Goal: Complete application form: Complete application form

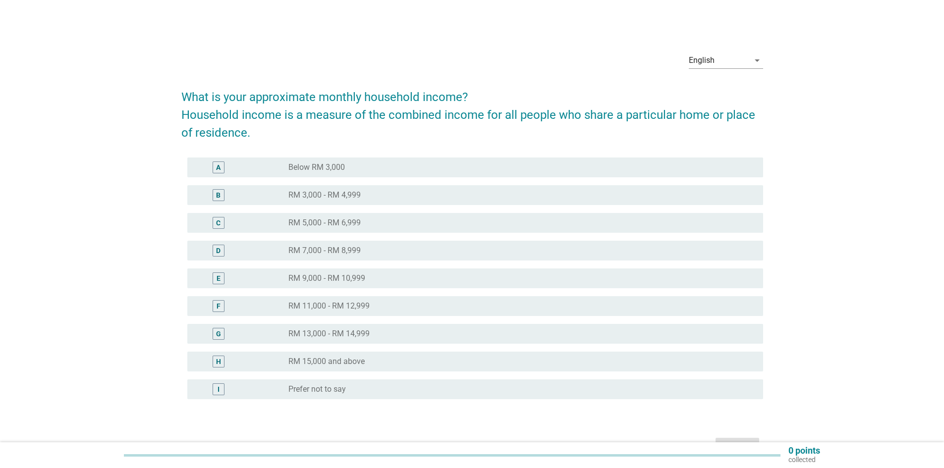
click at [212, 220] on div "C" at bounding box center [218, 223] width 47 height 12
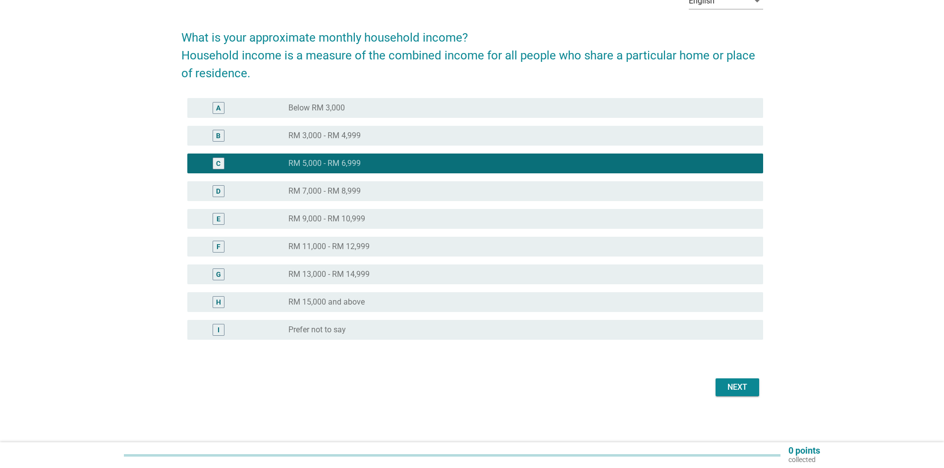
scroll to position [61, 0]
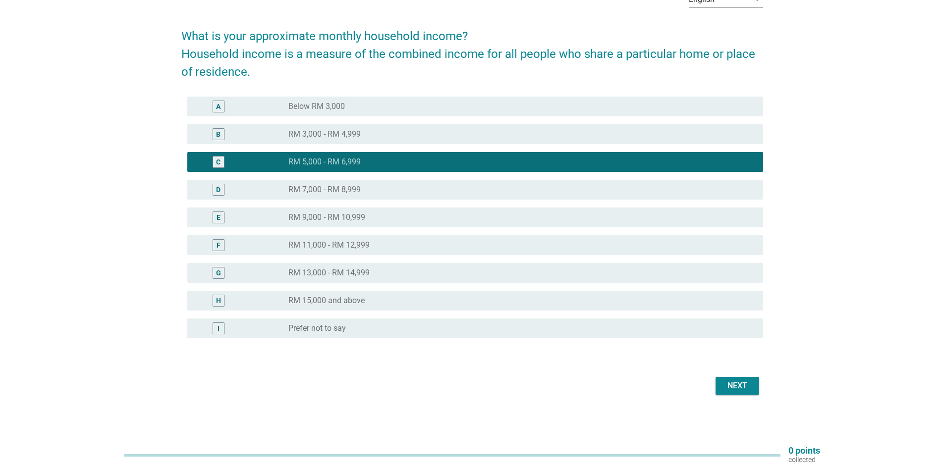
click at [733, 381] on div "Next" at bounding box center [737, 386] width 28 height 12
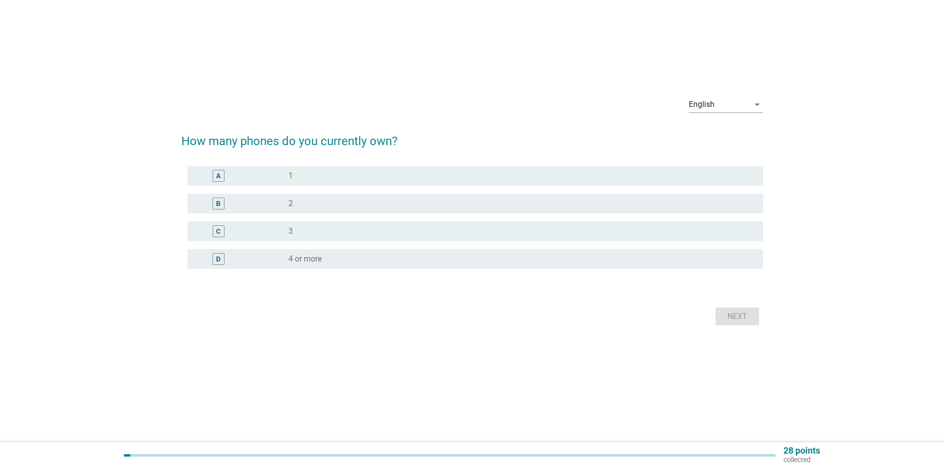
scroll to position [0, 0]
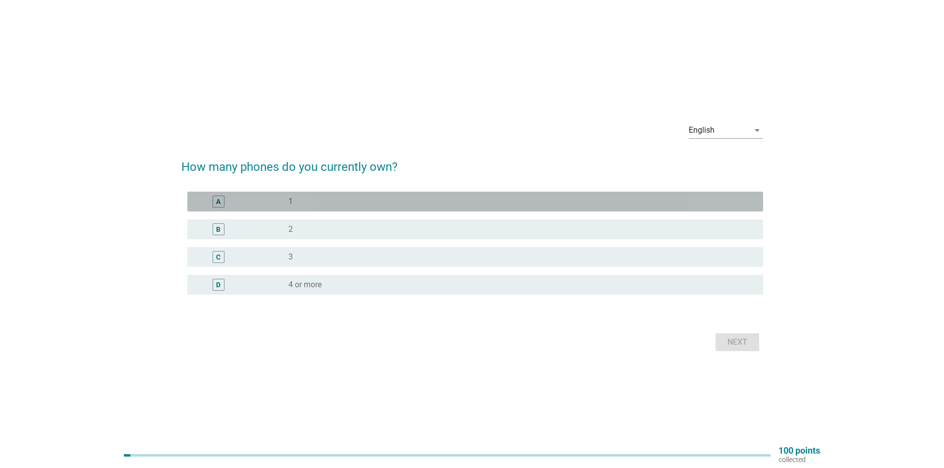
click at [331, 207] on div "radio_button_unchecked 1" at bounding box center [521, 202] width 467 height 12
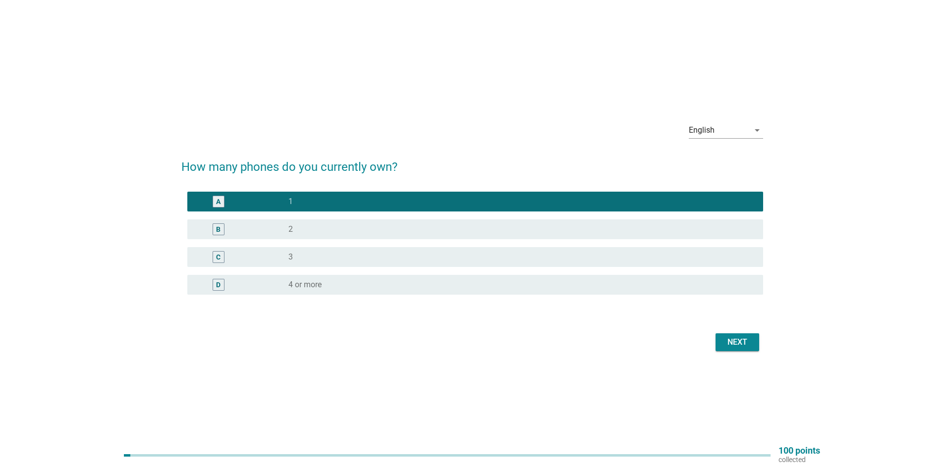
click at [728, 339] on div "Next" at bounding box center [737, 342] width 28 height 12
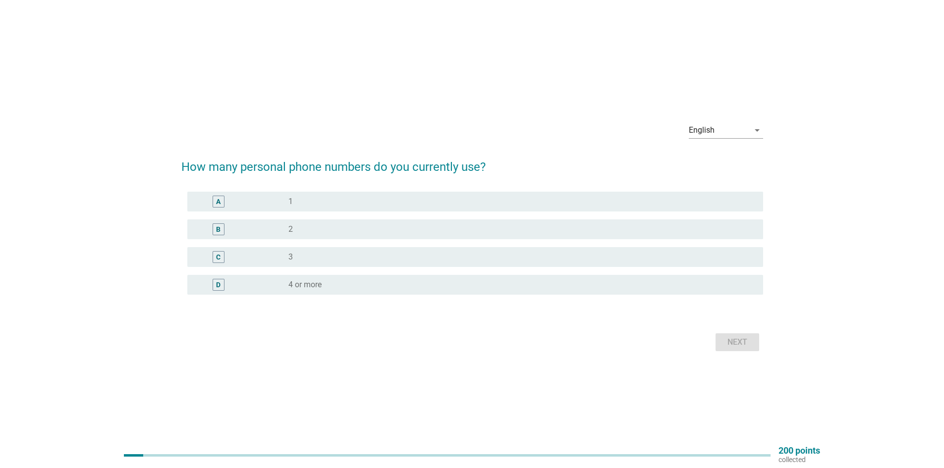
click at [313, 207] on div "radio_button_unchecked 1" at bounding box center [521, 202] width 467 height 12
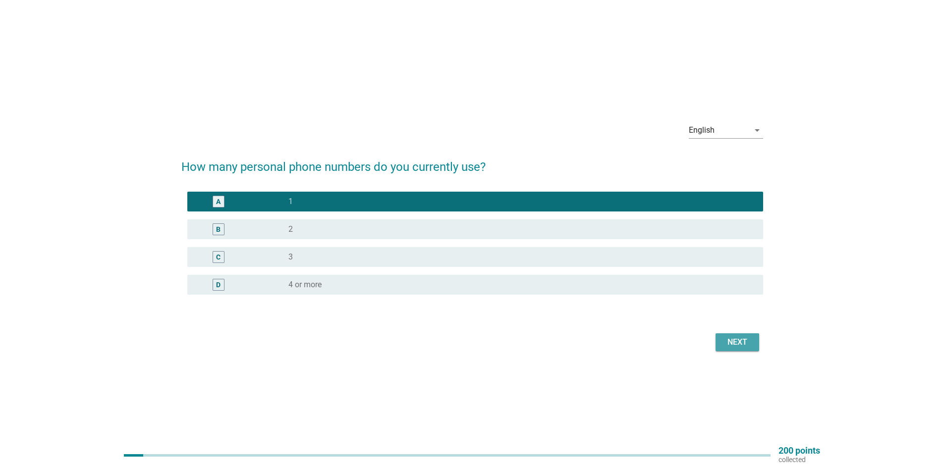
click at [734, 344] on div "Next" at bounding box center [737, 342] width 28 height 12
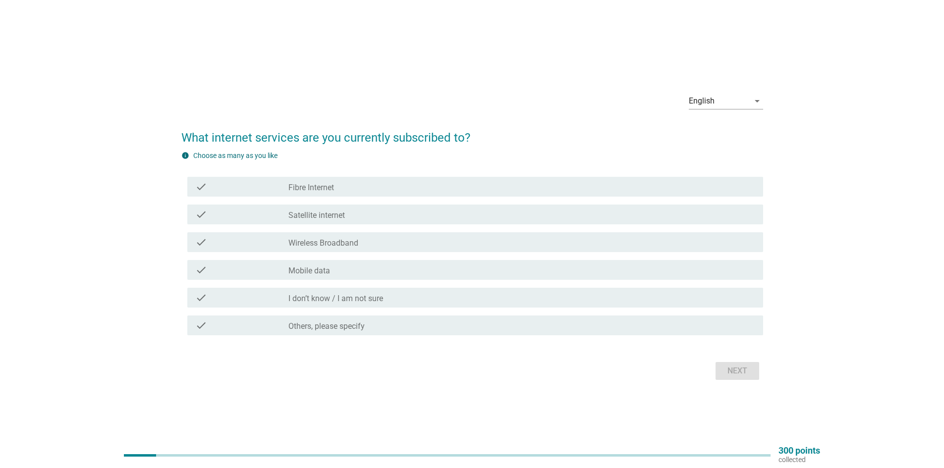
click at [355, 192] on div "check_box_outline_blank Fibre Internet" at bounding box center [521, 187] width 467 height 12
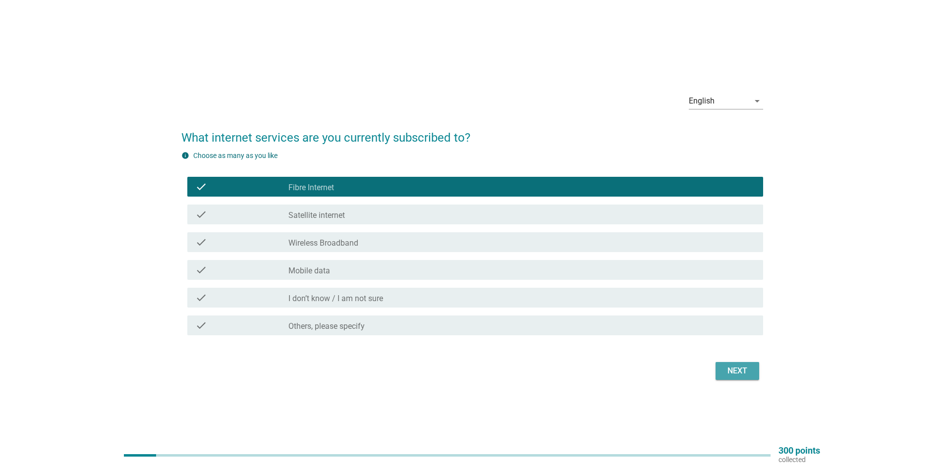
click at [750, 376] on div "Next" at bounding box center [737, 371] width 28 height 12
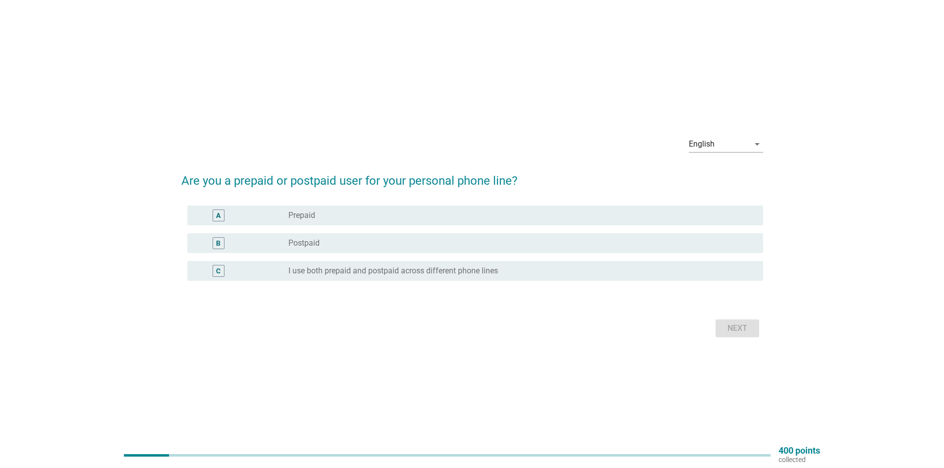
click at [336, 218] on div "radio_button_unchecked Prepaid" at bounding box center [517, 216] width 459 height 10
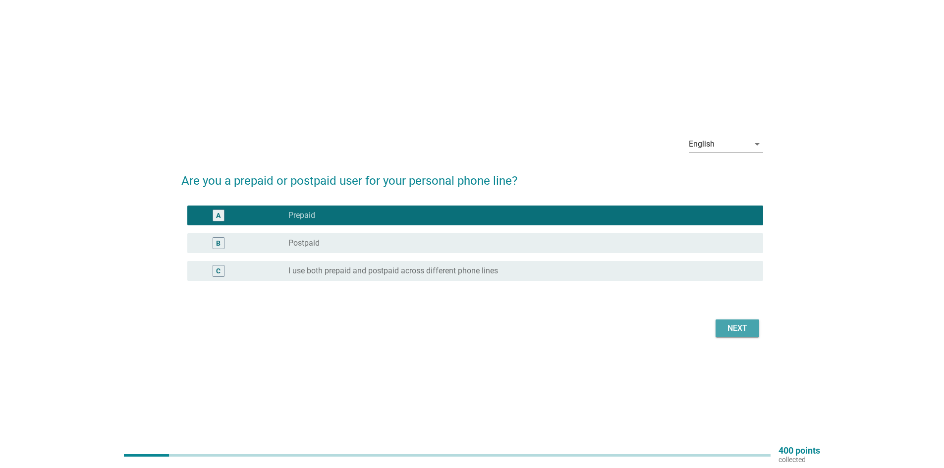
click at [735, 330] on div "Next" at bounding box center [737, 329] width 28 height 12
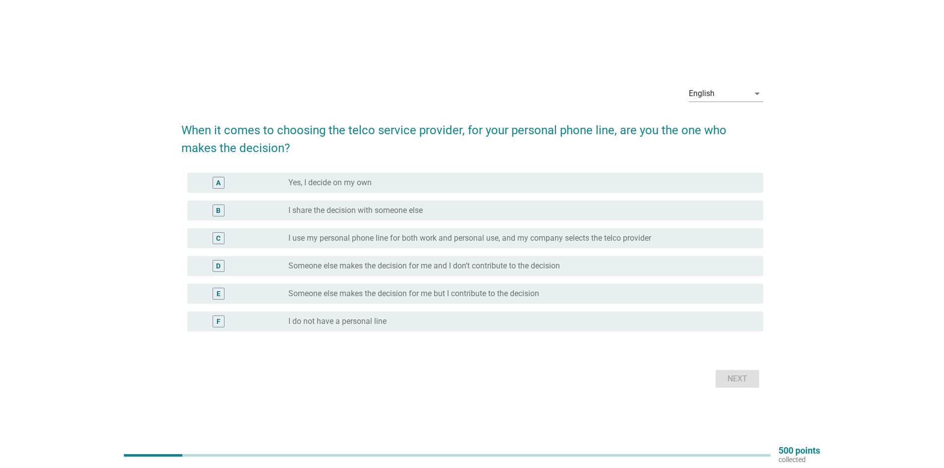
click at [339, 189] on div "A radio_button_unchecked Yes, I decide on my own" at bounding box center [475, 183] width 576 height 20
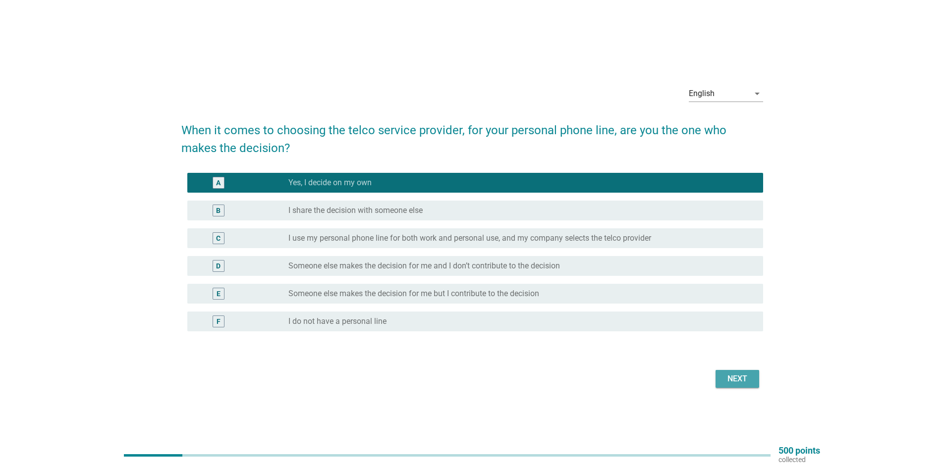
click at [732, 382] on div "Next" at bounding box center [737, 379] width 28 height 12
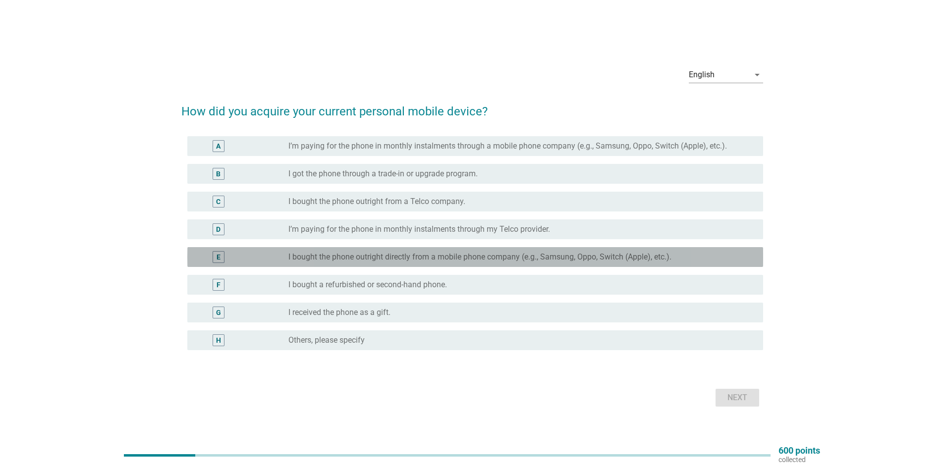
click at [324, 261] on label "I bought the phone outright directly from a mobile phone company (e.g., Samsung…" at bounding box center [479, 257] width 383 height 10
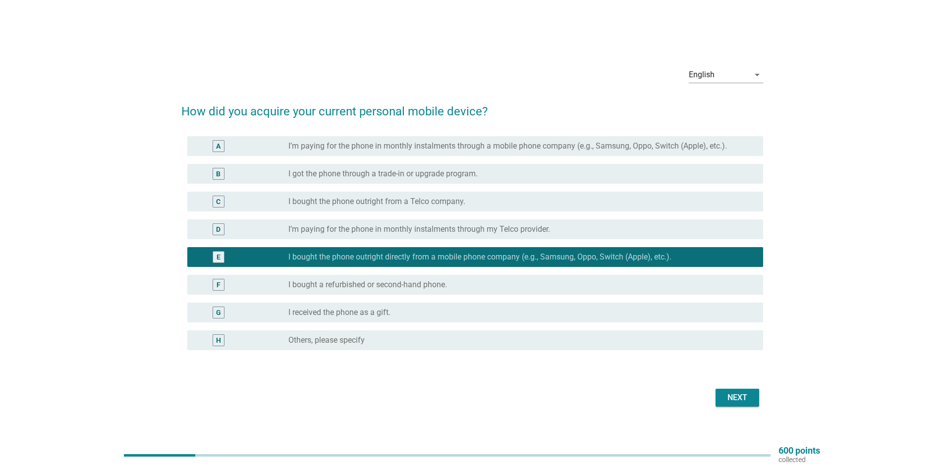
click at [741, 396] on div "Next" at bounding box center [737, 398] width 28 height 12
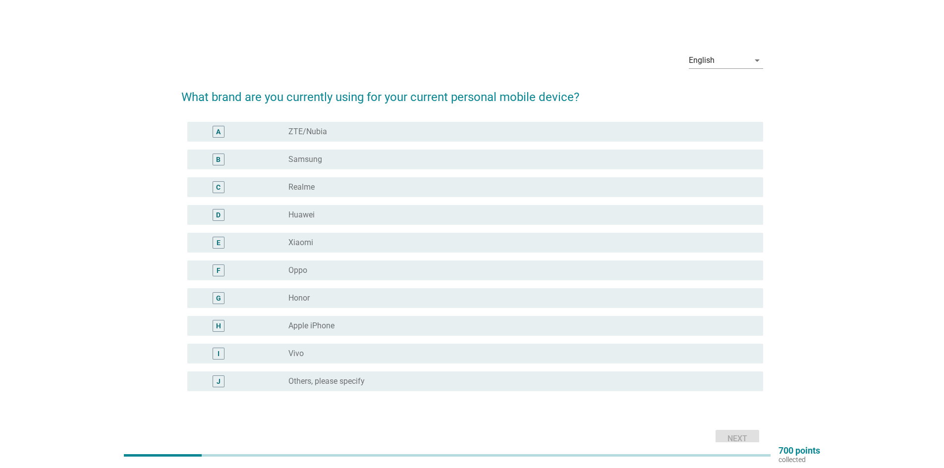
click at [306, 265] on div "radio_button_unchecked Oppo" at bounding box center [521, 271] width 467 height 12
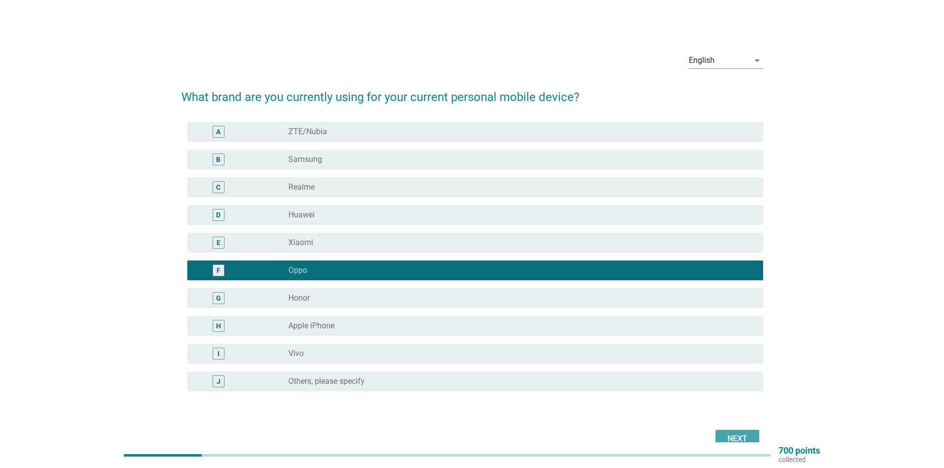
click at [746, 435] on div "Next" at bounding box center [737, 439] width 28 height 12
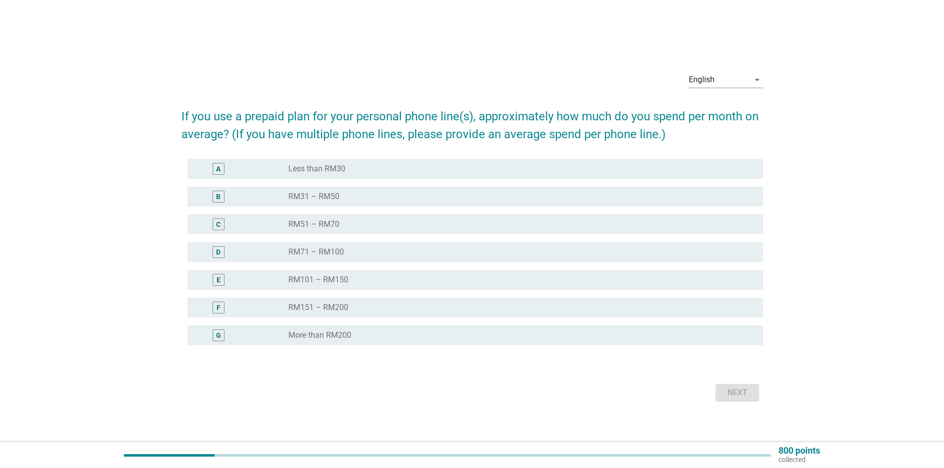
click at [255, 173] on div "A" at bounding box center [241, 169] width 93 height 12
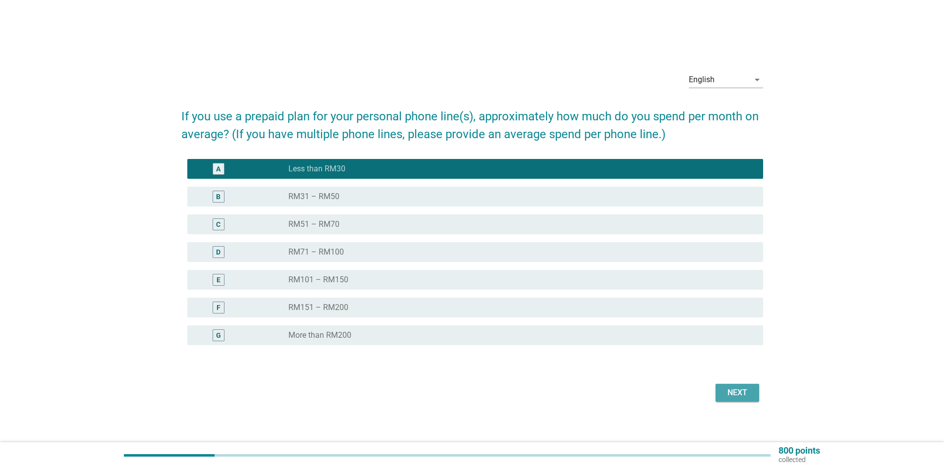
click at [745, 396] on div "Next" at bounding box center [737, 393] width 28 height 12
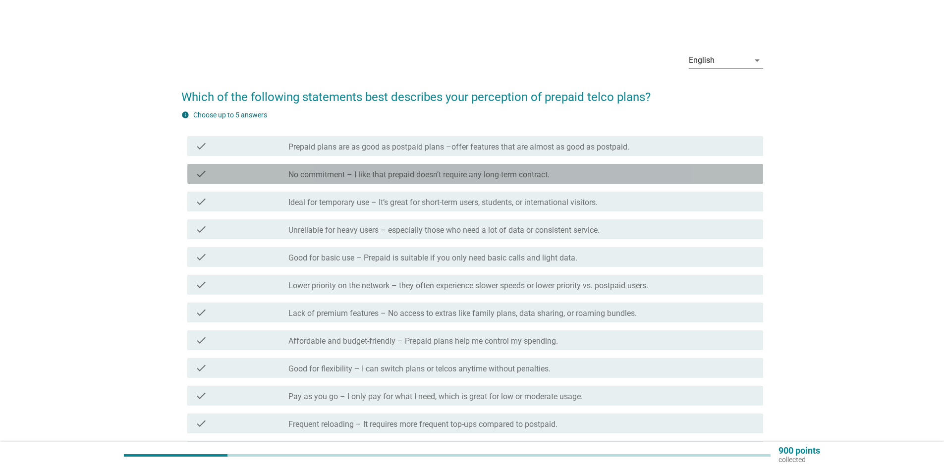
click at [280, 175] on div "check" at bounding box center [241, 174] width 93 height 12
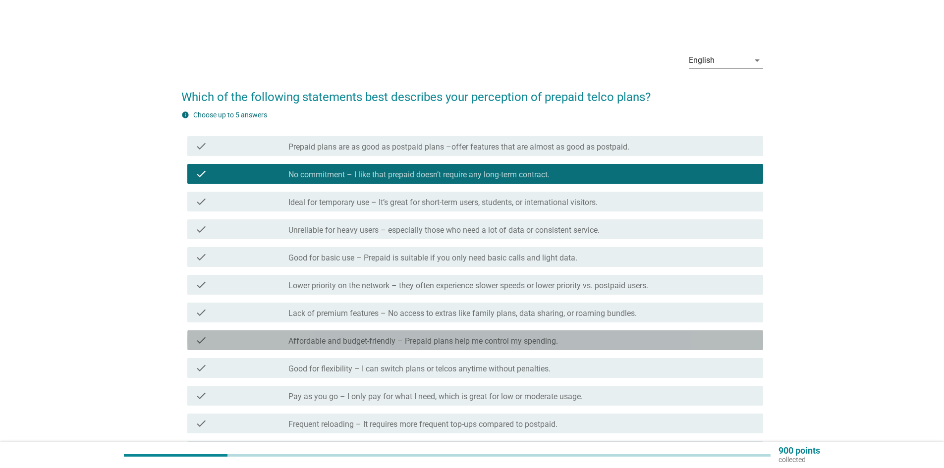
click at [355, 344] on label "Affordable and budget-friendly – Prepaid plans help me control my spending." at bounding box center [422, 341] width 269 height 10
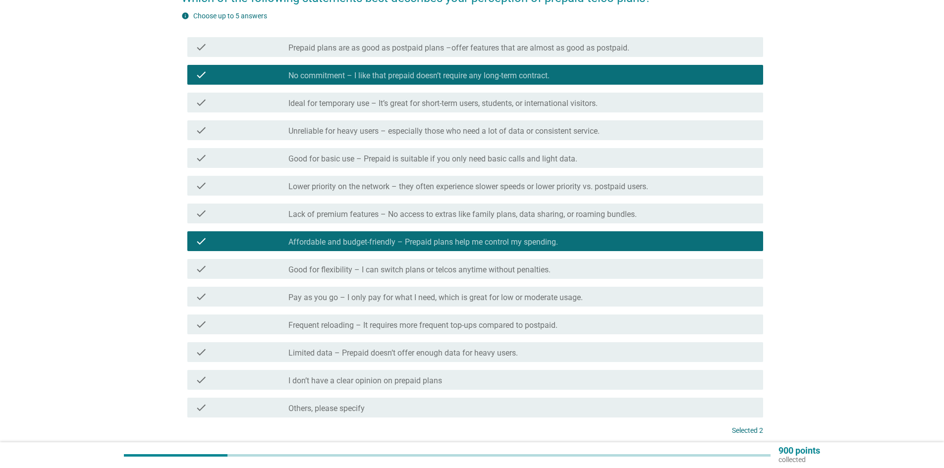
scroll to position [181, 0]
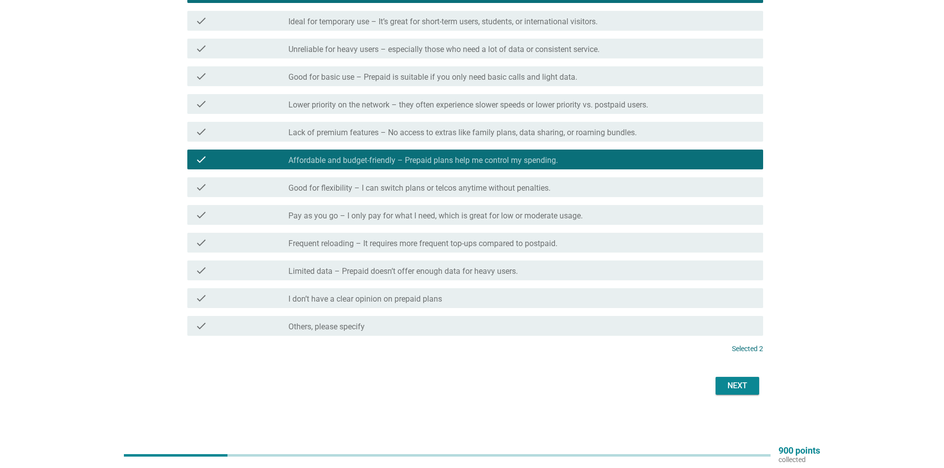
click at [720, 390] on button "Next" at bounding box center [737, 386] width 44 height 18
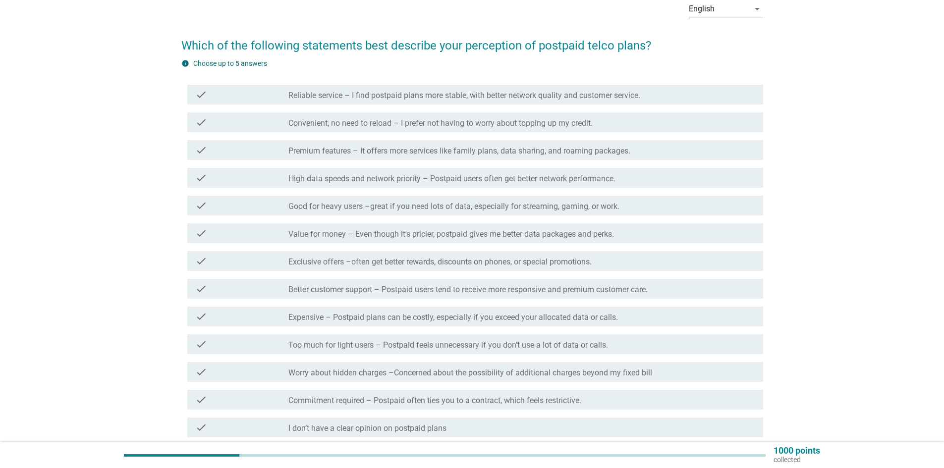
scroll to position [99, 0]
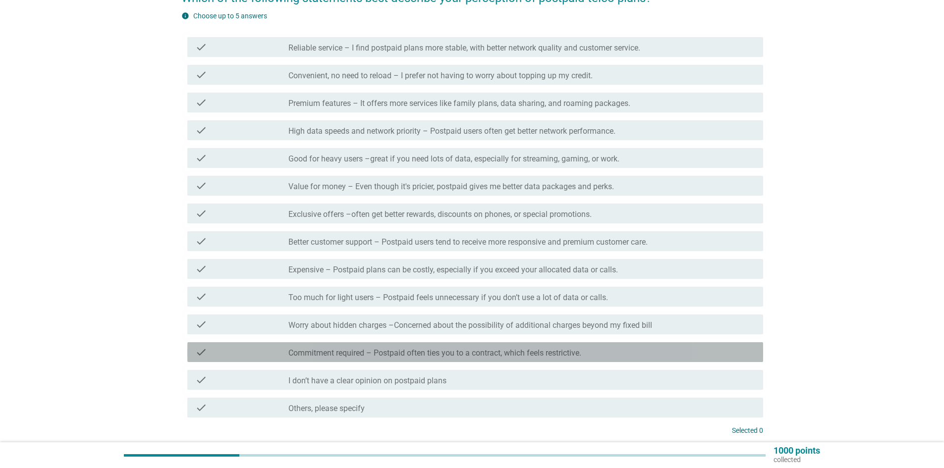
click at [311, 350] on label "Commitment required – Postpaid often ties you to a contract, which feels restri…" at bounding box center [434, 353] width 293 height 10
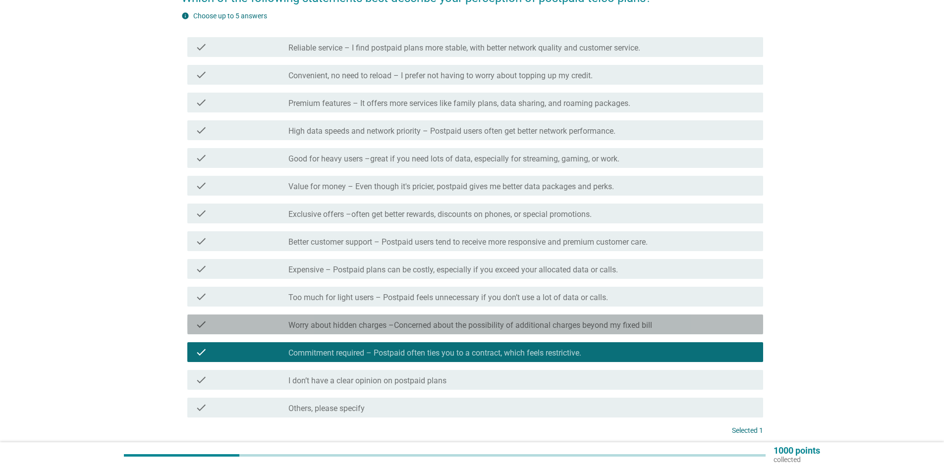
click at [305, 318] on div "check check_box_outline_blank Worry about hidden charges –Concerned about the p…" at bounding box center [475, 325] width 576 height 20
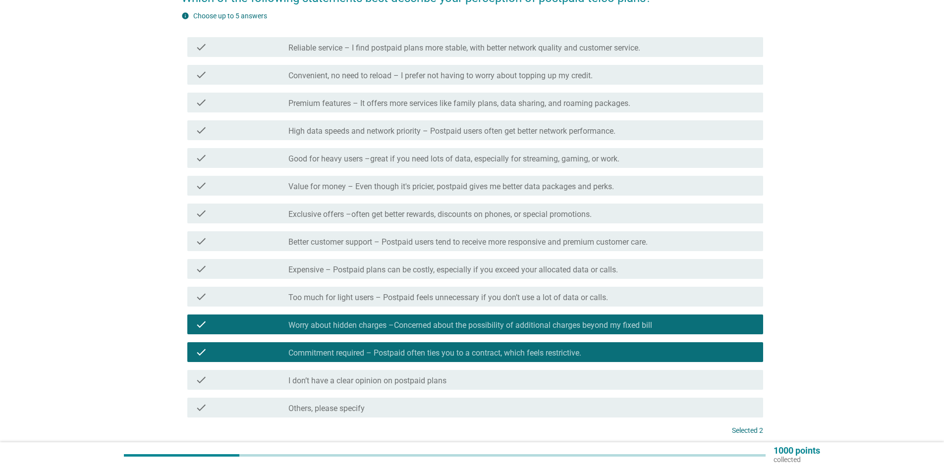
click at [335, 296] on label "Too much for light users – Postpaid feels unnecessary if you don’t use a lot of…" at bounding box center [448, 298] width 320 height 10
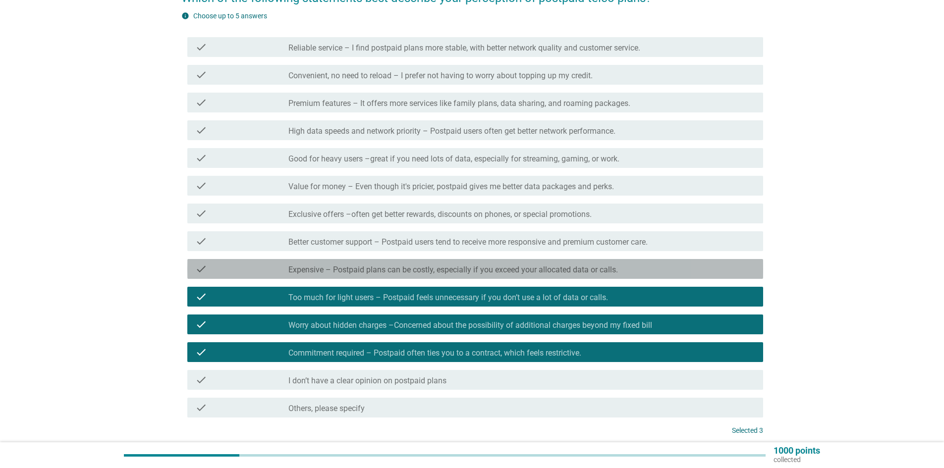
click at [353, 265] on label "Expensive – Postpaid plans can be costly, especially if you exceed your allocat…" at bounding box center [452, 270] width 329 height 10
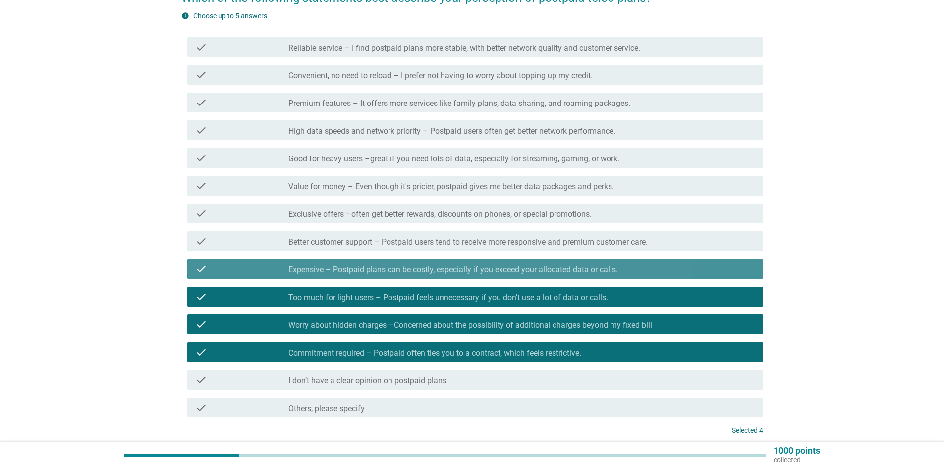
click at [308, 266] on label "Expensive – Postpaid plans can be costly, especially if you exceed your allocat…" at bounding box center [452, 270] width 329 height 10
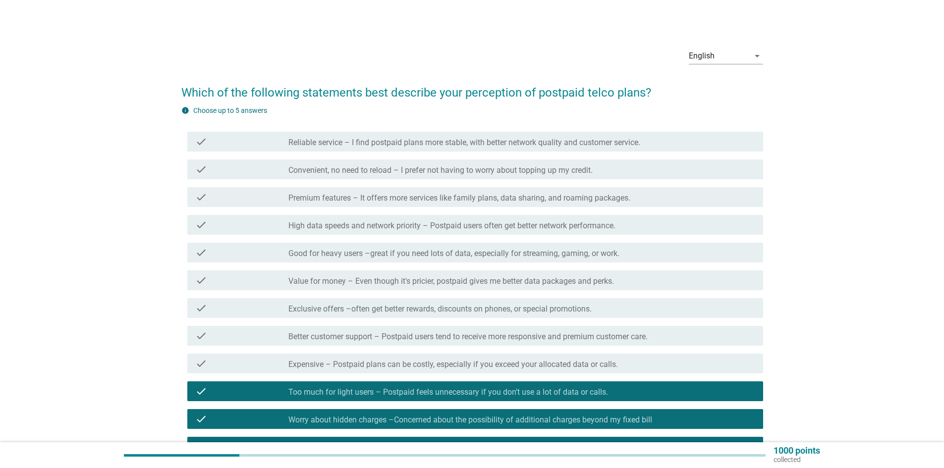
scroll to position [0, 0]
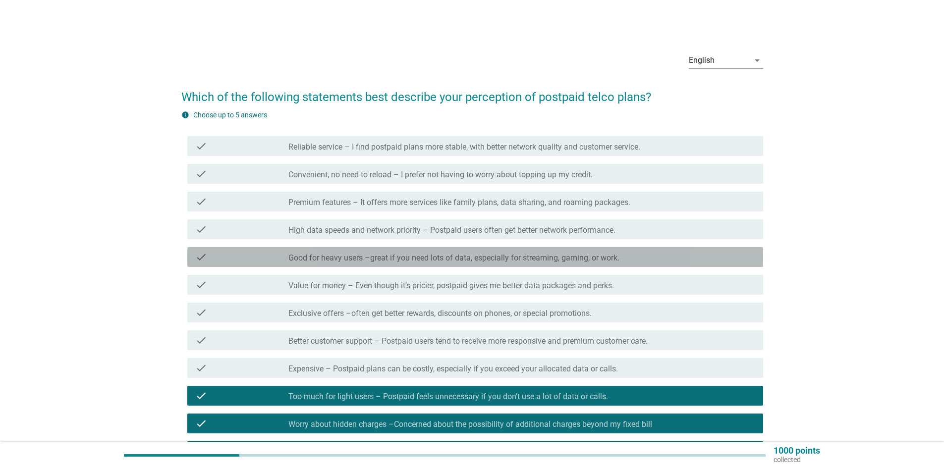
click at [348, 258] on label "Good for heavy users –great if you need lots of data, especially for streaming,…" at bounding box center [453, 258] width 331 height 10
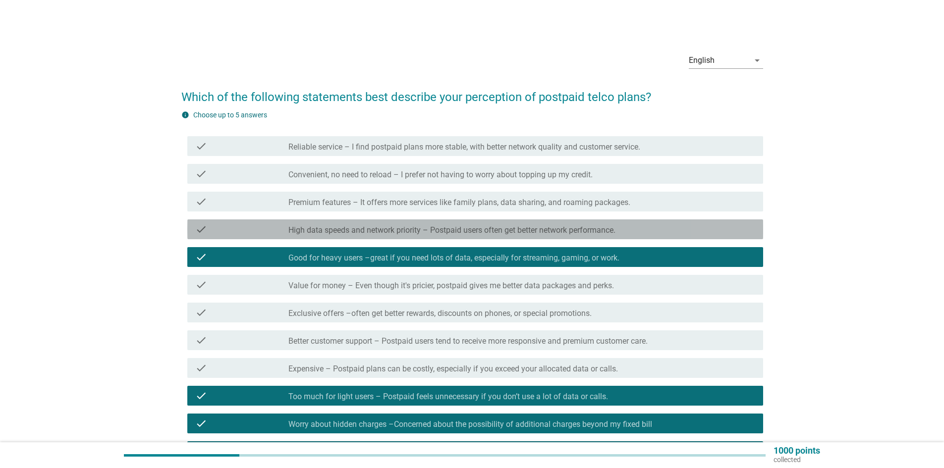
click at [367, 230] on label "High data speeds and network priority – Postpaid users often get better network…" at bounding box center [451, 230] width 327 height 10
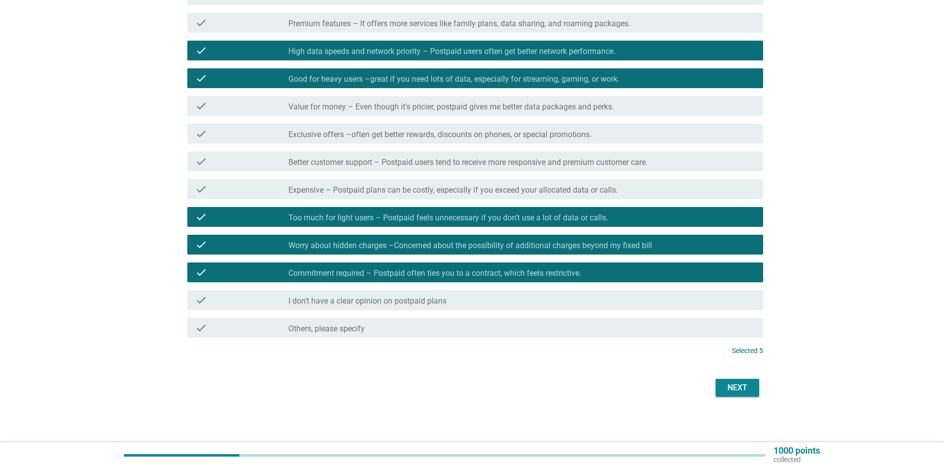
scroll to position [181, 0]
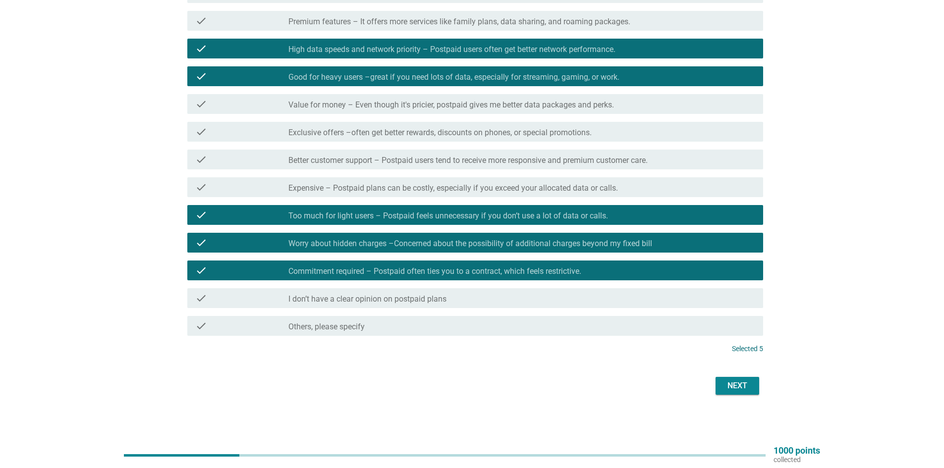
click at [720, 387] on button "Next" at bounding box center [737, 386] width 44 height 18
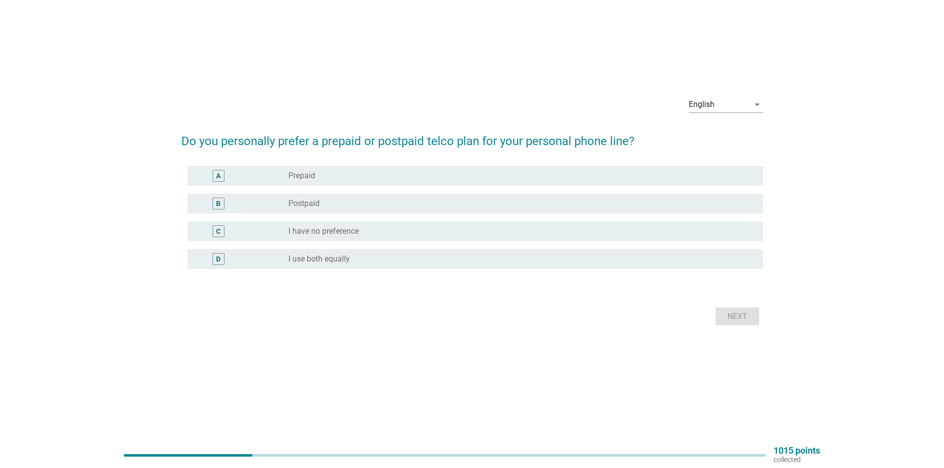
scroll to position [0, 0]
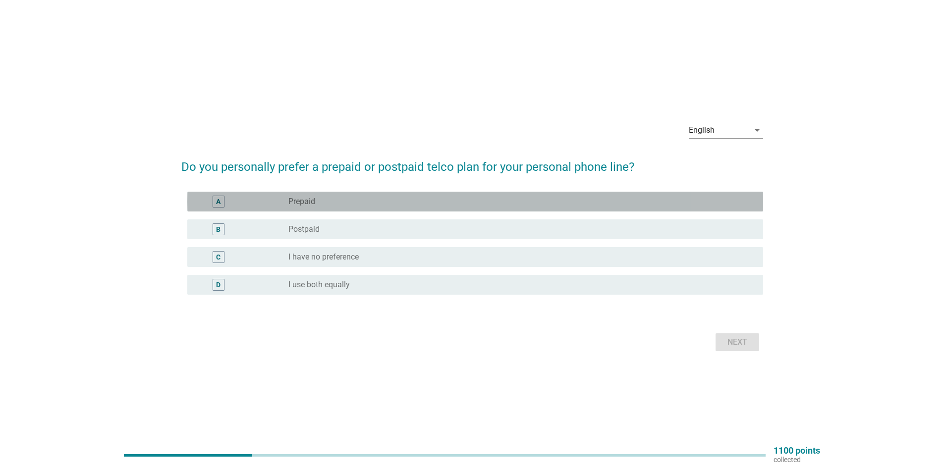
click at [303, 203] on label "Prepaid" at bounding box center [301, 202] width 27 height 10
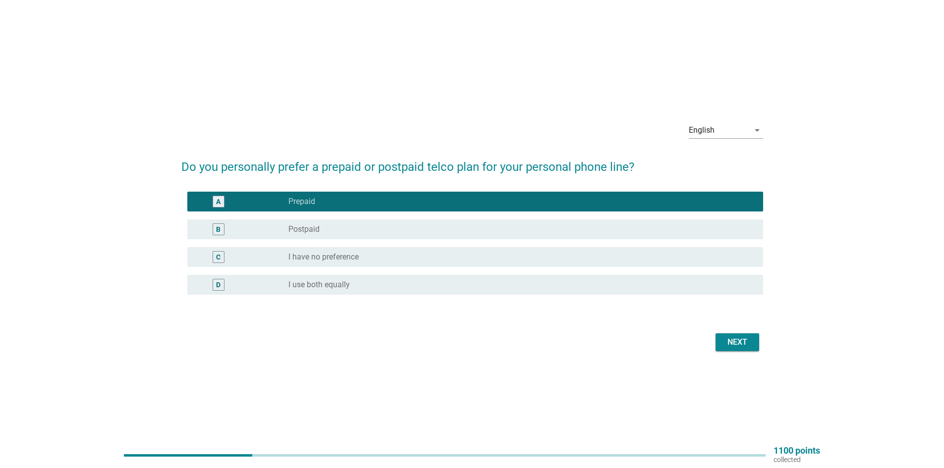
click at [742, 344] on div "Next" at bounding box center [737, 342] width 28 height 12
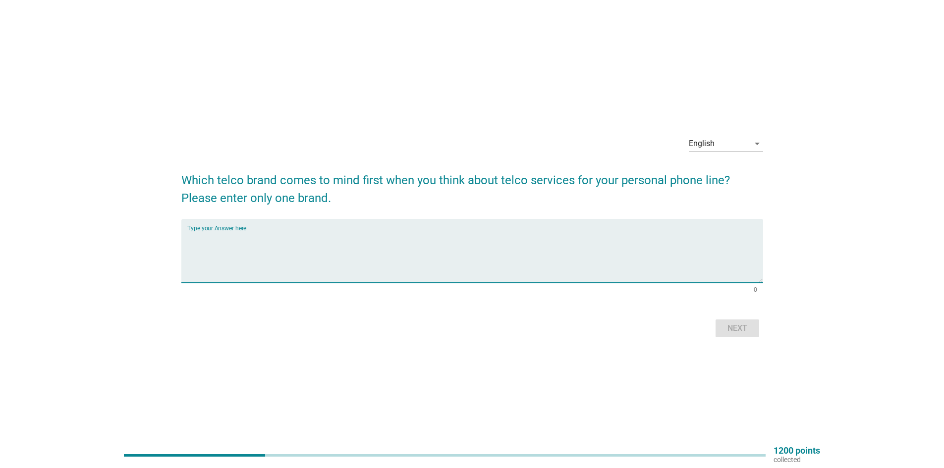
click at [307, 243] on textarea "Type your Answer here" at bounding box center [475, 257] width 576 height 52
type textarea "umobile"
click at [726, 321] on button "Next" at bounding box center [737, 329] width 44 height 18
click at [314, 229] on div "Type your Answer here" at bounding box center [475, 251] width 576 height 64
type textarea "maxis"
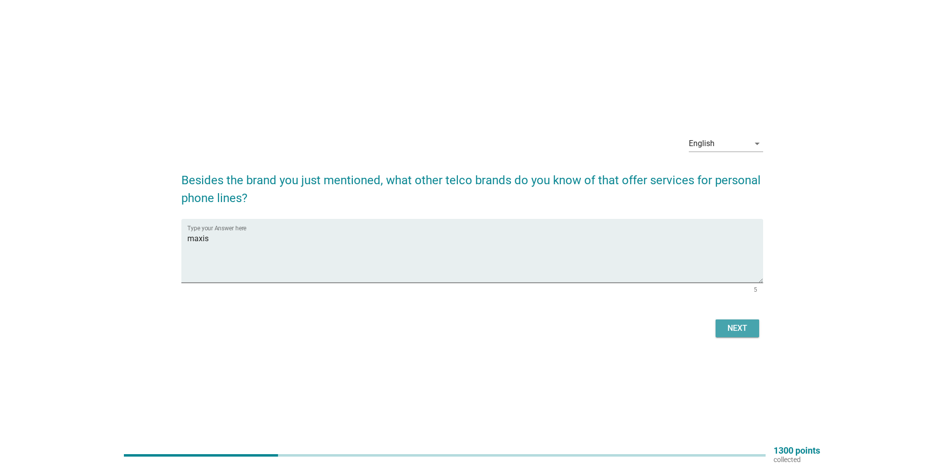
click at [735, 325] on div "Next" at bounding box center [737, 329] width 28 height 12
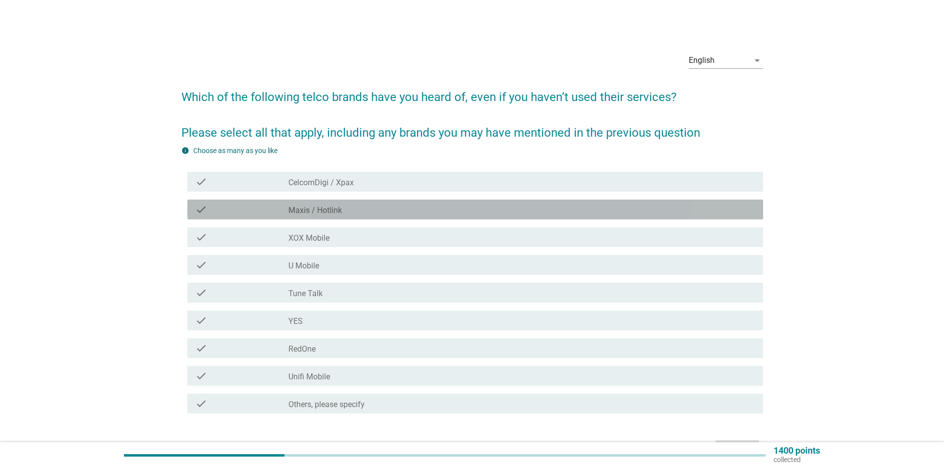
click at [218, 212] on div "check" at bounding box center [241, 210] width 93 height 12
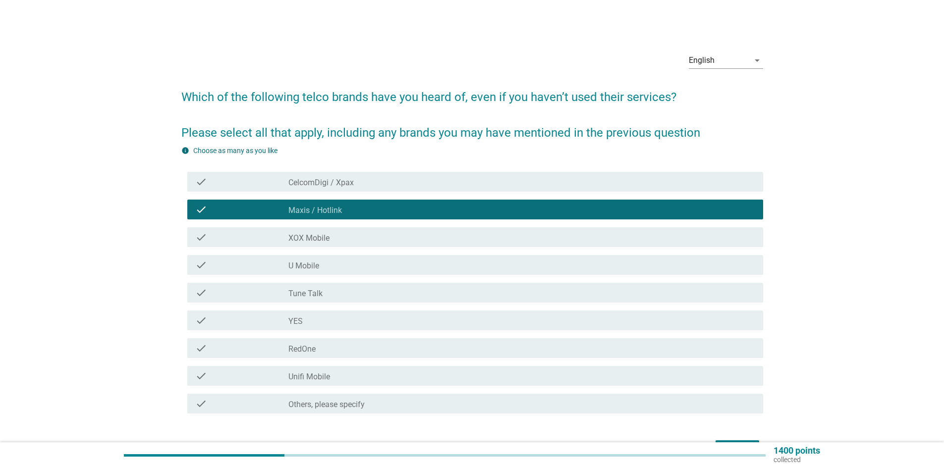
click at [207, 264] on div "check" at bounding box center [241, 265] width 93 height 12
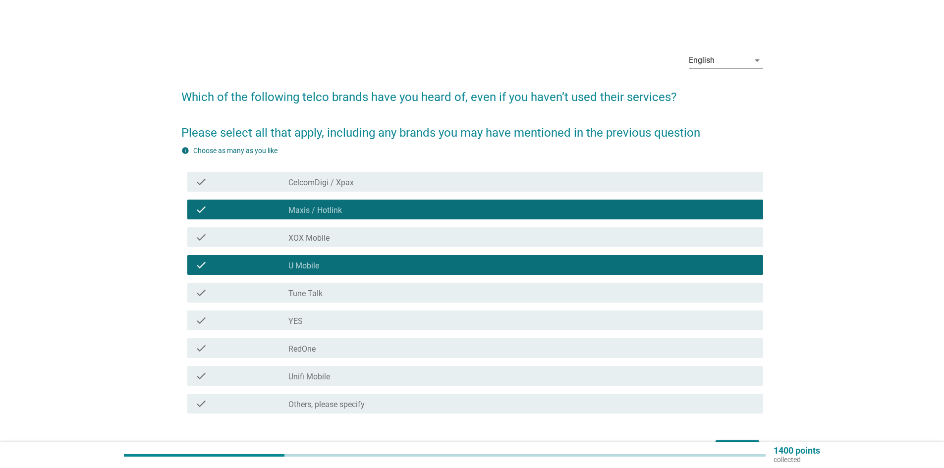
click at [227, 174] on div "check check_box_outline_blank CelcomDigi / Xpax" at bounding box center [475, 182] width 576 height 20
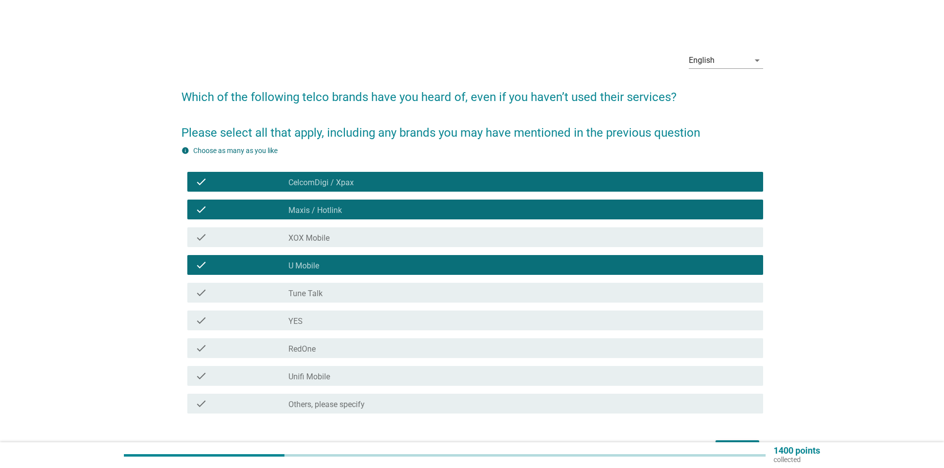
click at [216, 238] on div "check" at bounding box center [241, 237] width 93 height 12
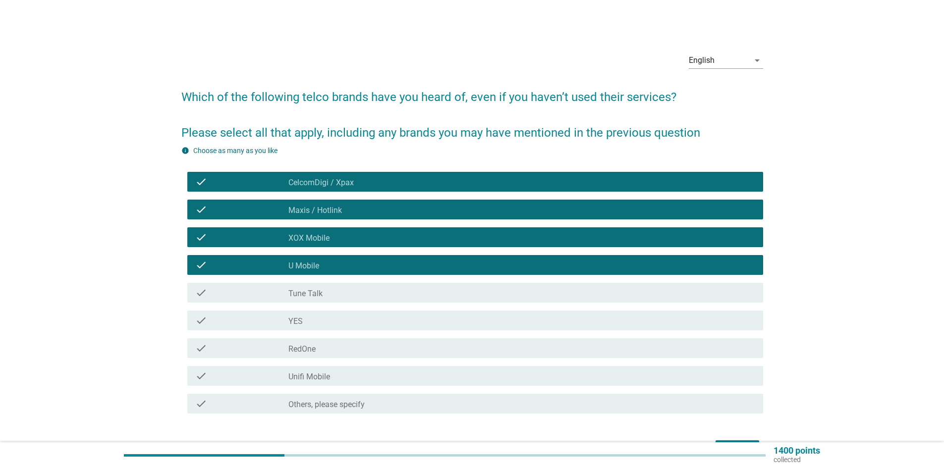
click at [218, 298] on div "check" at bounding box center [241, 293] width 93 height 12
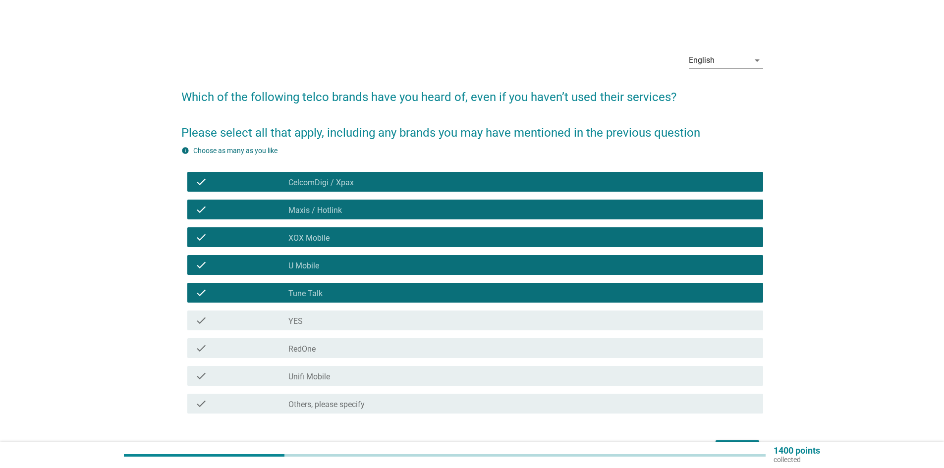
click at [214, 320] on div "check" at bounding box center [241, 321] width 93 height 12
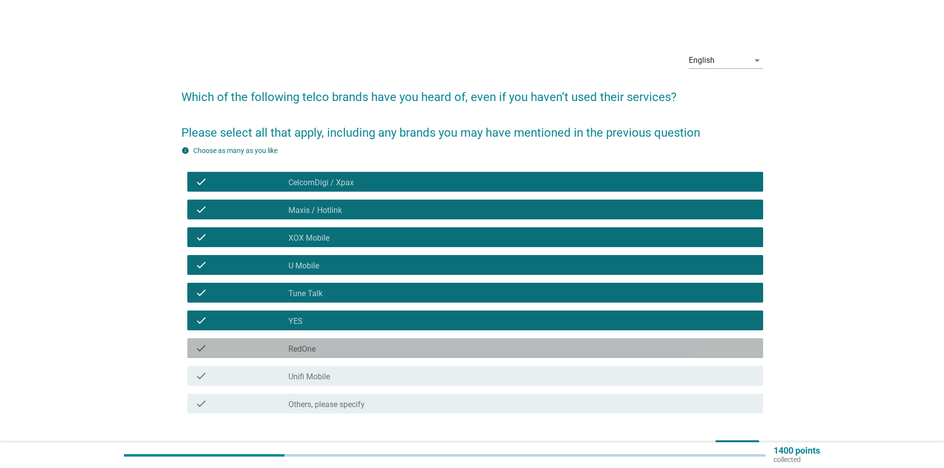
click at [214, 348] on div "check" at bounding box center [241, 348] width 93 height 12
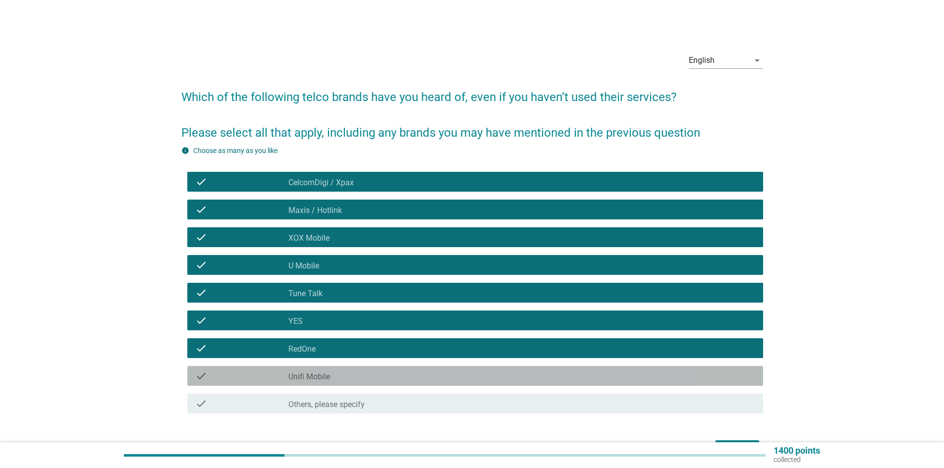
click at [213, 377] on div "check" at bounding box center [241, 376] width 93 height 12
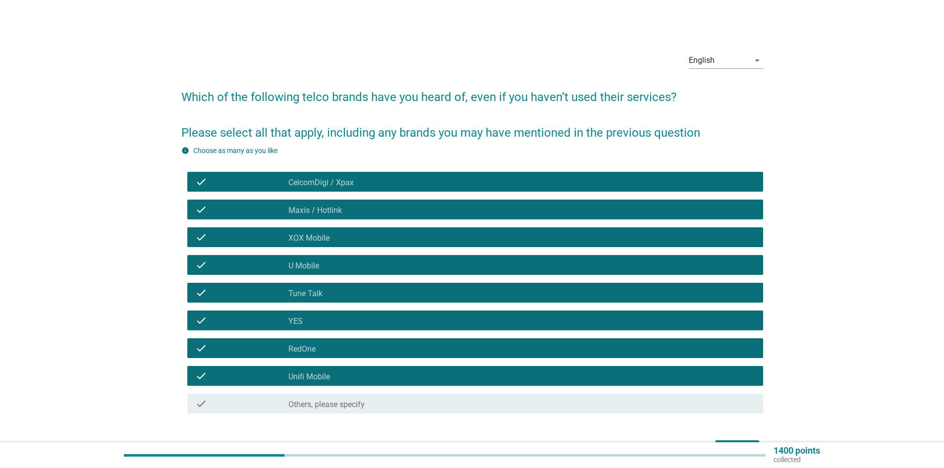
scroll to position [63, 0]
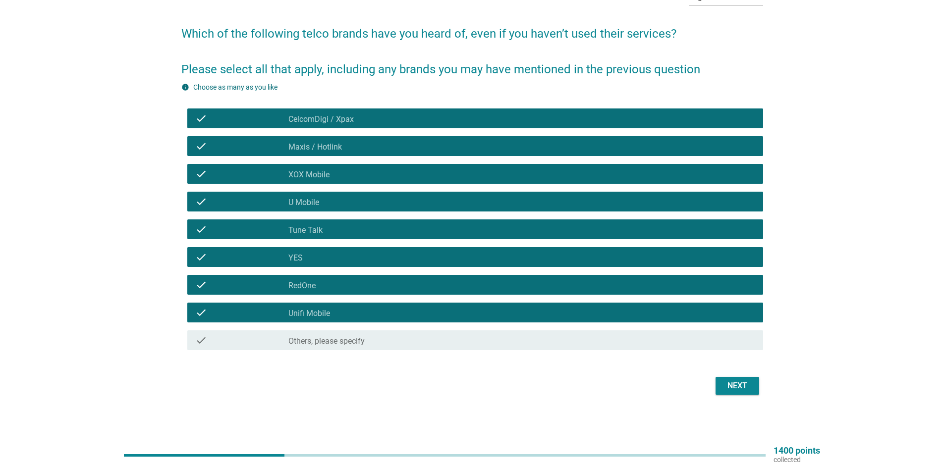
click at [733, 388] on div "Next" at bounding box center [737, 386] width 28 height 12
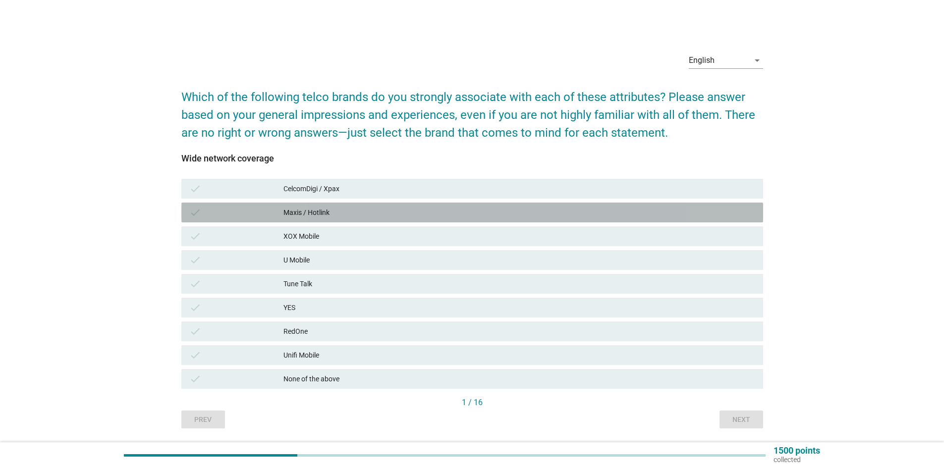
click at [302, 210] on div "Maxis / Hotlink" at bounding box center [519, 213] width 472 height 12
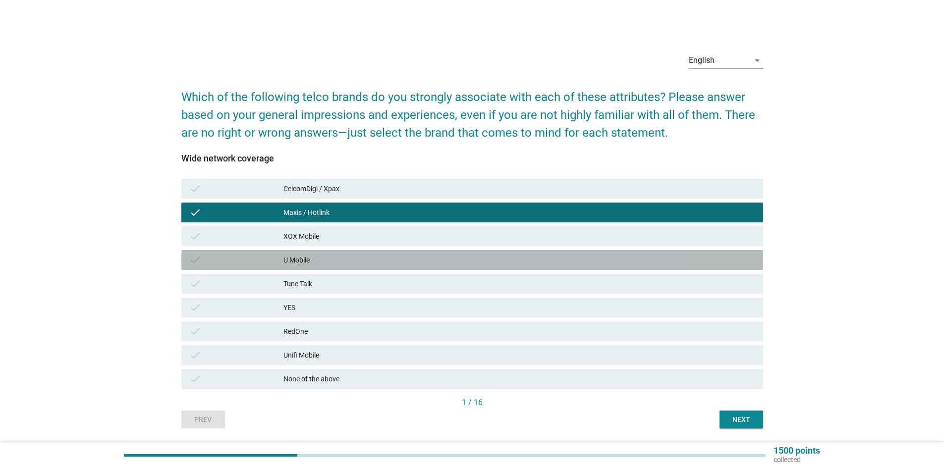
click at [309, 259] on div "U Mobile" at bounding box center [519, 260] width 472 height 12
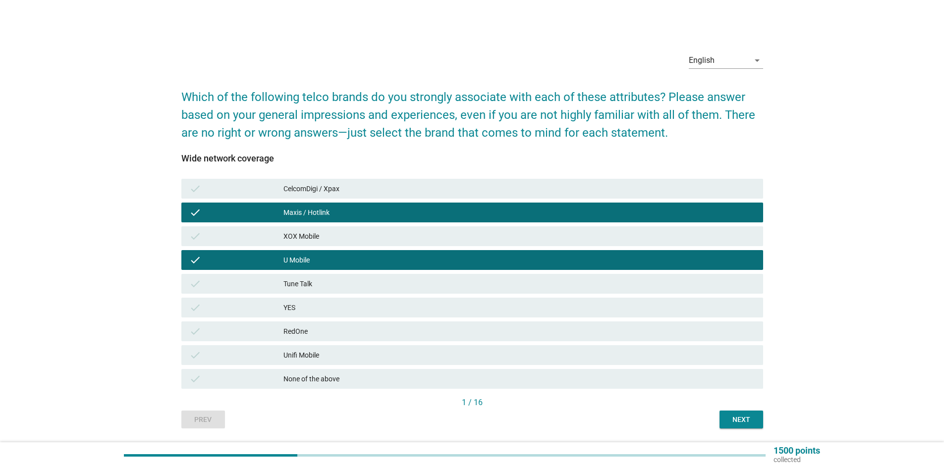
click at [314, 357] on div "Unifi Mobile" at bounding box center [519, 355] width 472 height 12
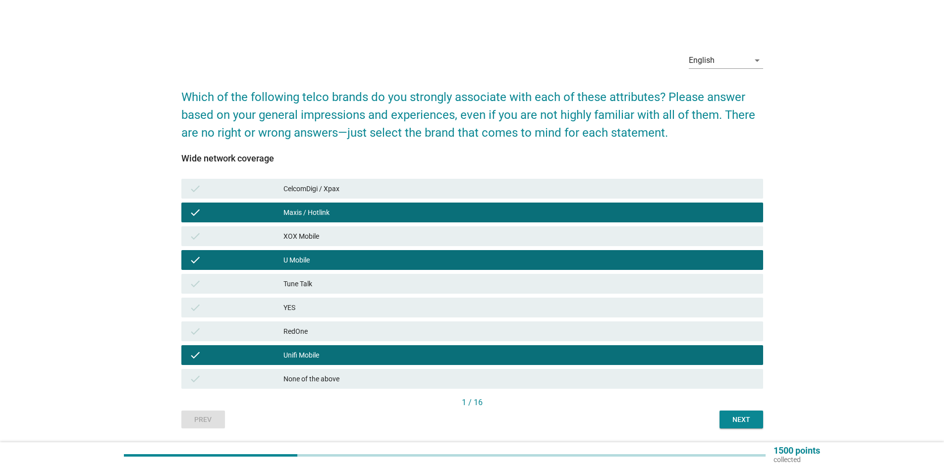
click at [327, 189] on div "CelcomDigi / Xpax" at bounding box center [519, 189] width 472 height 12
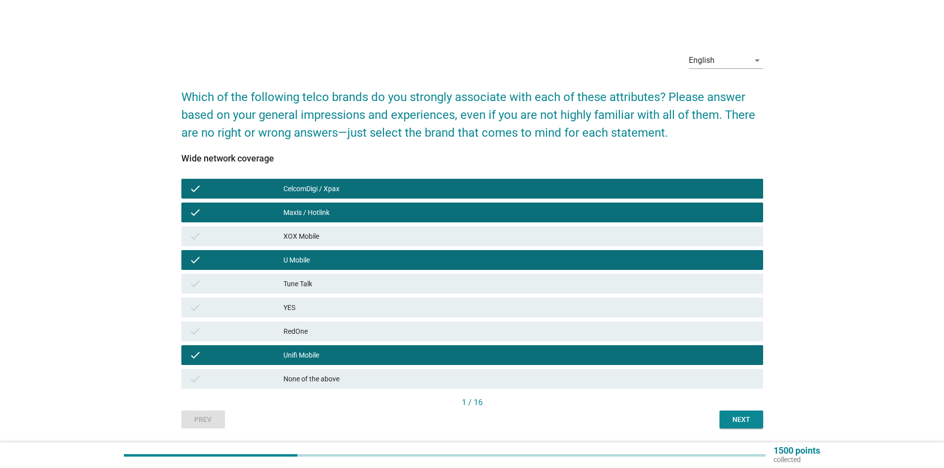
click at [732, 415] on div "Next" at bounding box center [741, 420] width 28 height 10
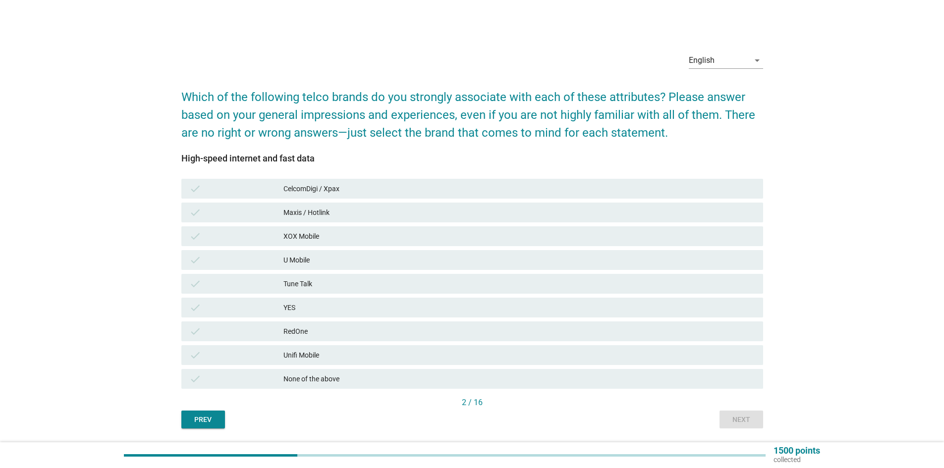
click at [317, 210] on div "Maxis / Hotlink" at bounding box center [519, 213] width 472 height 12
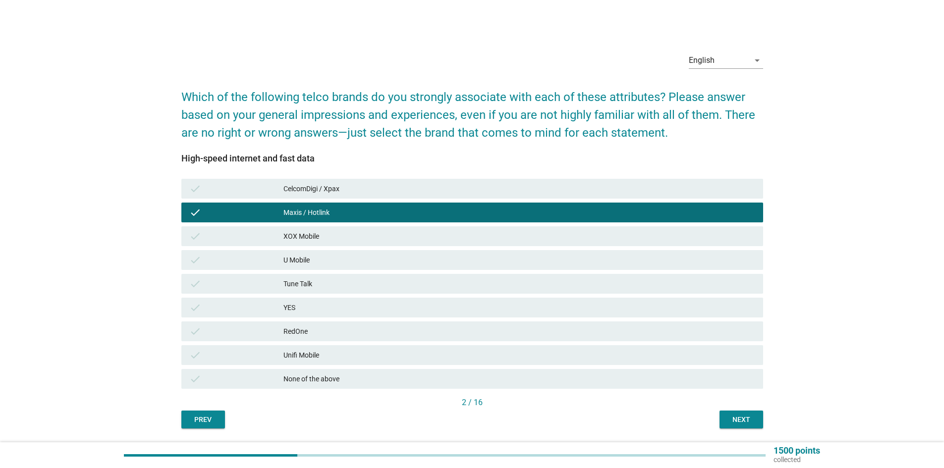
click at [327, 261] on div "U Mobile" at bounding box center [519, 260] width 472 height 12
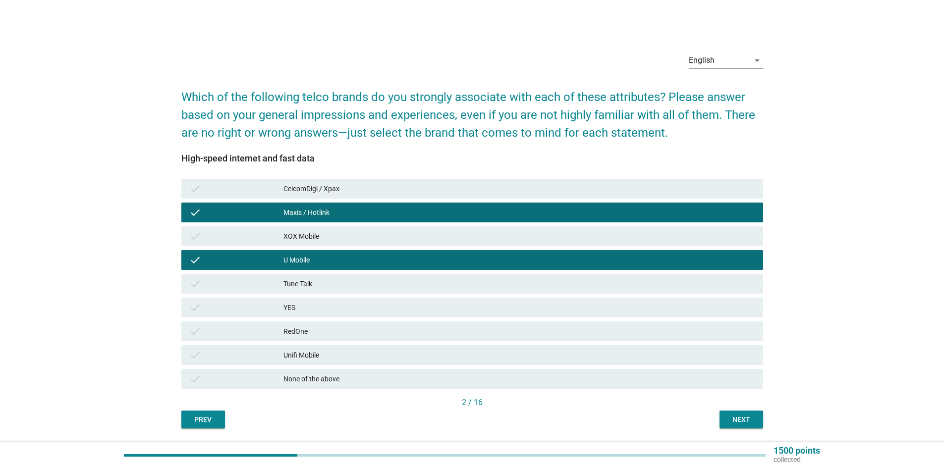
click at [321, 358] on div "Unifi Mobile" at bounding box center [519, 355] width 472 height 12
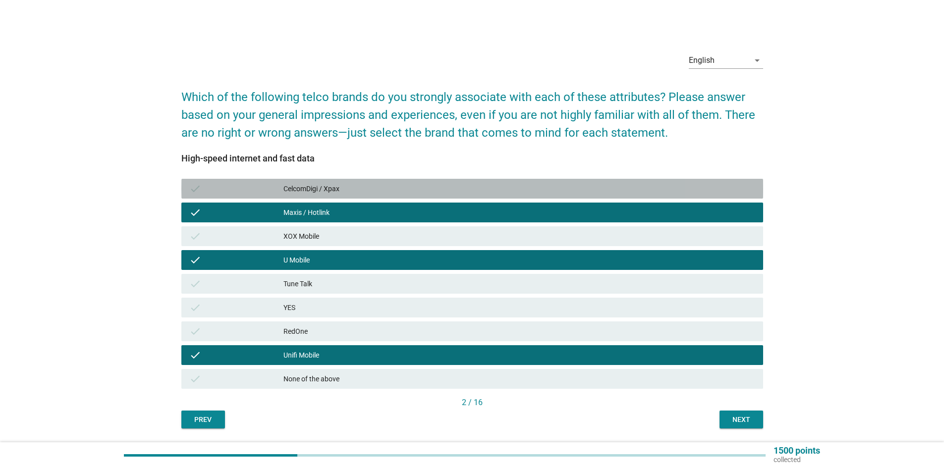
click at [354, 196] on div "check CelcomDigi / Xpax" at bounding box center [472, 189] width 582 height 20
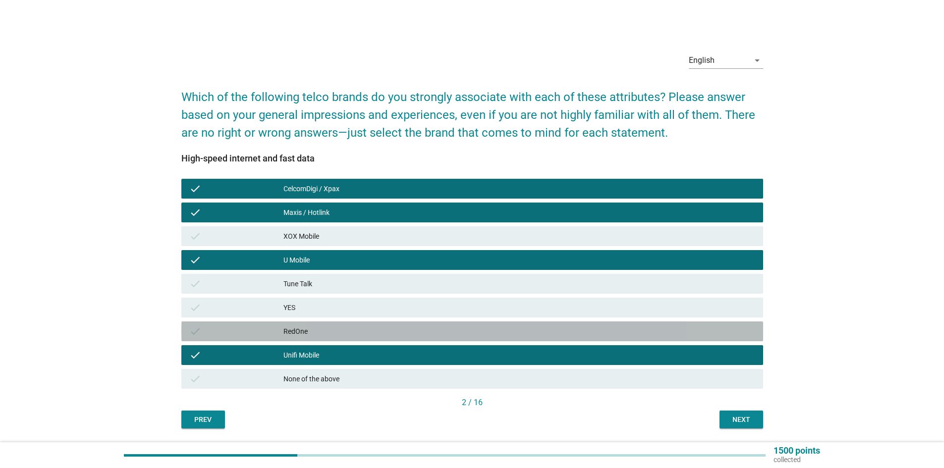
click at [347, 333] on div "RedOne" at bounding box center [519, 331] width 472 height 12
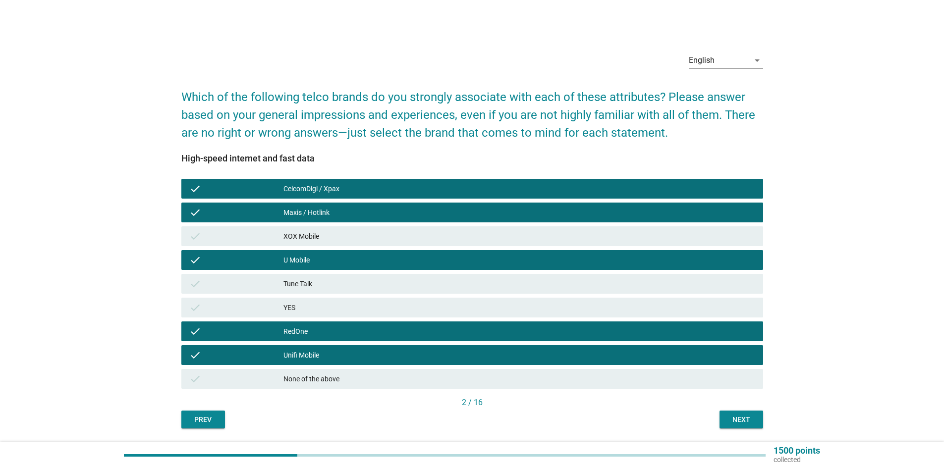
click at [748, 429] on div "English arrow_drop_down Which of the following telco brands do you strongly ass…" at bounding box center [471, 237] width 597 height 400
click at [750, 424] on div "Next" at bounding box center [741, 420] width 28 height 10
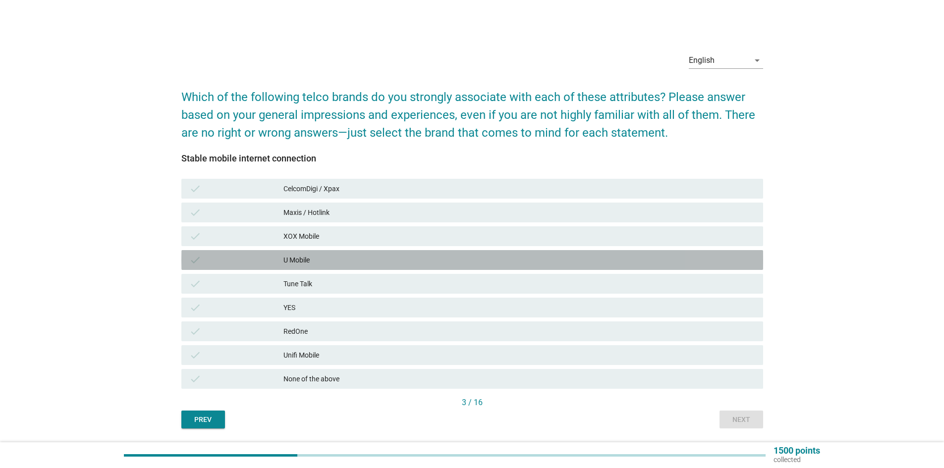
click at [273, 263] on div "check" at bounding box center [236, 260] width 94 height 12
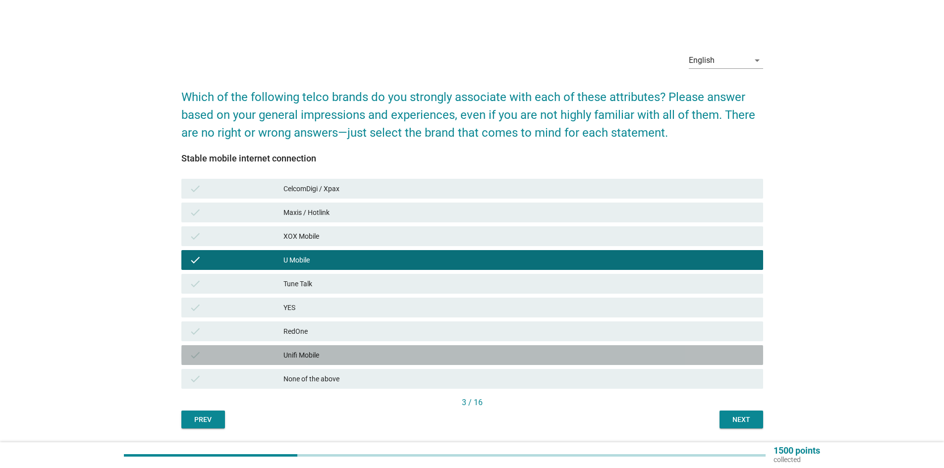
click at [274, 355] on div "check" at bounding box center [236, 355] width 94 height 12
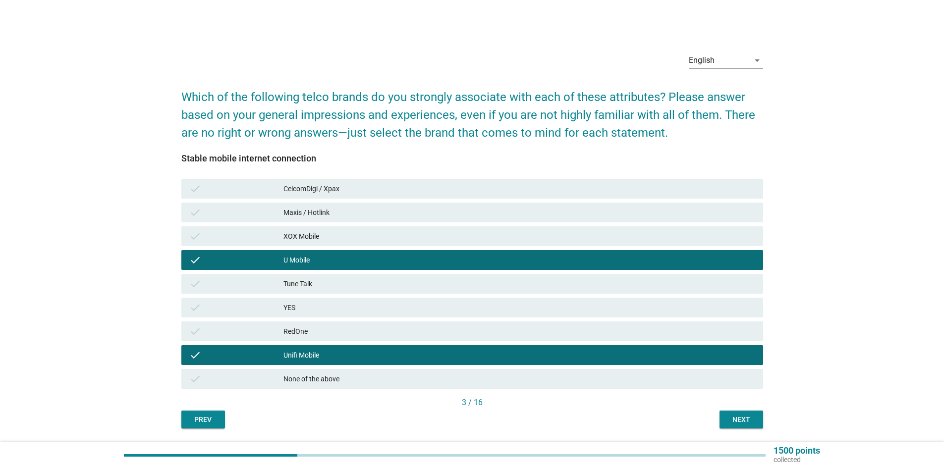
click at [277, 327] on div "check" at bounding box center [236, 331] width 94 height 12
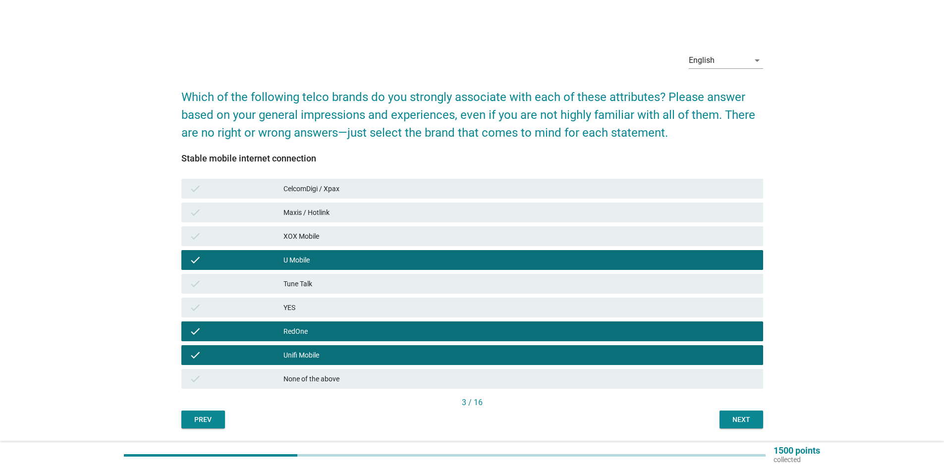
click at [284, 301] on div "check YES" at bounding box center [472, 308] width 582 height 20
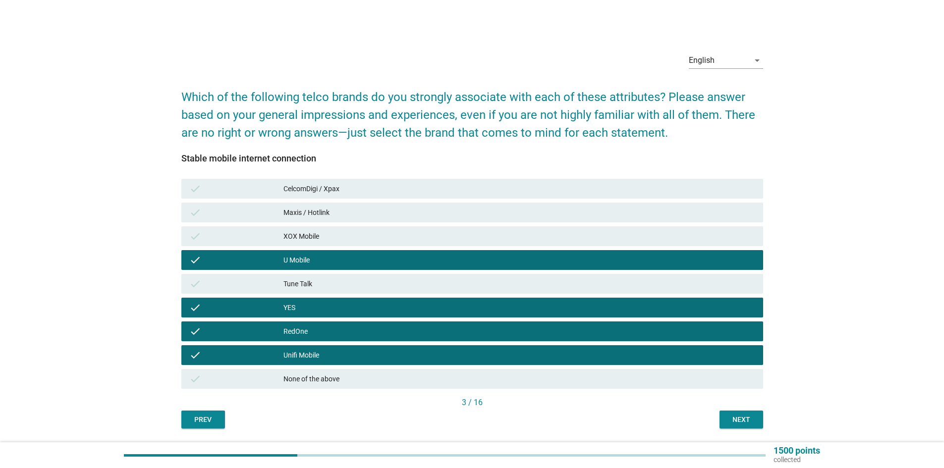
click at [288, 280] on div "Tune Talk" at bounding box center [519, 284] width 472 height 12
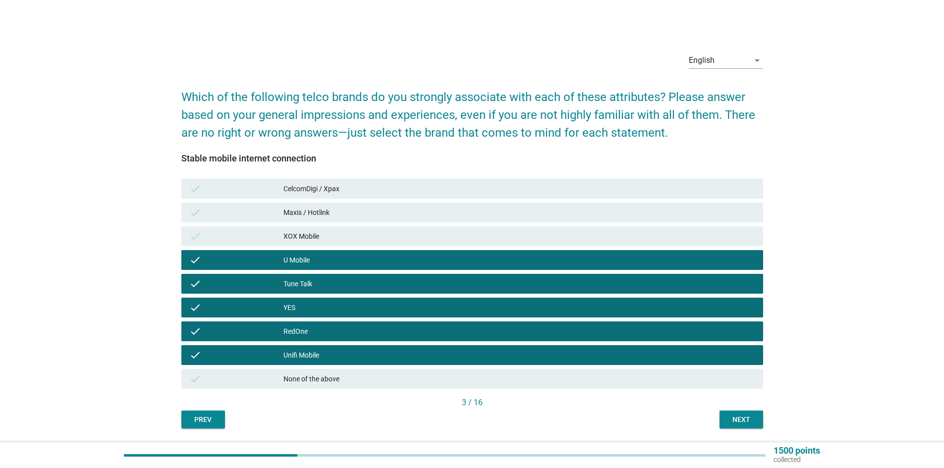
click at [289, 240] on div "XOX Mobile" at bounding box center [519, 236] width 472 height 12
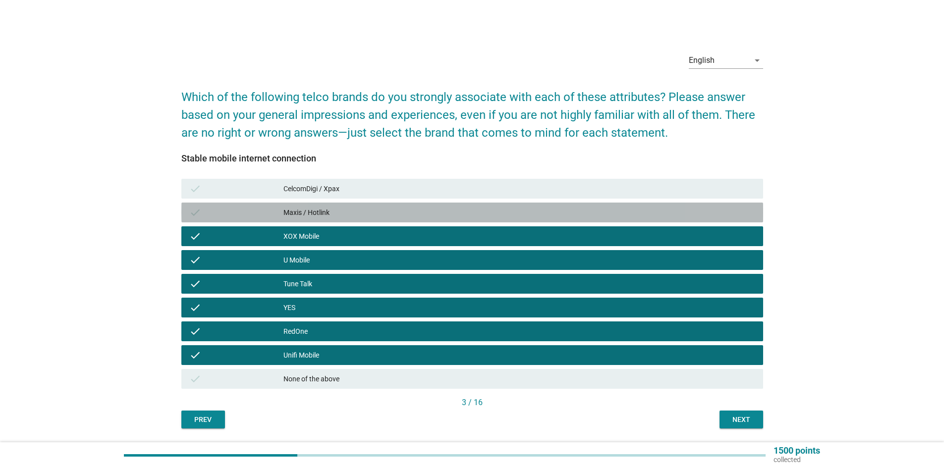
click at [302, 209] on div "Maxis / Hotlink" at bounding box center [519, 213] width 472 height 12
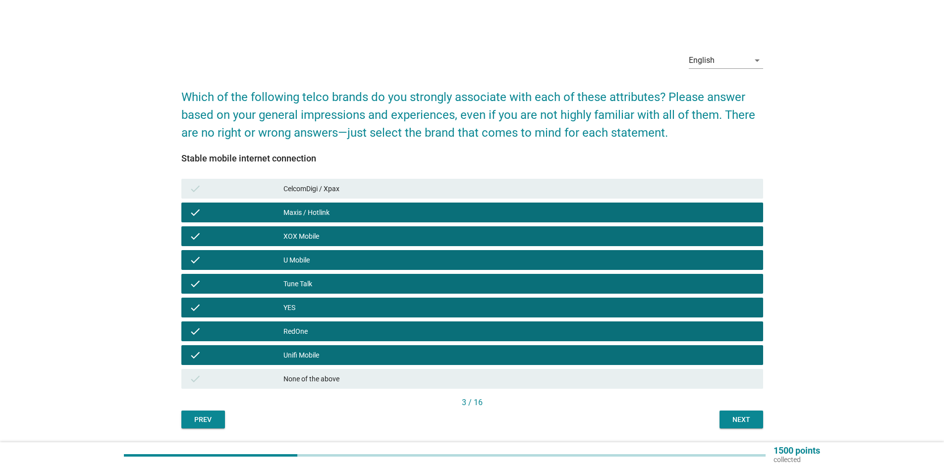
click at [313, 189] on div "CelcomDigi / Xpax" at bounding box center [519, 189] width 472 height 12
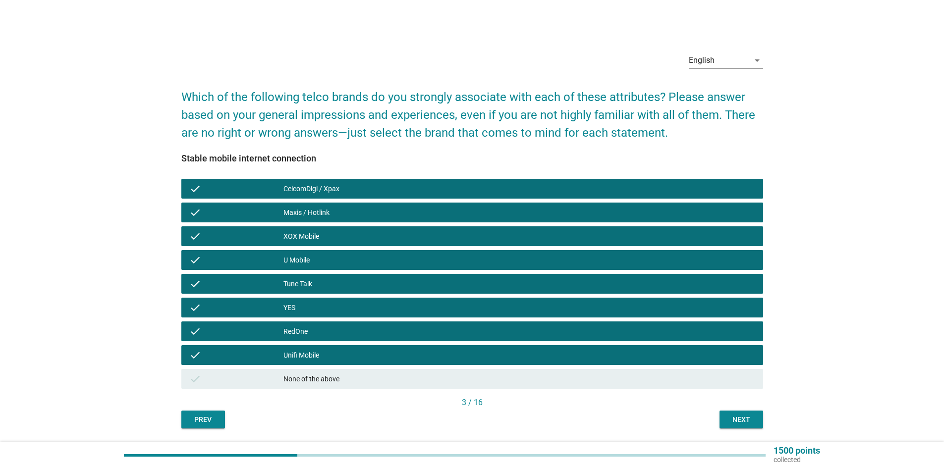
click at [743, 416] on div "Next" at bounding box center [741, 420] width 28 height 10
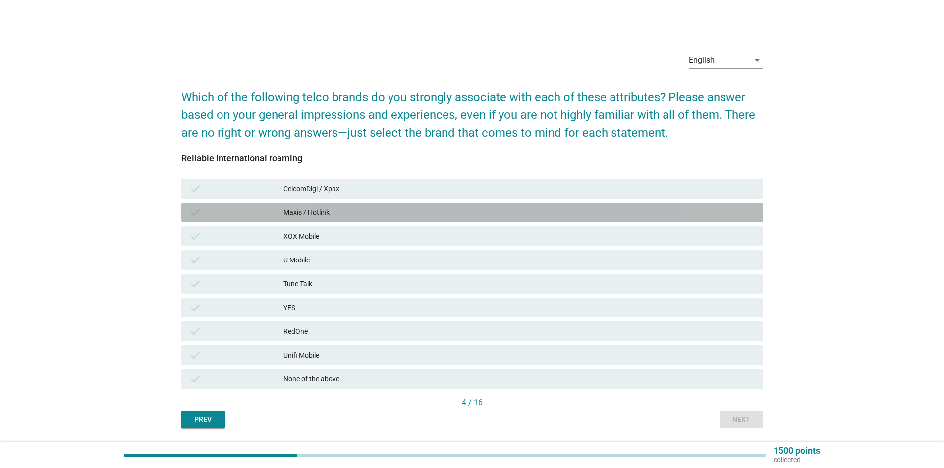
click at [331, 211] on div "Maxis / Hotlink" at bounding box center [519, 213] width 472 height 12
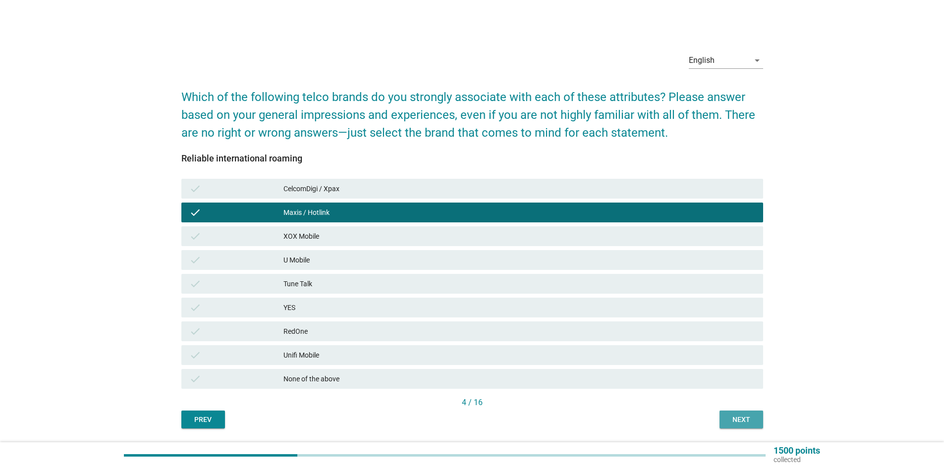
click at [730, 425] on div "Next" at bounding box center [741, 420] width 28 height 10
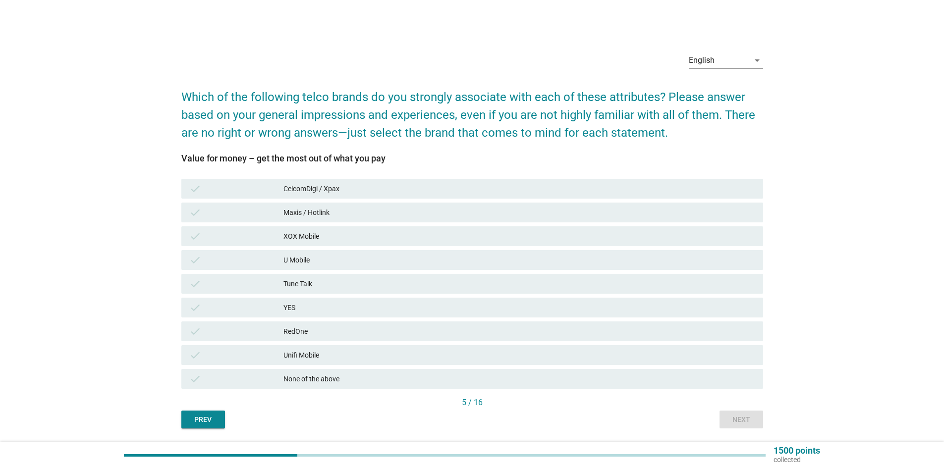
click at [341, 188] on div "CelcomDigi / Xpax" at bounding box center [519, 189] width 472 height 12
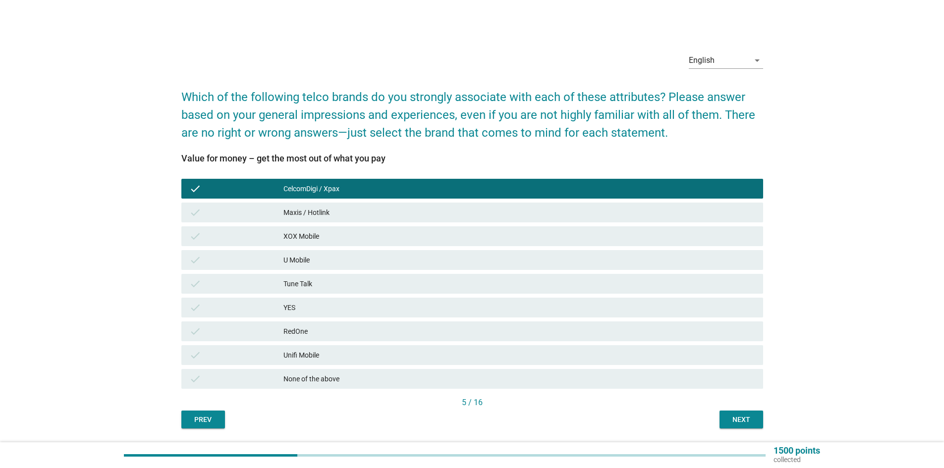
click at [307, 263] on div "U Mobile" at bounding box center [519, 260] width 472 height 12
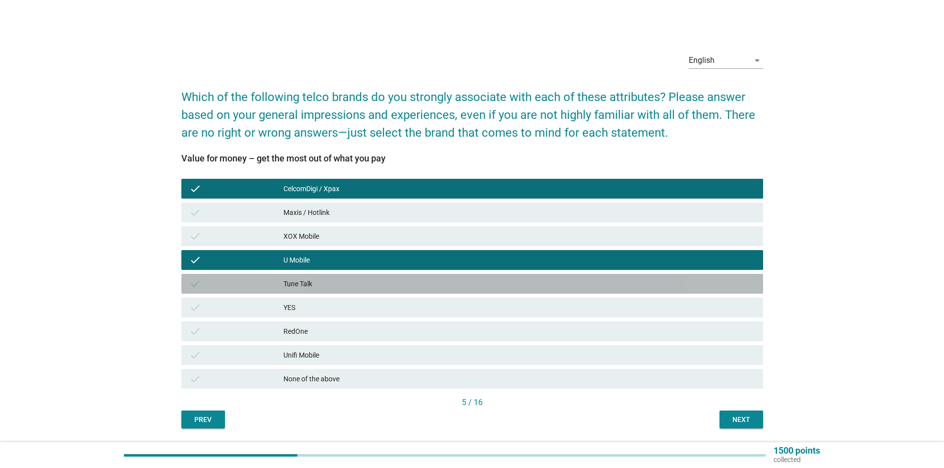
click at [331, 286] on div "Tune Talk" at bounding box center [519, 284] width 472 height 12
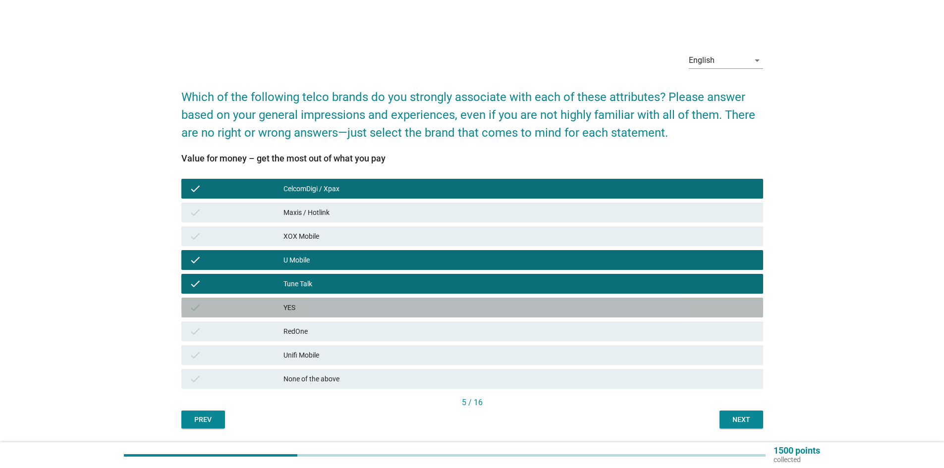
click at [323, 315] on div "check YES" at bounding box center [472, 308] width 582 height 20
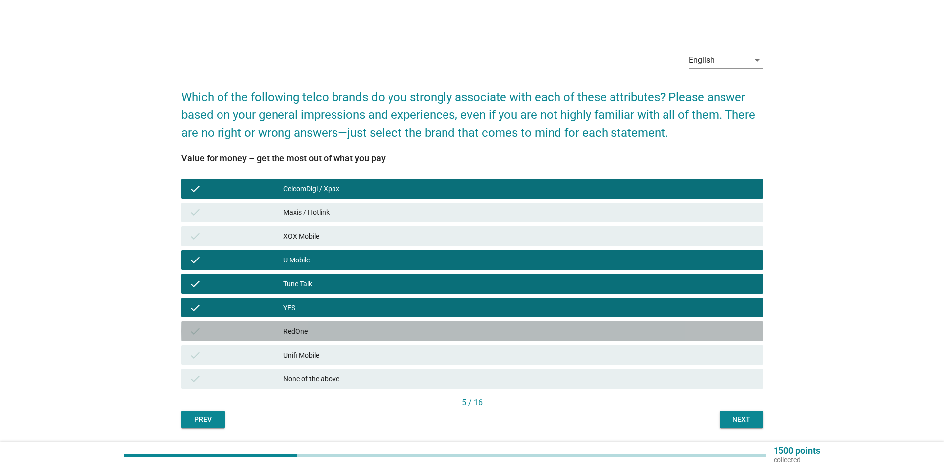
click at [324, 336] on div "RedOne" at bounding box center [519, 331] width 472 height 12
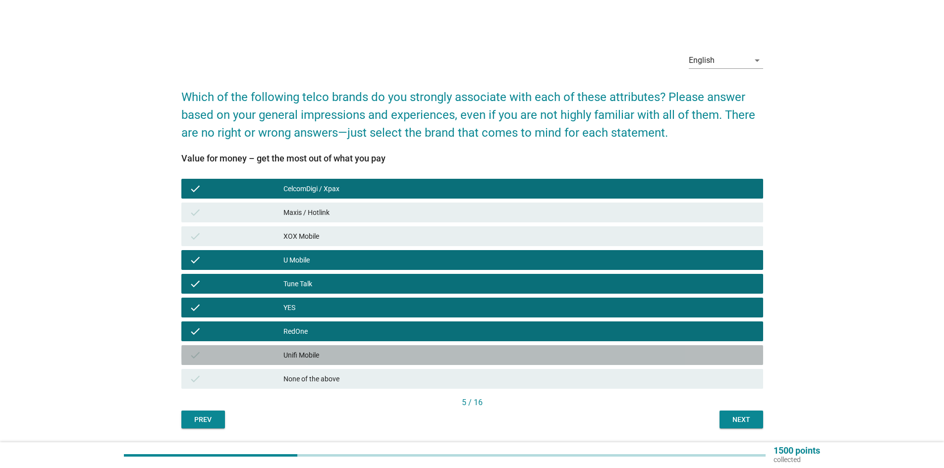
click at [323, 356] on div "Unifi Mobile" at bounding box center [519, 355] width 472 height 12
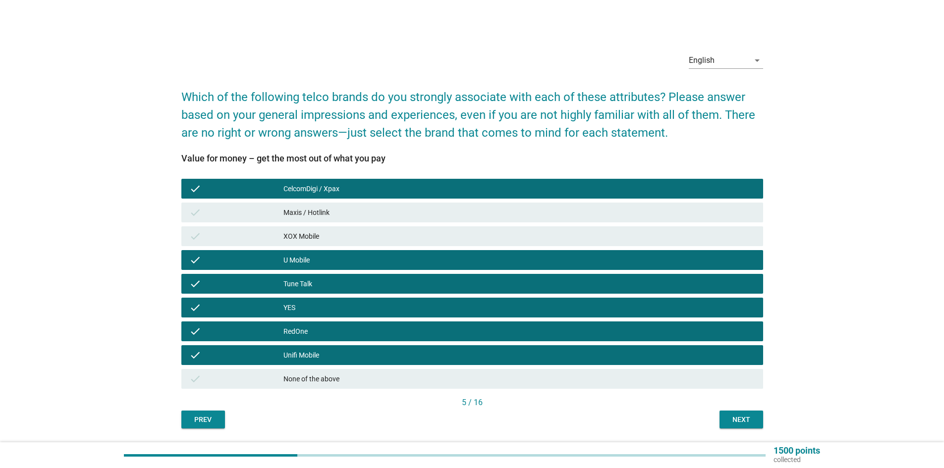
click at [333, 244] on div "check XOX Mobile" at bounding box center [472, 236] width 582 height 20
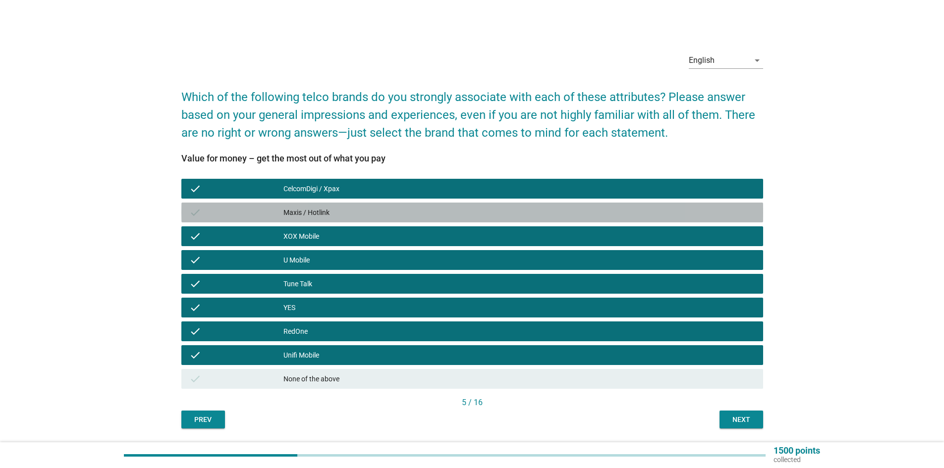
click at [351, 215] on div "Maxis / Hotlink" at bounding box center [519, 213] width 472 height 12
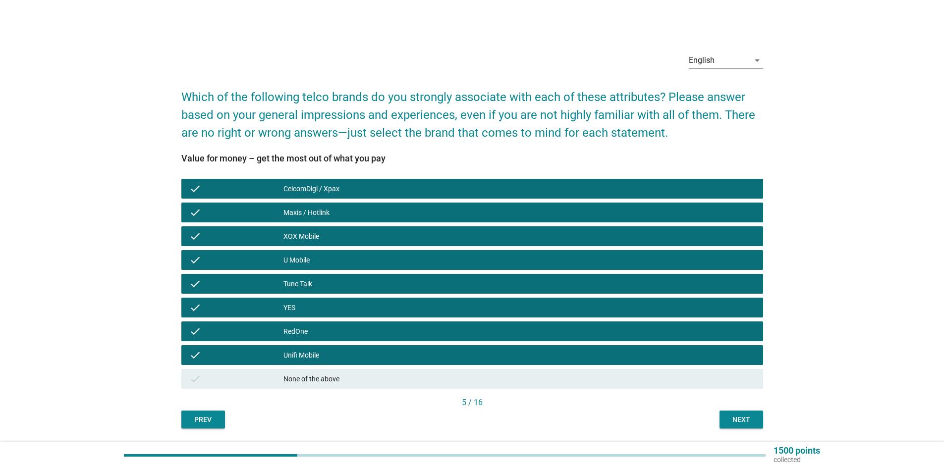
click at [728, 420] on div "Next" at bounding box center [741, 420] width 28 height 10
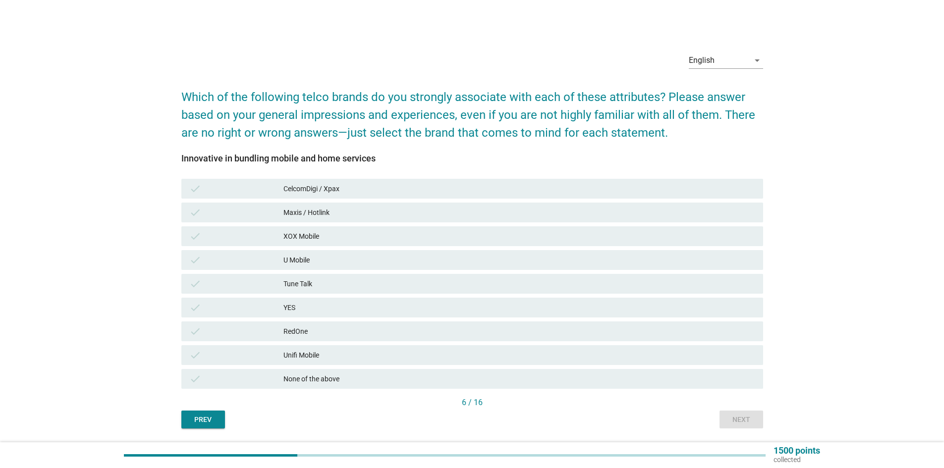
click at [359, 192] on div "CelcomDigi / Xpax" at bounding box center [519, 189] width 472 height 12
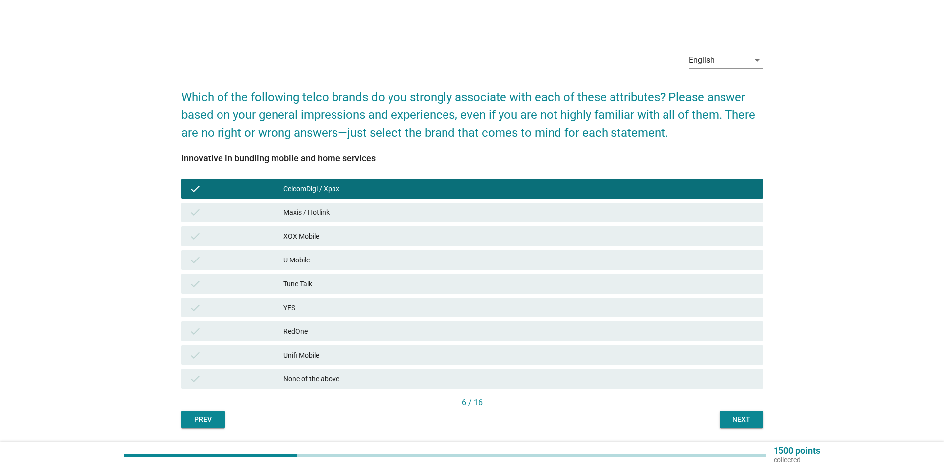
click at [346, 214] on div "Maxis / Hotlink" at bounding box center [519, 213] width 472 height 12
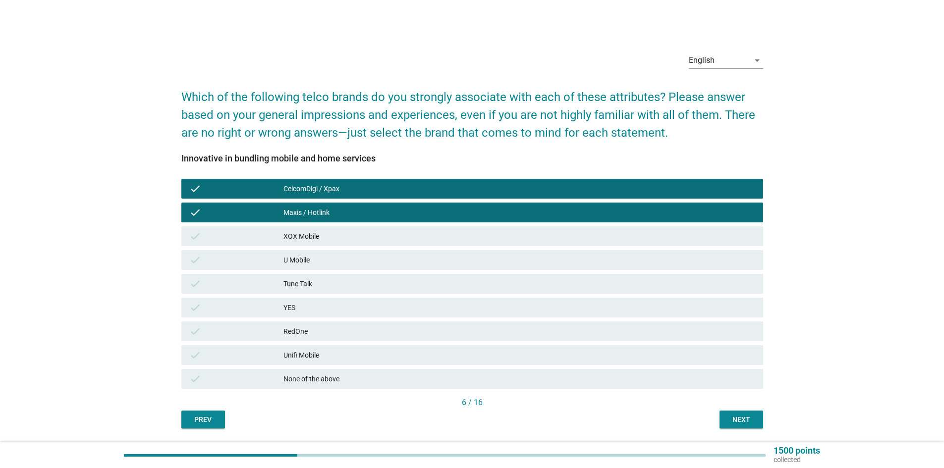
click at [336, 264] on div "U Mobile" at bounding box center [519, 260] width 472 height 12
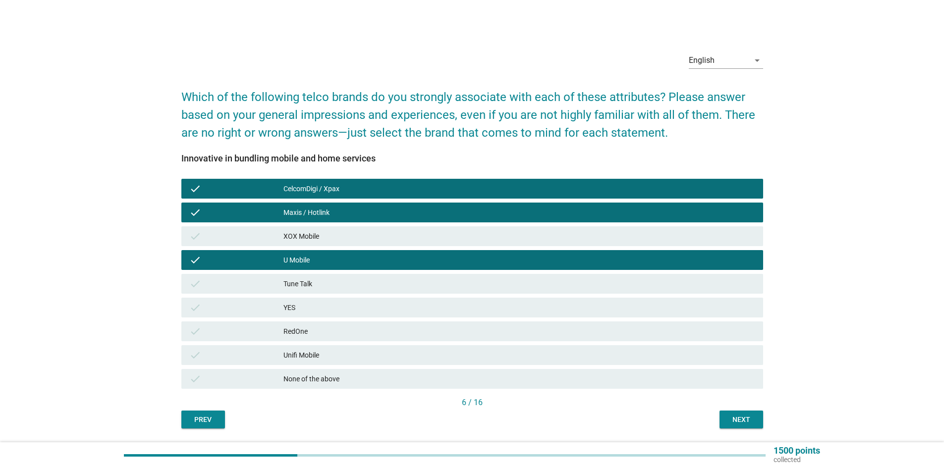
click at [316, 357] on div "Unifi Mobile" at bounding box center [519, 355] width 472 height 12
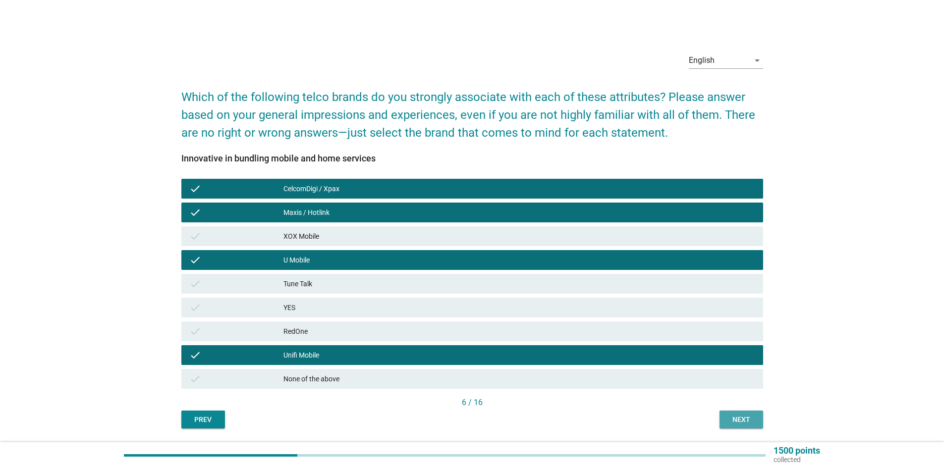
click at [731, 415] on div "Next" at bounding box center [741, 420] width 28 height 10
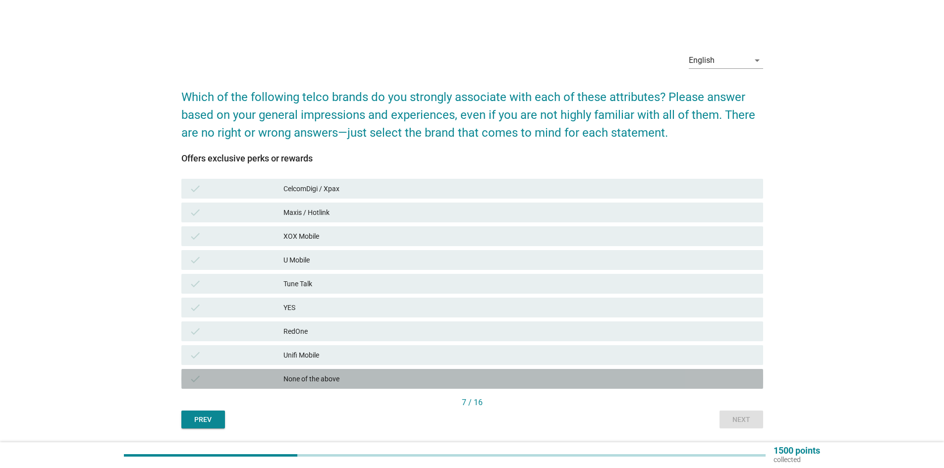
click at [331, 376] on div "None of the above" at bounding box center [519, 379] width 472 height 12
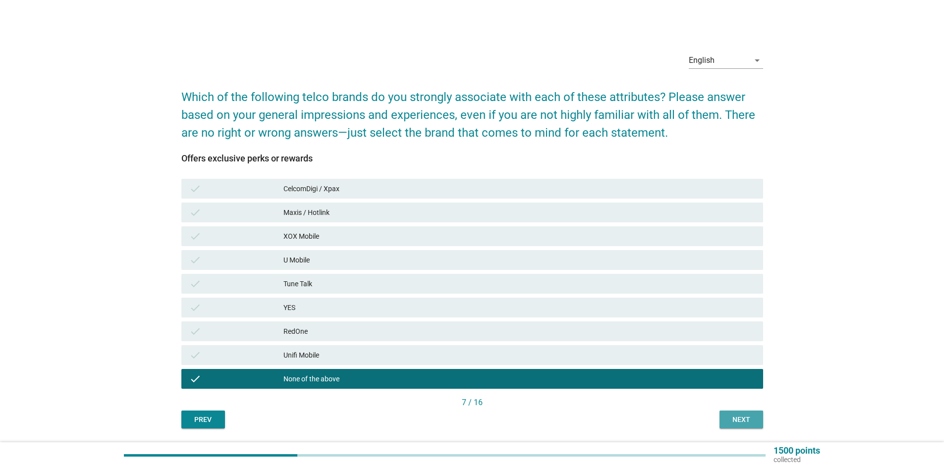
click at [741, 421] on div "Next" at bounding box center [741, 420] width 28 height 10
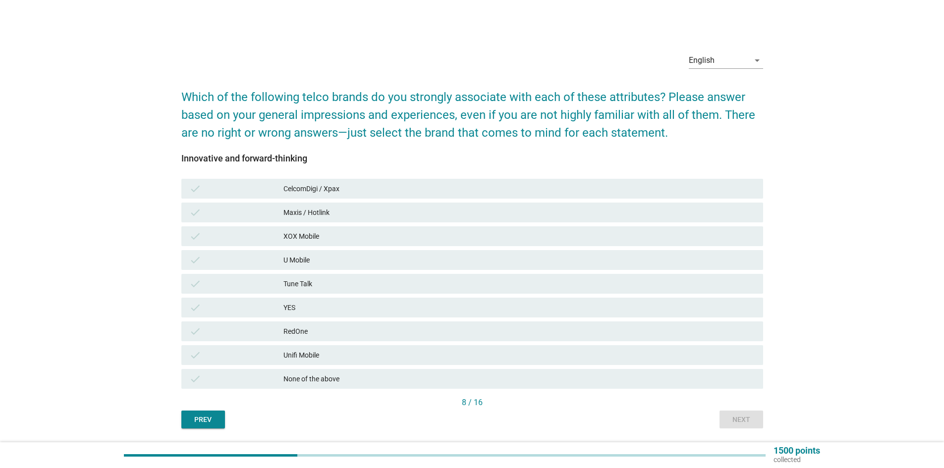
click at [356, 218] on div "Maxis / Hotlink" at bounding box center [519, 213] width 472 height 12
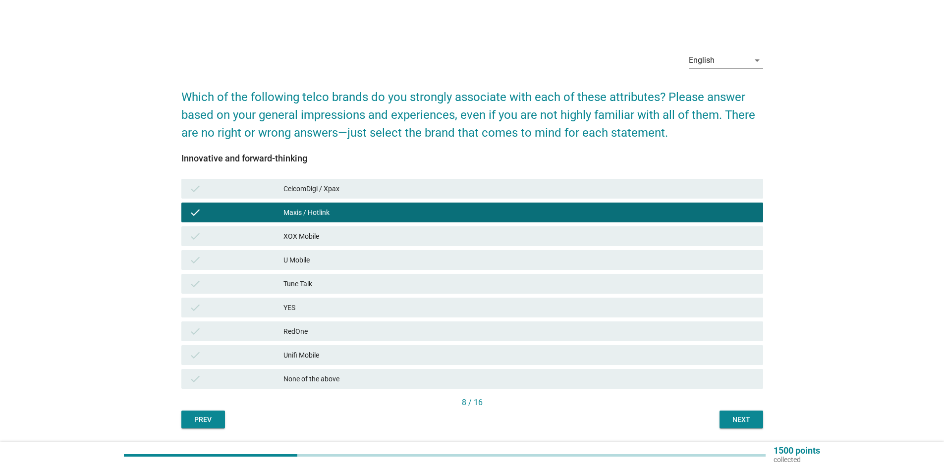
click at [324, 265] on div "U Mobile" at bounding box center [519, 260] width 472 height 12
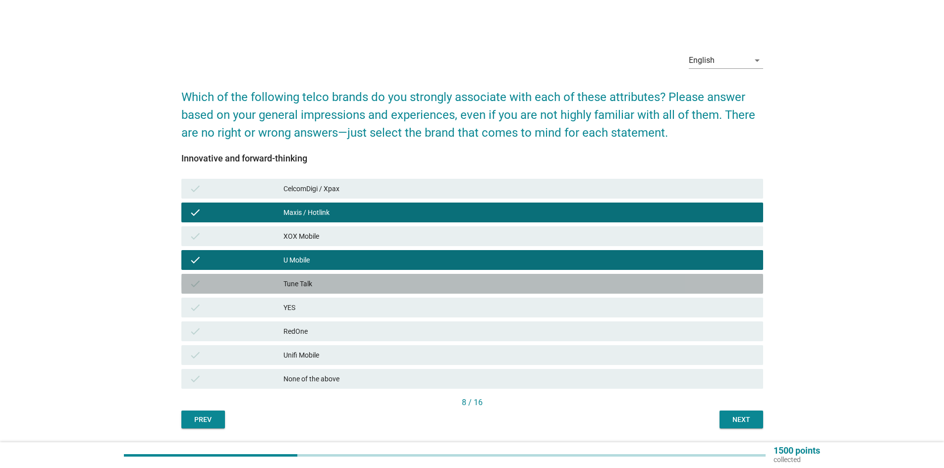
click at [321, 289] on div "Tune Talk" at bounding box center [519, 284] width 472 height 12
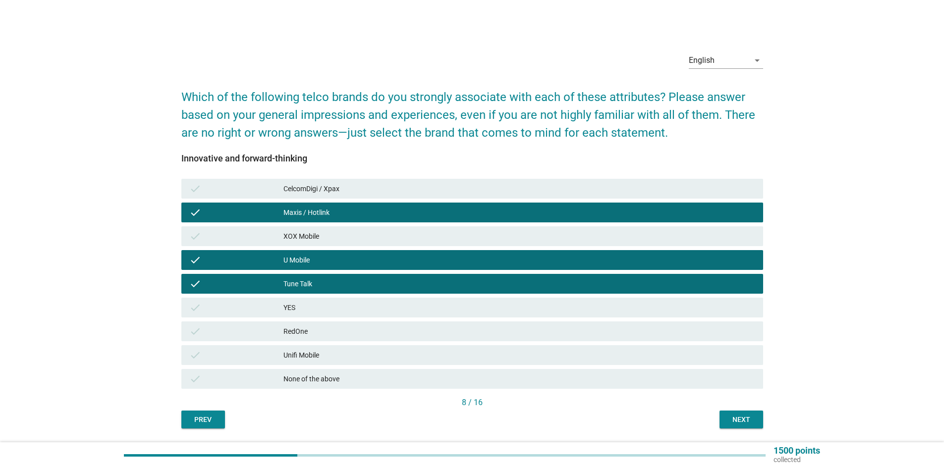
drag, startPoint x: 319, startPoint y: 314, endPoint x: 322, endPoint y: 335, distance: 21.5
click at [319, 319] on div "check YES" at bounding box center [472, 308] width 586 height 24
click at [324, 336] on div "RedOne" at bounding box center [519, 331] width 472 height 12
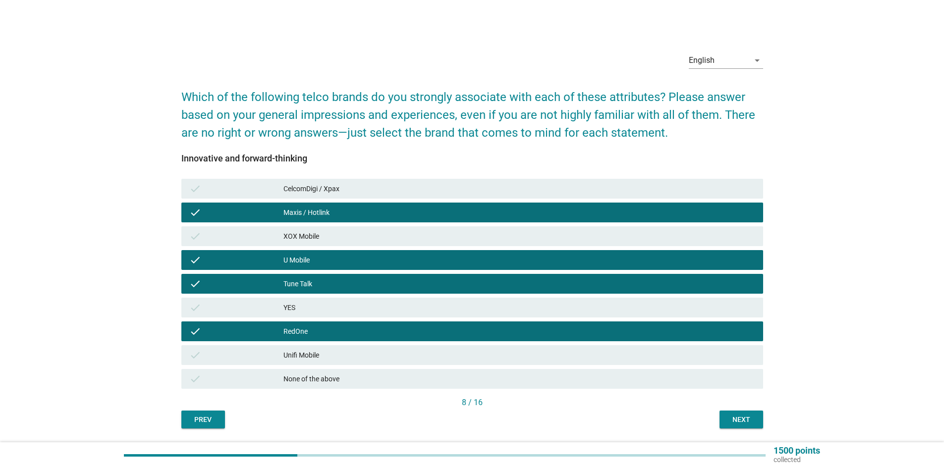
click at [323, 350] on div "Unifi Mobile" at bounding box center [519, 355] width 472 height 12
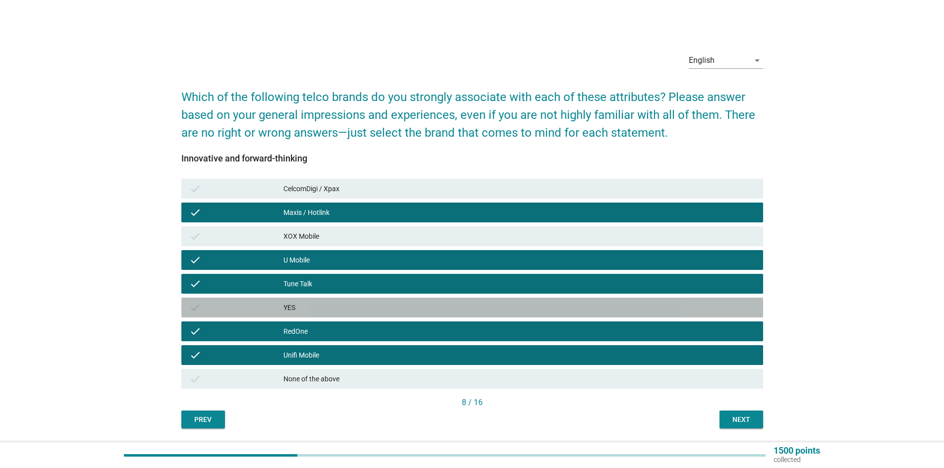
click at [331, 307] on div "YES" at bounding box center [519, 308] width 472 height 12
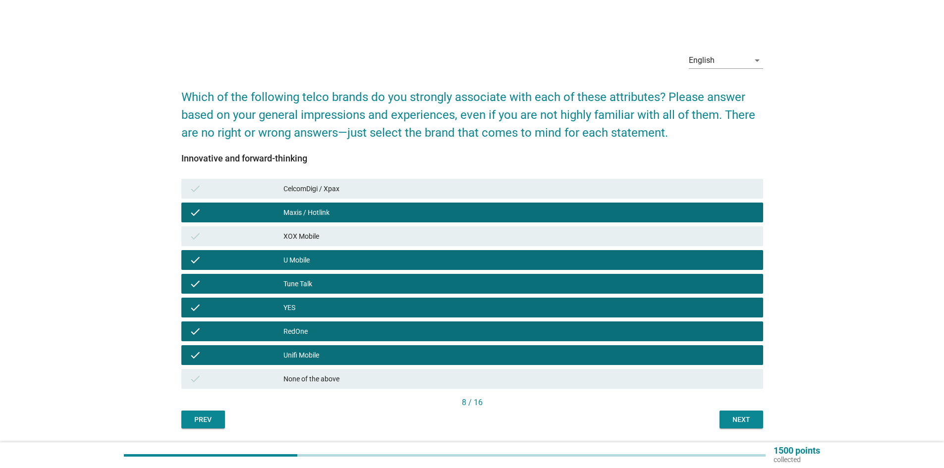
click at [343, 242] on div "XOX Mobile" at bounding box center [519, 236] width 472 height 12
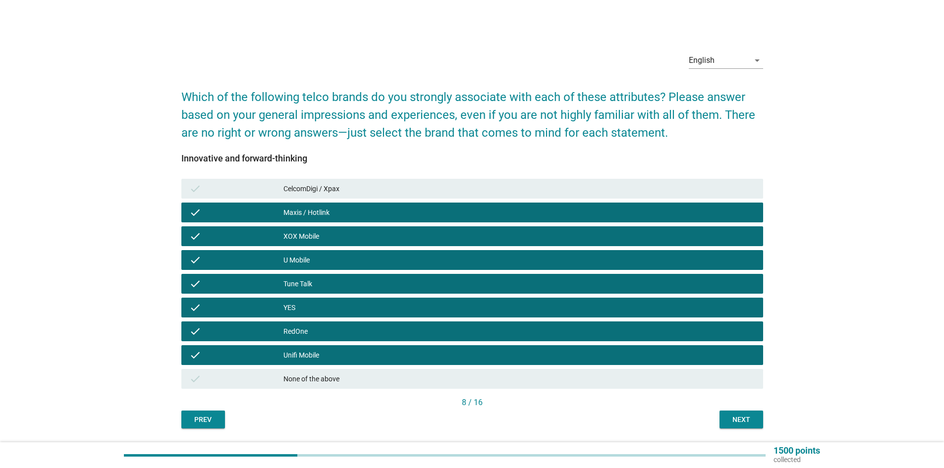
click at [355, 195] on div "check CelcomDigi / Xpax" at bounding box center [472, 189] width 582 height 20
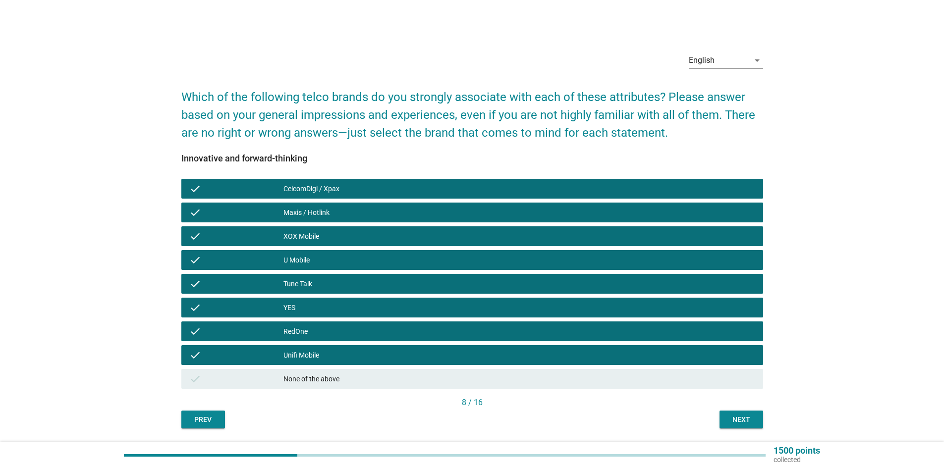
click at [346, 232] on div "XOX Mobile" at bounding box center [519, 236] width 472 height 12
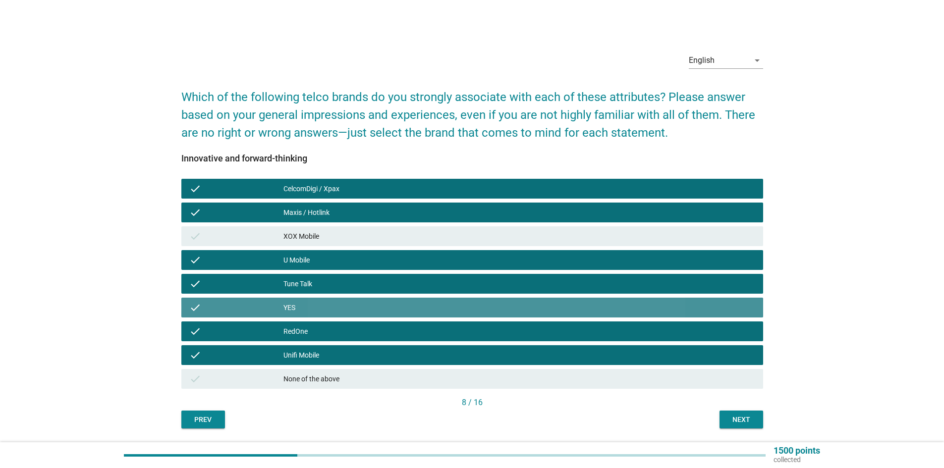
click at [363, 312] on div "YES" at bounding box center [519, 308] width 472 height 12
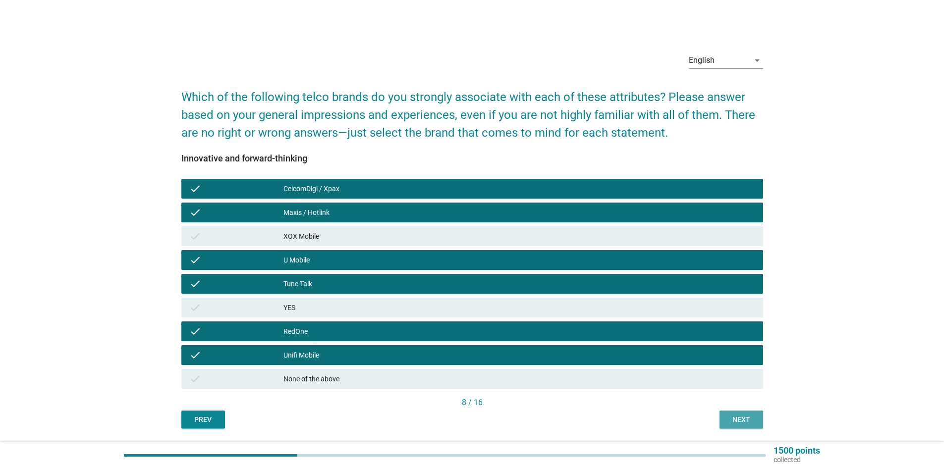
click at [728, 423] on div "Next" at bounding box center [741, 420] width 28 height 10
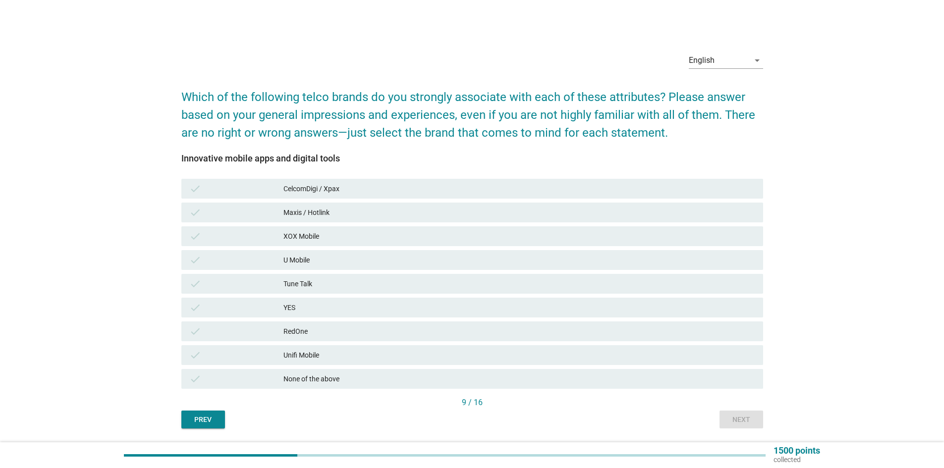
click at [353, 192] on div "CelcomDigi / Xpax" at bounding box center [519, 189] width 472 height 12
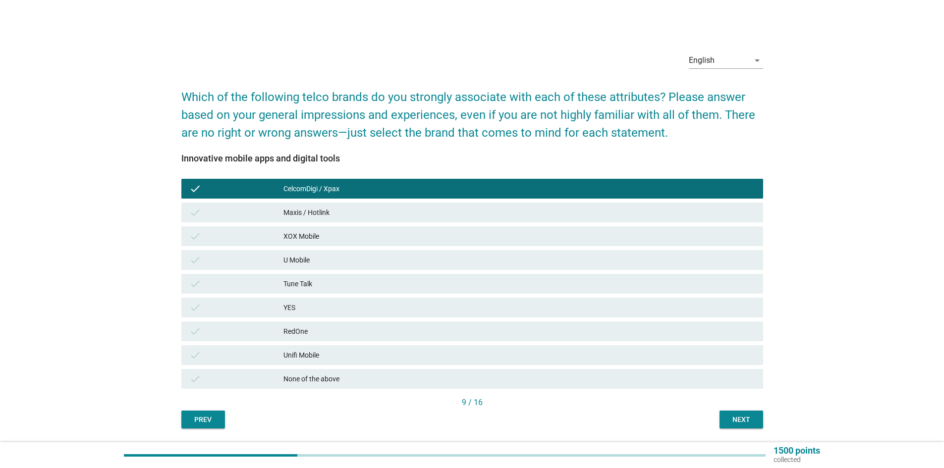
click at [355, 215] on div "Maxis / Hotlink" at bounding box center [519, 213] width 472 height 12
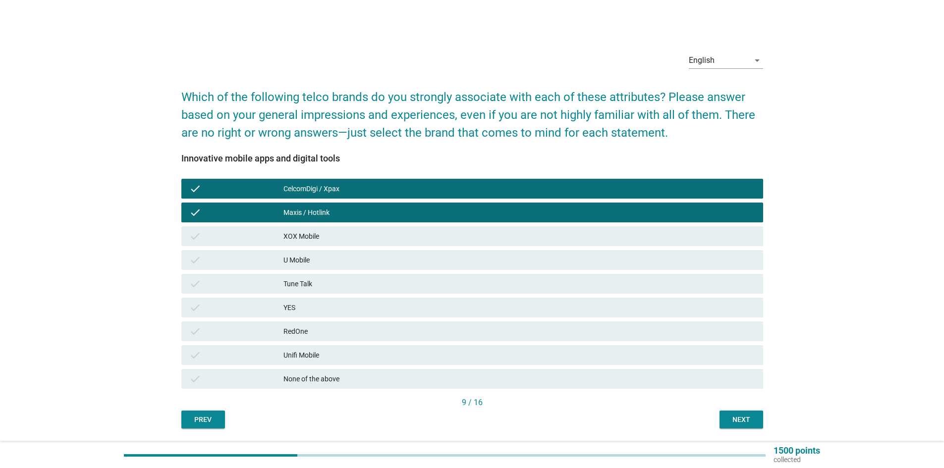
click at [320, 260] on div "U Mobile" at bounding box center [519, 260] width 472 height 12
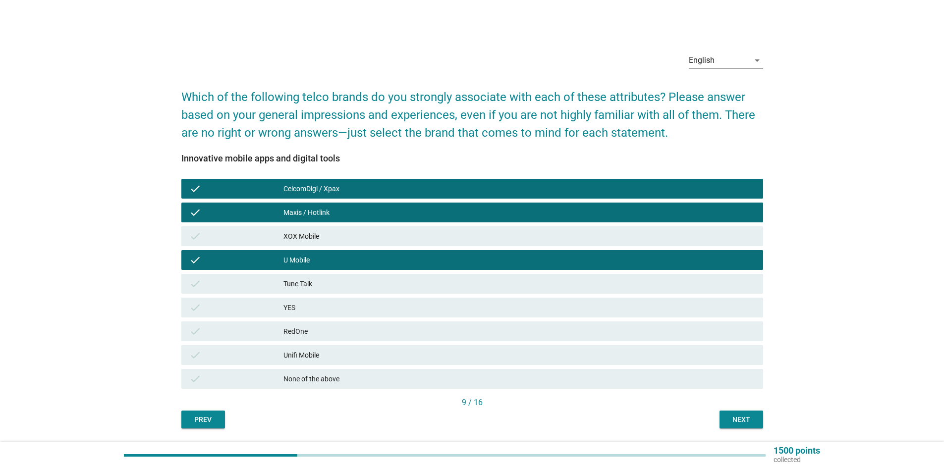
click at [302, 328] on div "RedOne" at bounding box center [519, 331] width 472 height 12
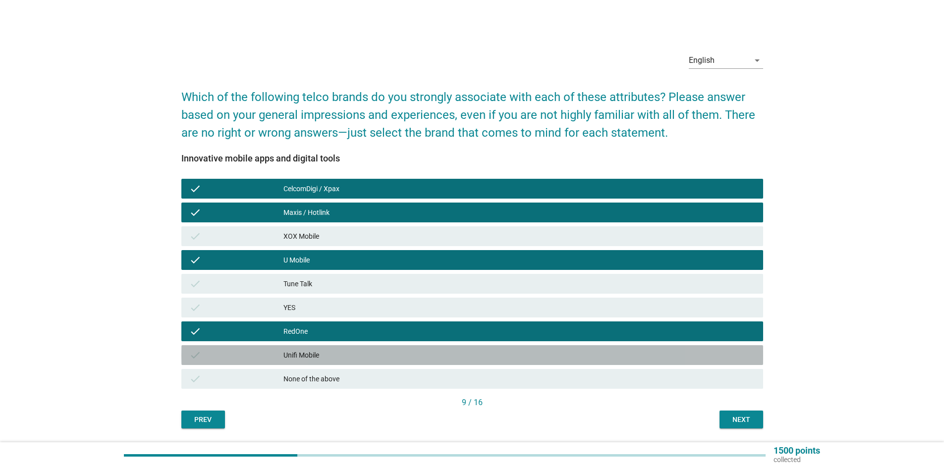
click at [316, 357] on div "Unifi Mobile" at bounding box center [519, 355] width 472 height 12
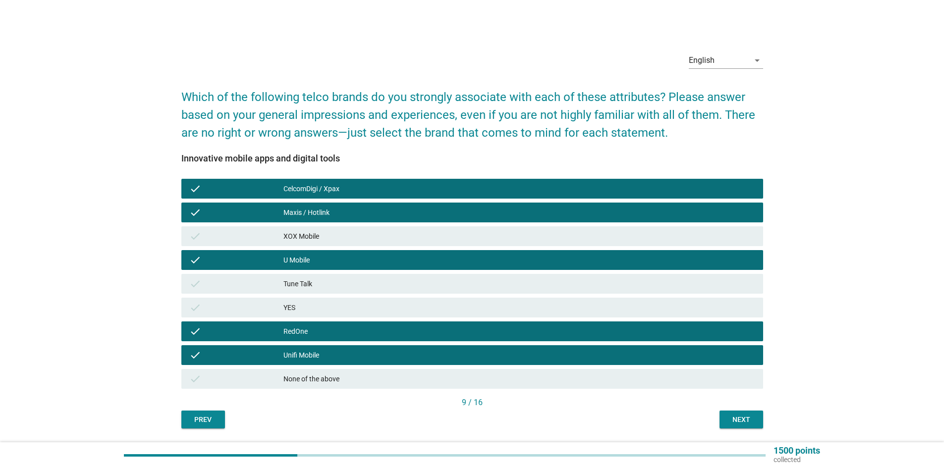
click at [751, 421] on div "Next" at bounding box center [741, 420] width 28 height 10
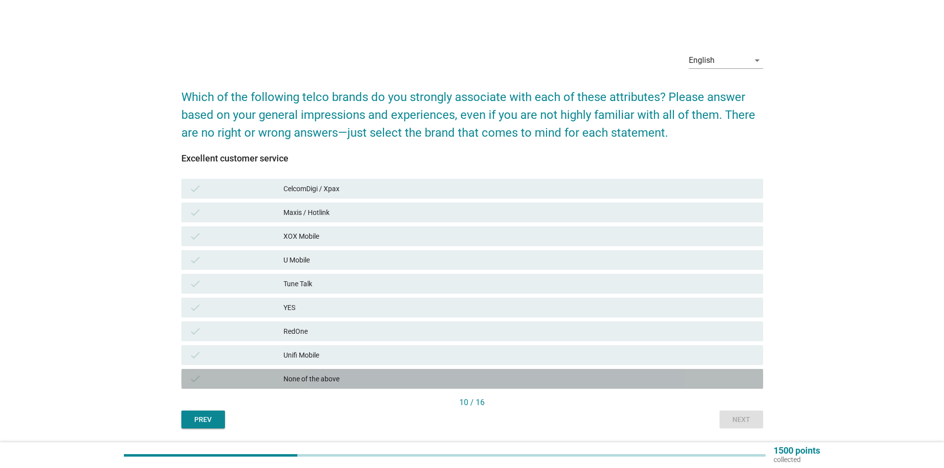
click at [354, 377] on div "None of the above" at bounding box center [519, 379] width 472 height 12
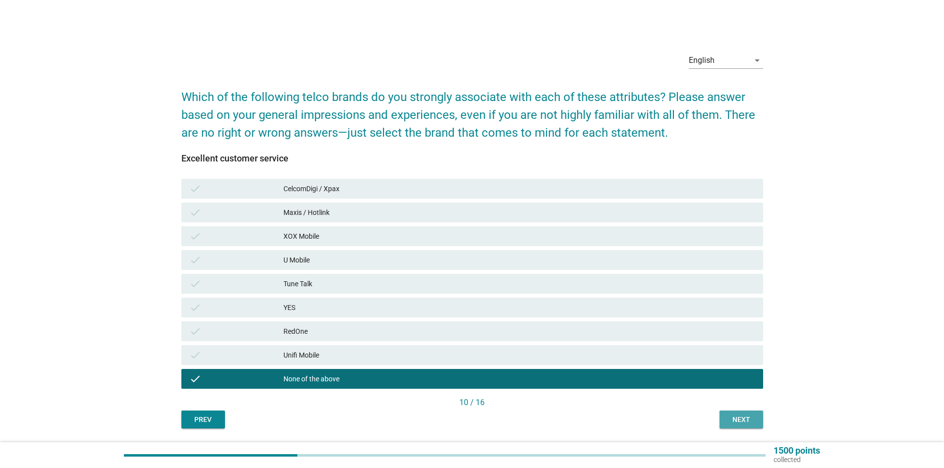
click at [725, 419] on button "Next" at bounding box center [741, 420] width 44 height 18
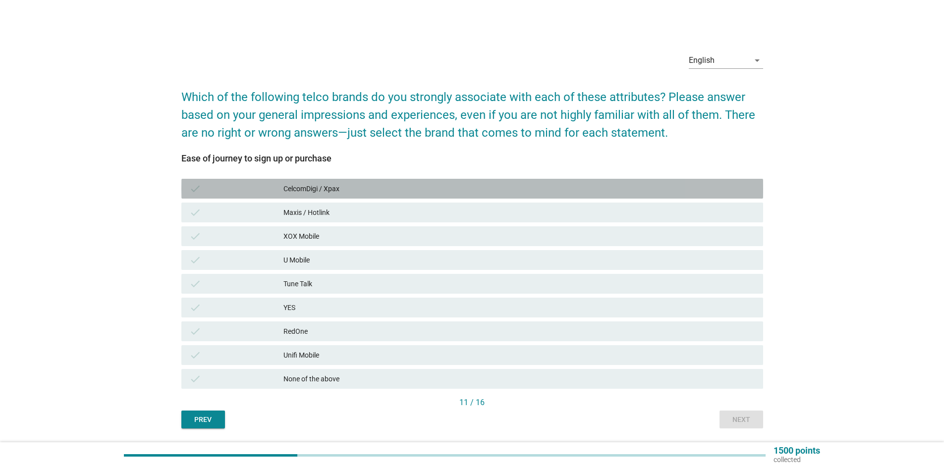
click at [334, 186] on div "CelcomDigi / Xpax" at bounding box center [519, 189] width 472 height 12
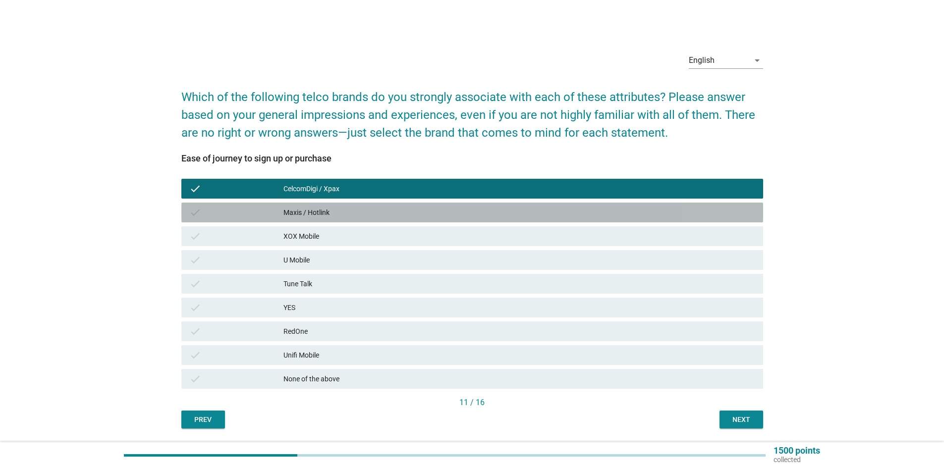
click at [327, 207] on div "Maxis / Hotlink" at bounding box center [519, 213] width 472 height 12
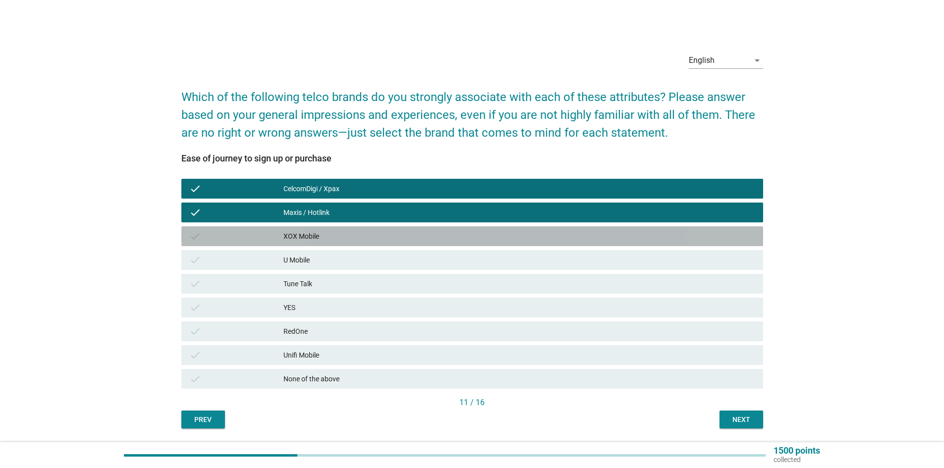
click at [325, 235] on div "XOX Mobile" at bounding box center [519, 236] width 472 height 12
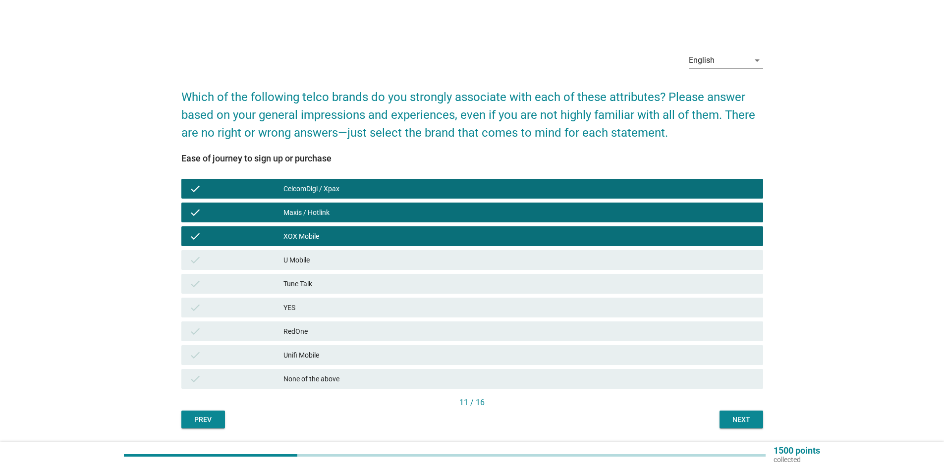
drag, startPoint x: 325, startPoint y: 259, endPoint x: 325, endPoint y: 277, distance: 18.8
click at [325, 260] on div "U Mobile" at bounding box center [519, 260] width 472 height 12
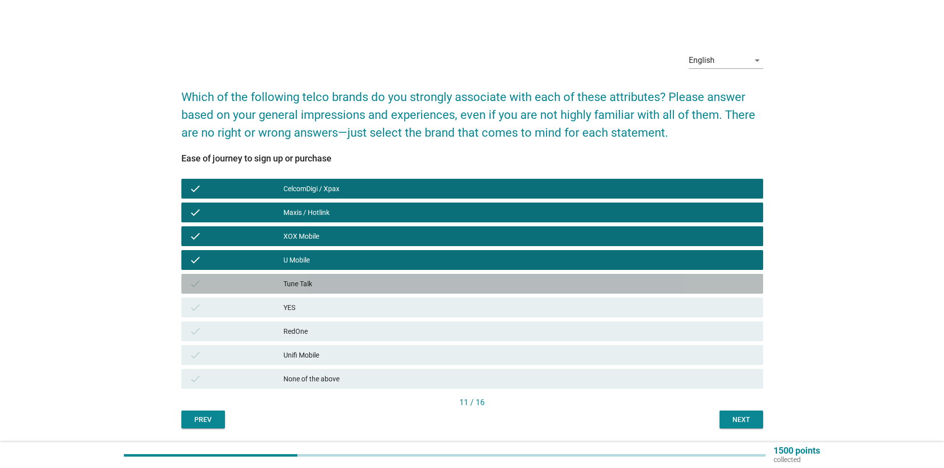
click at [326, 279] on div "Tune Talk" at bounding box center [519, 284] width 472 height 12
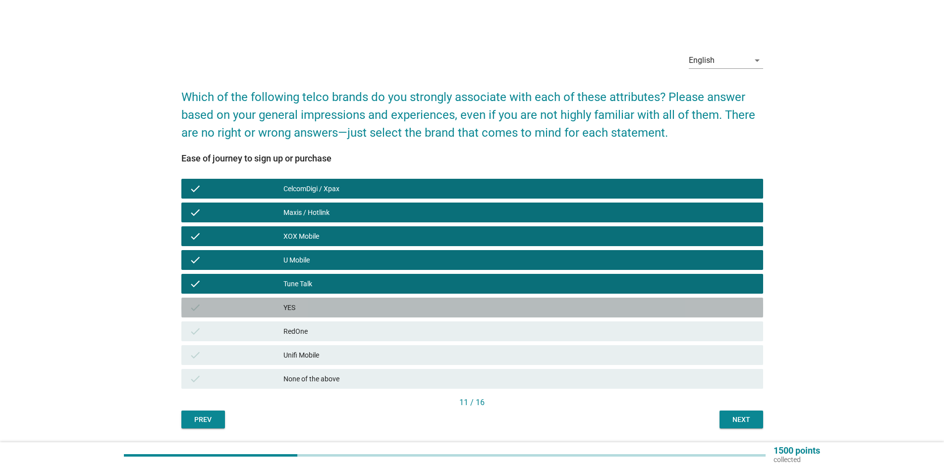
click at [329, 305] on div "YES" at bounding box center [519, 308] width 472 height 12
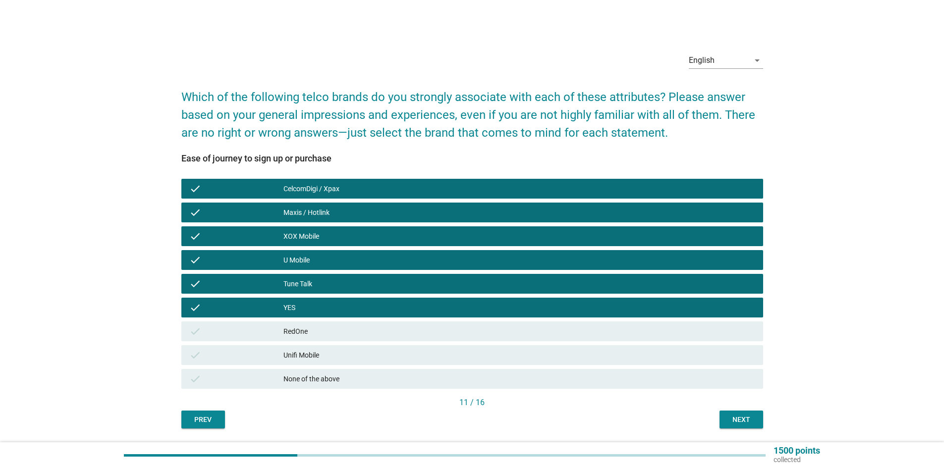
click at [334, 325] on div "RedOne" at bounding box center [519, 331] width 472 height 12
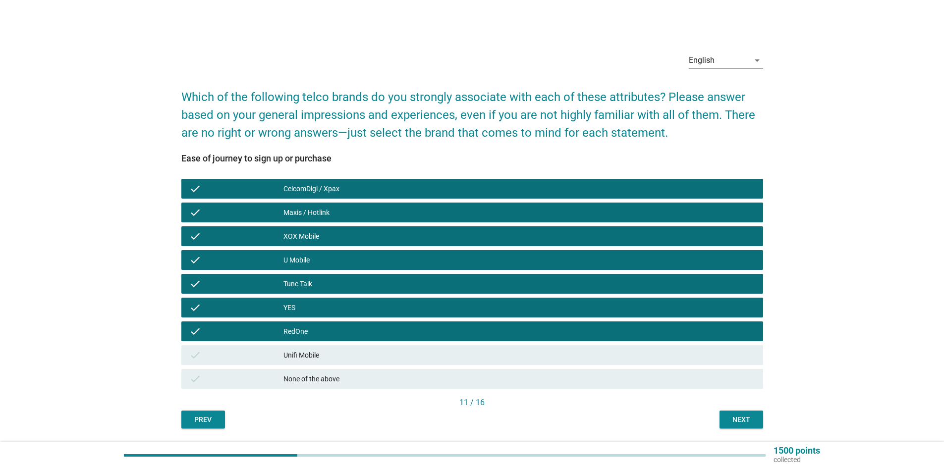
click at [344, 351] on div "Unifi Mobile" at bounding box center [519, 355] width 472 height 12
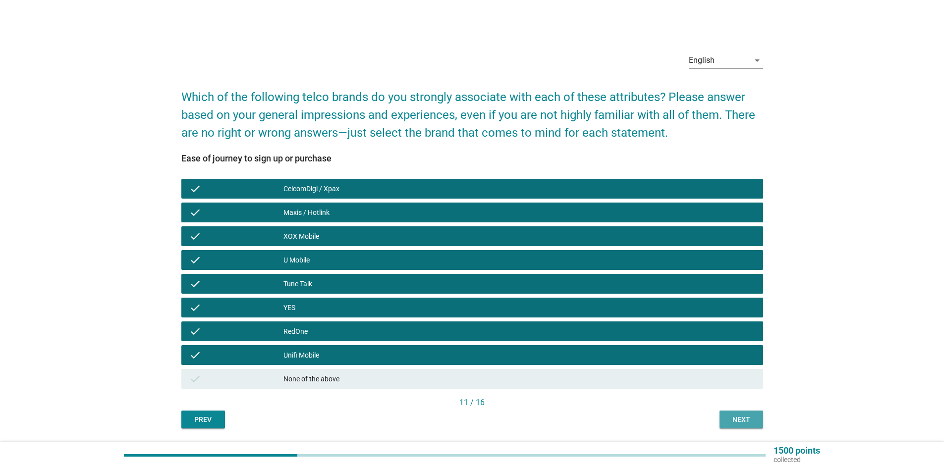
click at [737, 426] on button "Next" at bounding box center [741, 420] width 44 height 18
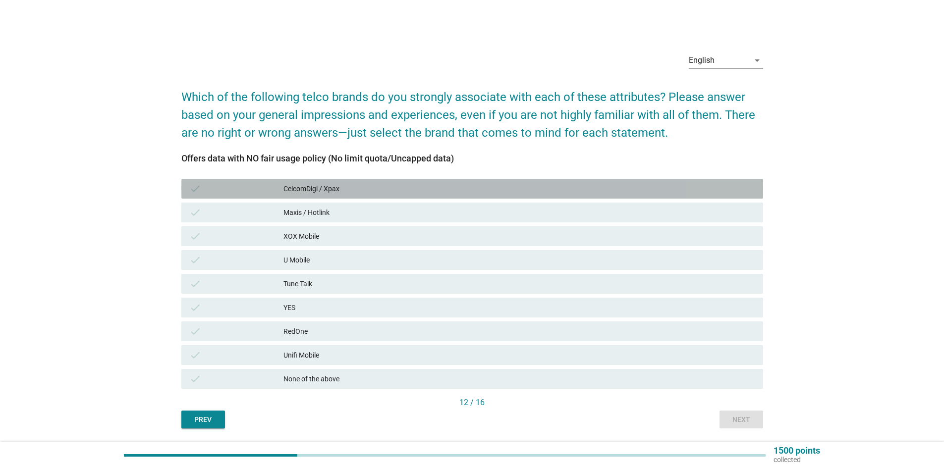
click at [356, 188] on div "CelcomDigi / Xpax" at bounding box center [519, 189] width 472 height 12
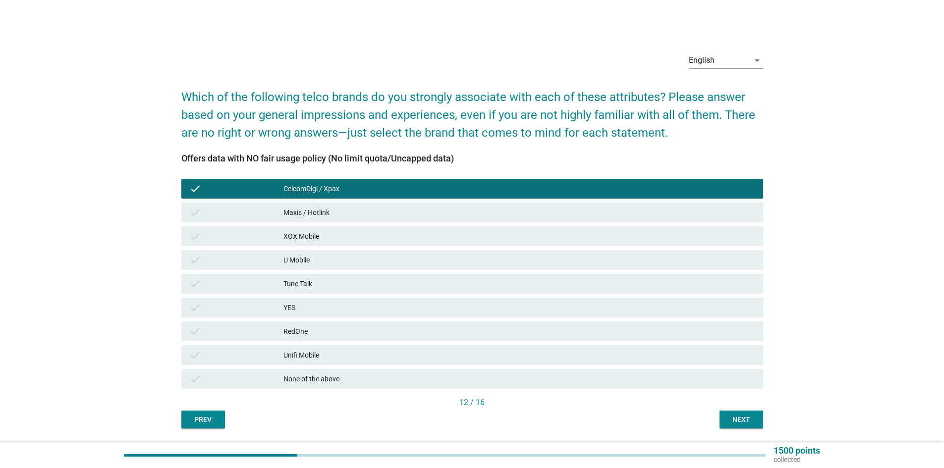
click at [310, 356] on div "Unifi Mobile" at bounding box center [519, 355] width 472 height 12
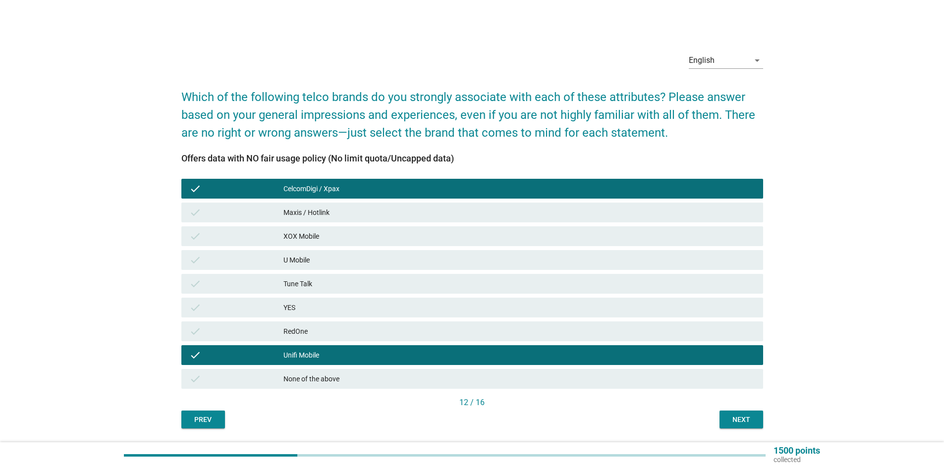
click at [322, 328] on div "RedOne" at bounding box center [519, 331] width 472 height 12
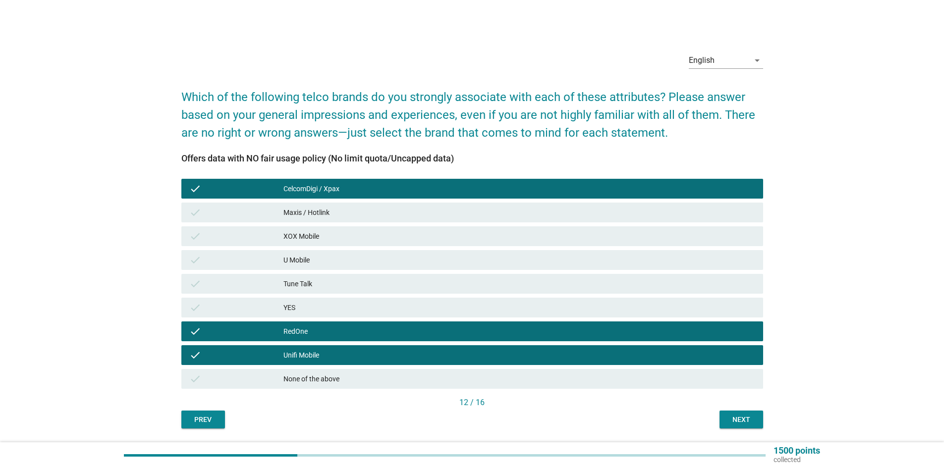
click at [334, 306] on div "YES" at bounding box center [519, 308] width 472 height 12
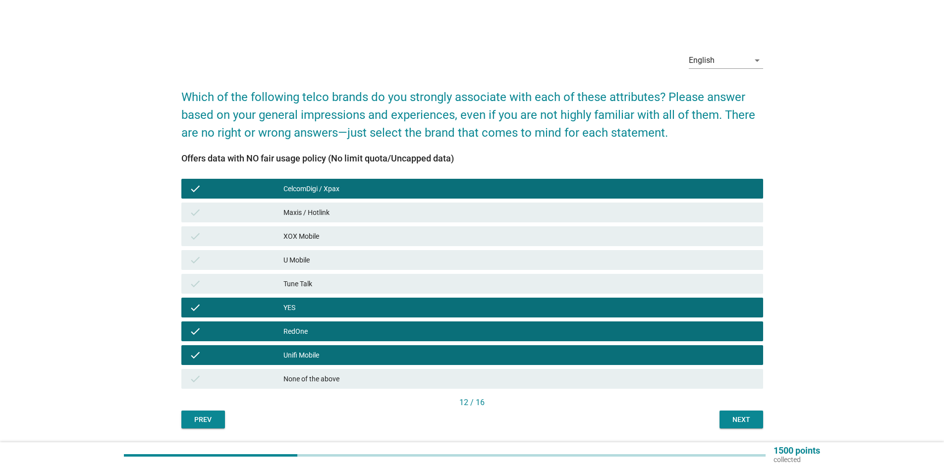
click at [341, 285] on div "Tune Talk" at bounding box center [519, 284] width 472 height 12
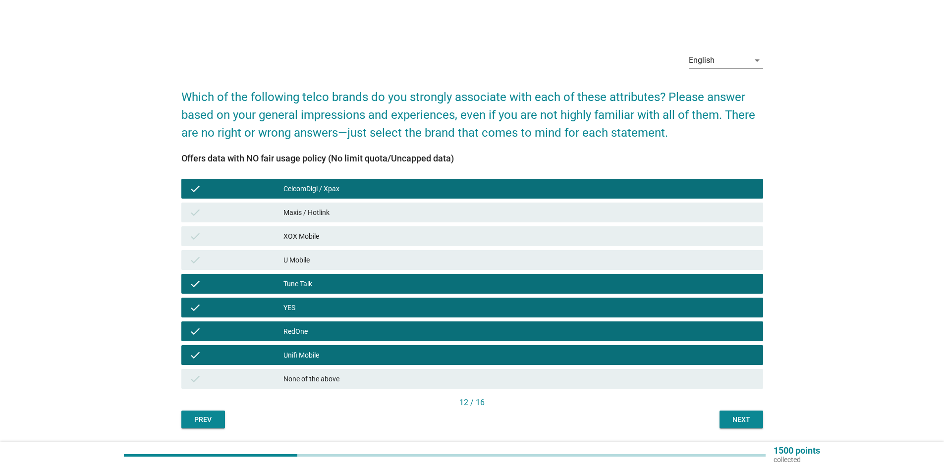
click at [322, 355] on div "Unifi Mobile" at bounding box center [519, 355] width 472 height 12
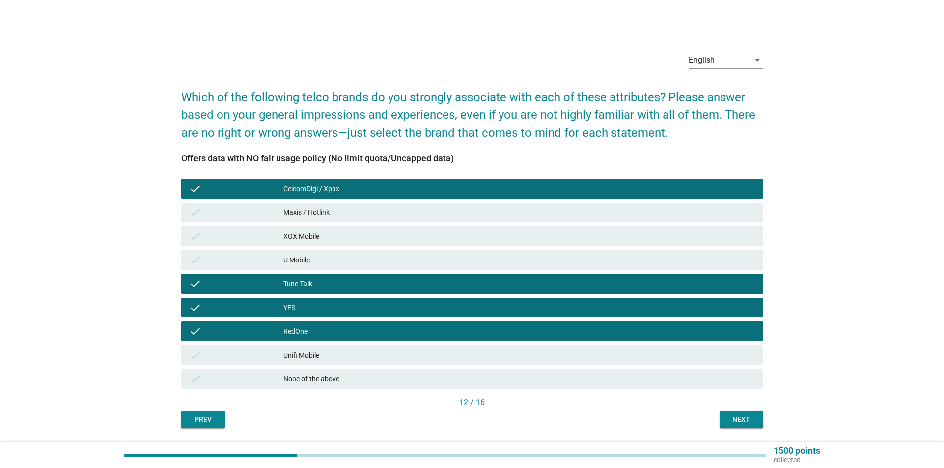
click at [351, 260] on div "U Mobile" at bounding box center [519, 260] width 472 height 12
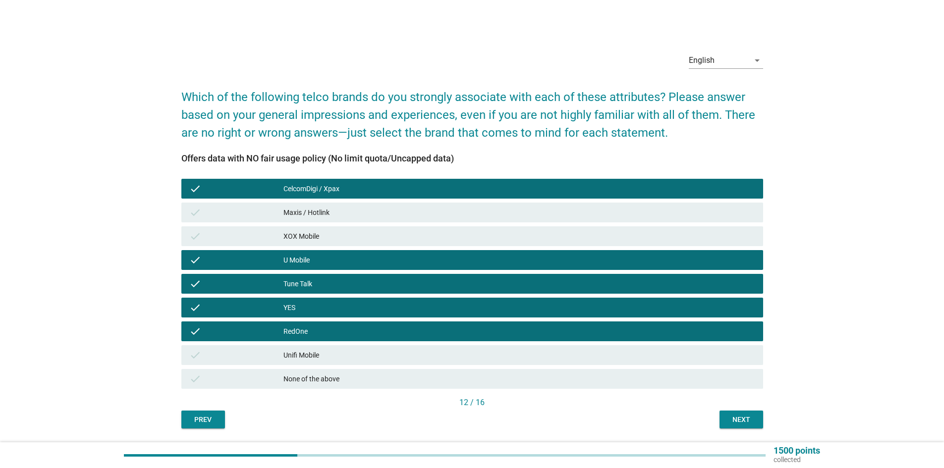
click at [377, 233] on div "XOX Mobile" at bounding box center [519, 236] width 472 height 12
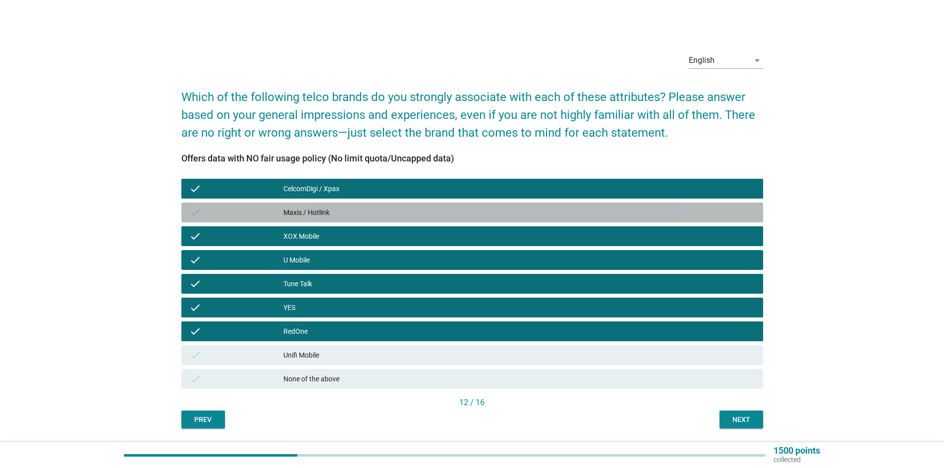
click at [408, 214] on div "Maxis / Hotlink" at bounding box center [519, 213] width 472 height 12
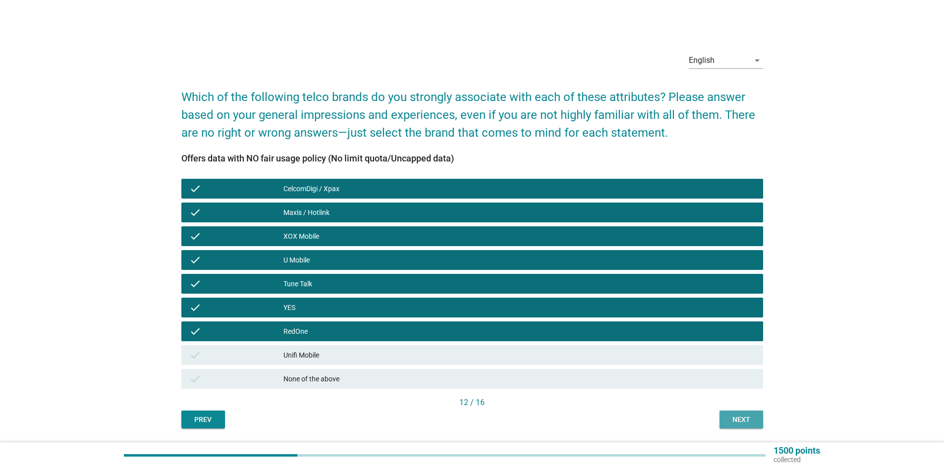
click at [741, 417] on div "Next" at bounding box center [741, 420] width 28 height 10
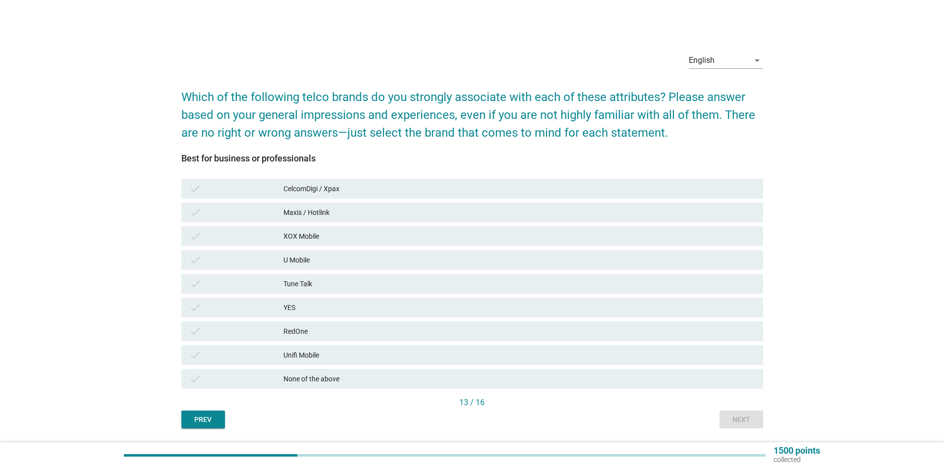
click at [347, 213] on div "Maxis / Hotlink" at bounding box center [519, 213] width 472 height 12
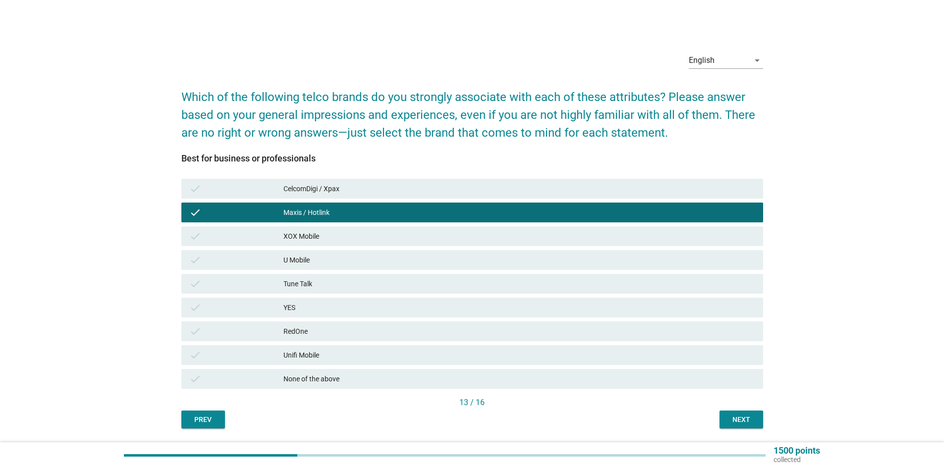
click at [351, 184] on div "CelcomDigi / Xpax" at bounding box center [519, 189] width 472 height 12
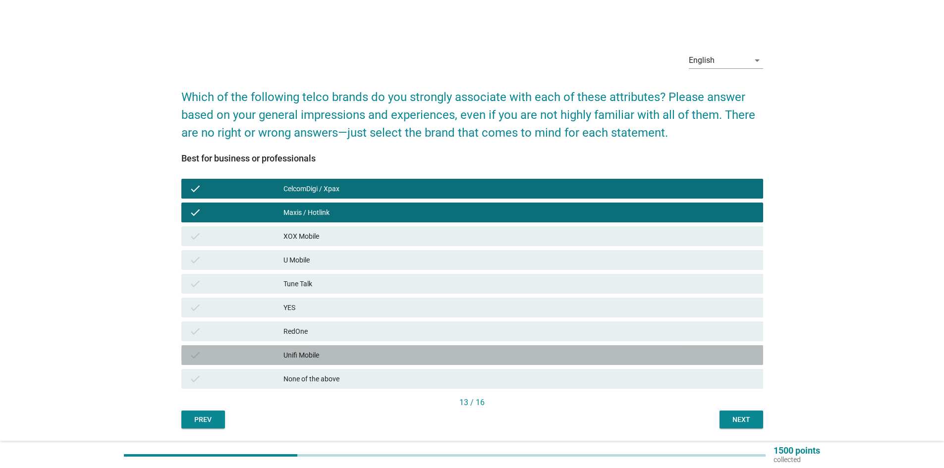
click at [512, 359] on div "Unifi Mobile" at bounding box center [519, 355] width 472 height 12
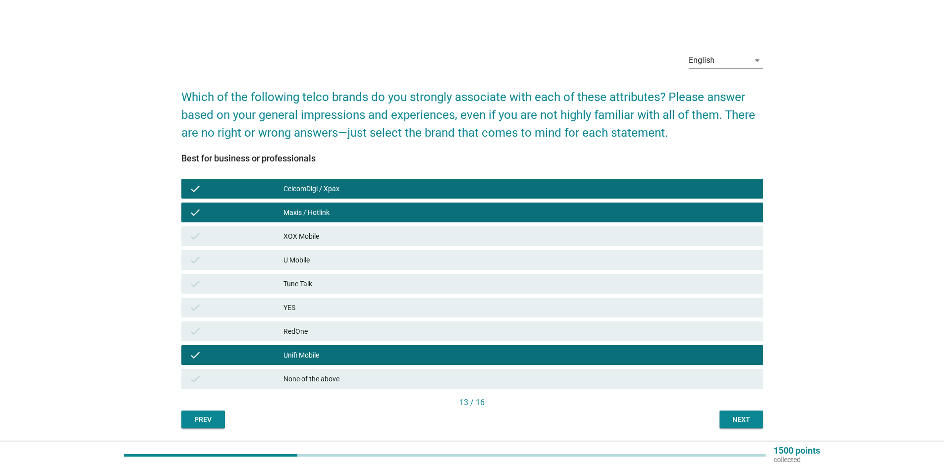
click at [753, 421] on div "Next" at bounding box center [741, 420] width 28 height 10
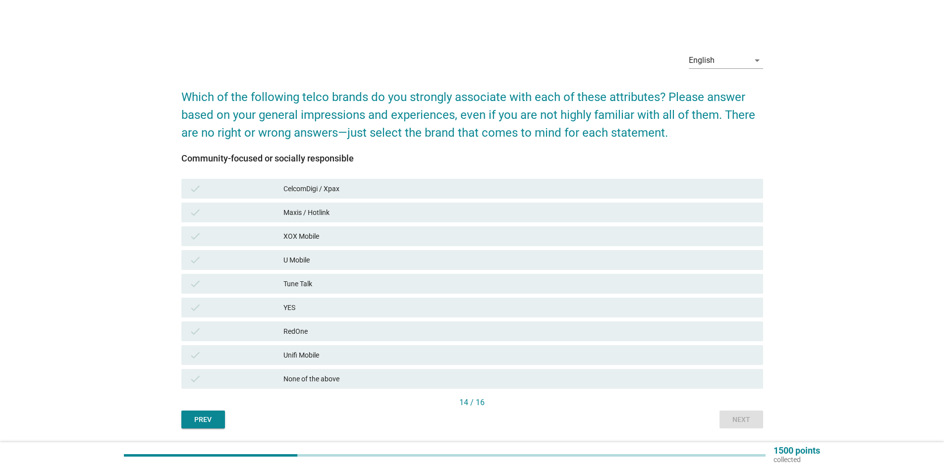
click at [367, 383] on div "None of the above" at bounding box center [519, 379] width 472 height 12
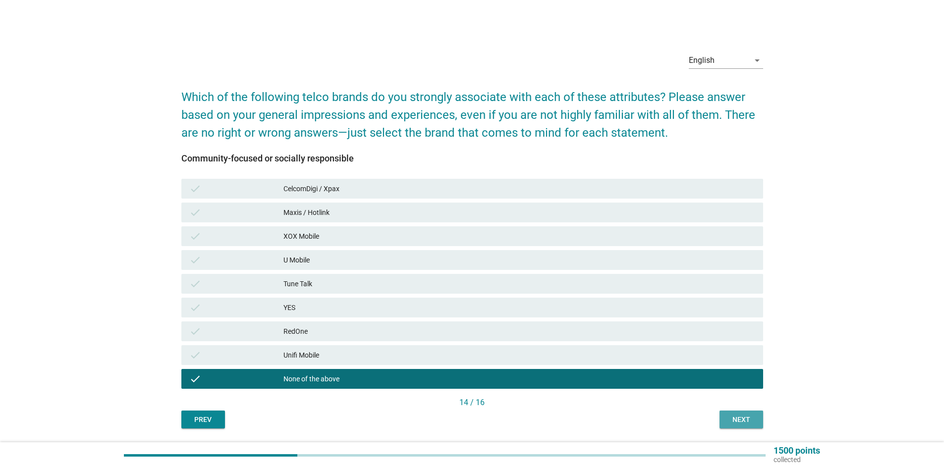
click at [736, 416] on div "Next" at bounding box center [741, 420] width 28 height 10
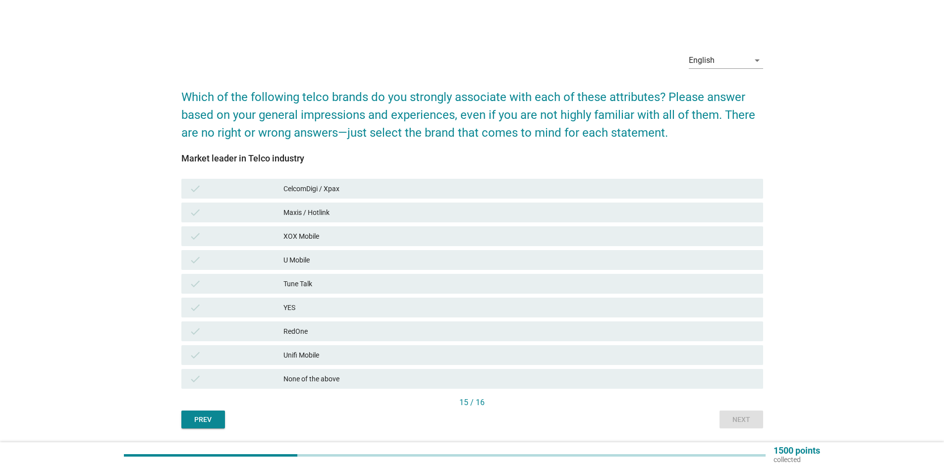
click at [338, 218] on div "Maxis / Hotlink" at bounding box center [519, 213] width 472 height 12
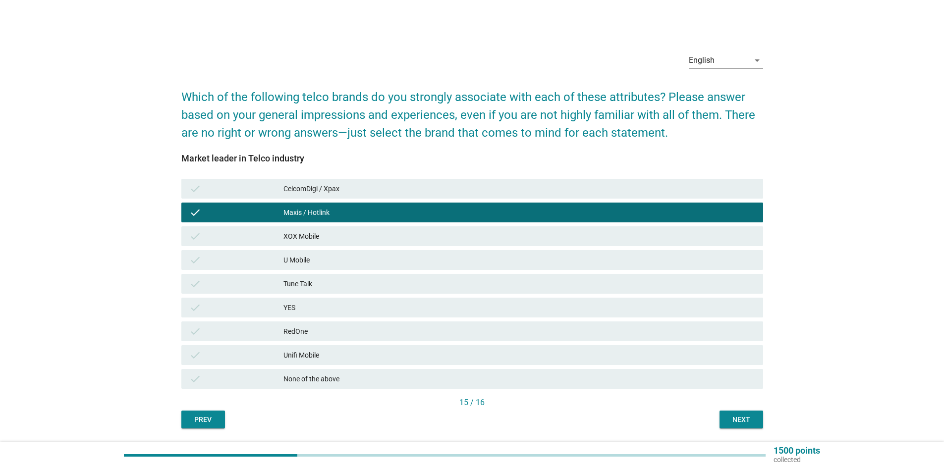
click at [737, 428] on button "Next" at bounding box center [741, 420] width 44 height 18
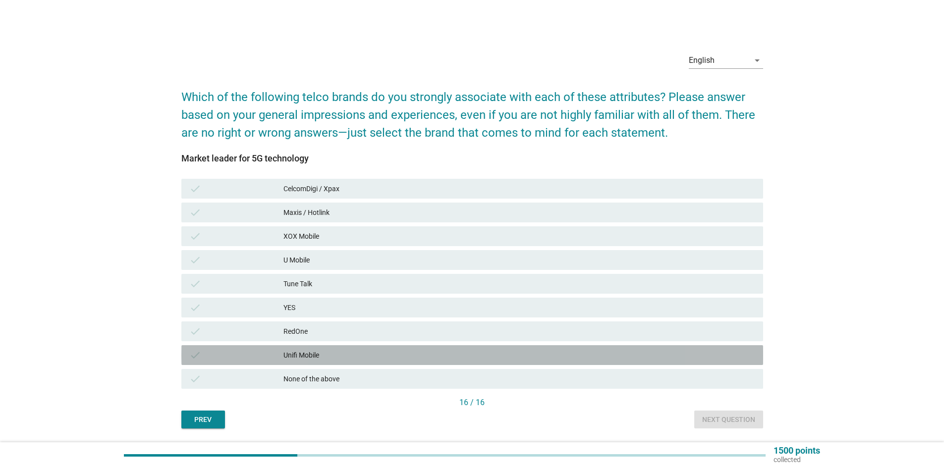
click at [351, 351] on div "Unifi Mobile" at bounding box center [519, 355] width 472 height 12
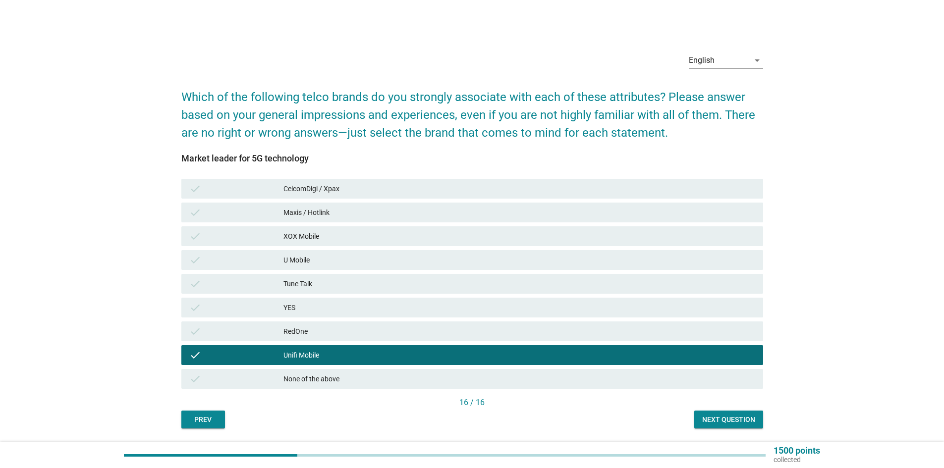
click at [718, 415] on div "Next question" at bounding box center [728, 420] width 53 height 10
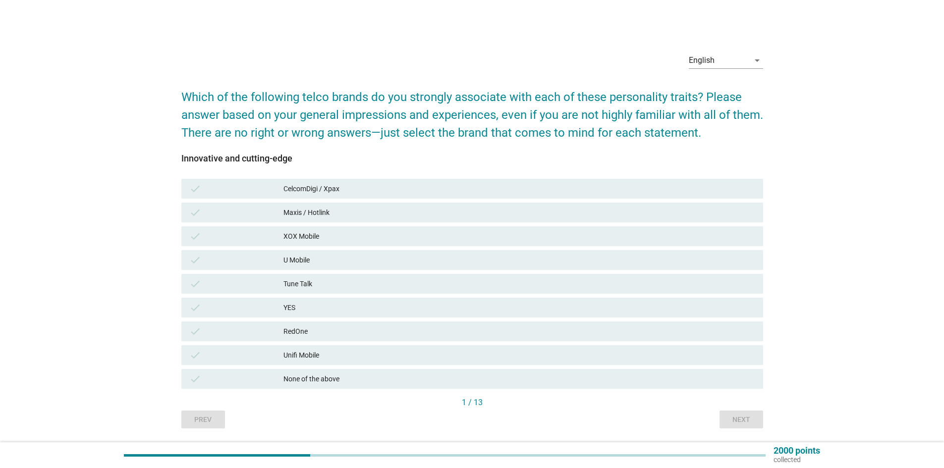
click at [373, 374] on div "None of the above" at bounding box center [519, 379] width 472 height 12
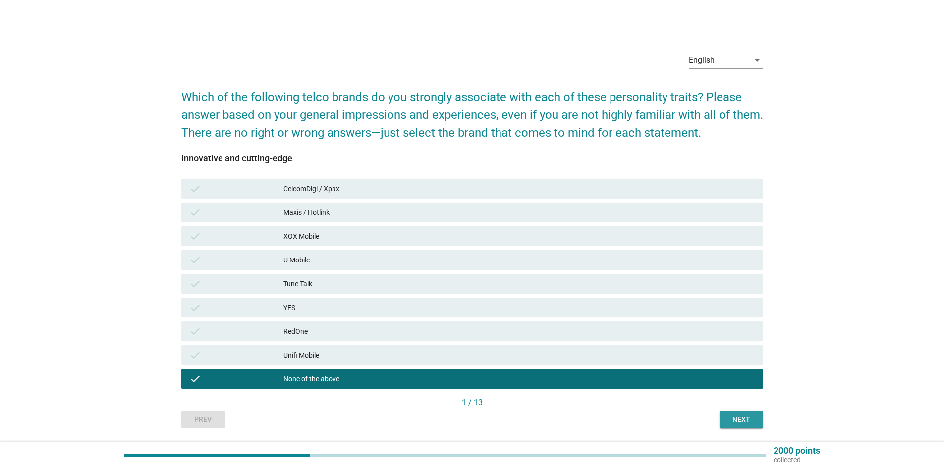
click at [737, 420] on div "Next" at bounding box center [741, 420] width 28 height 10
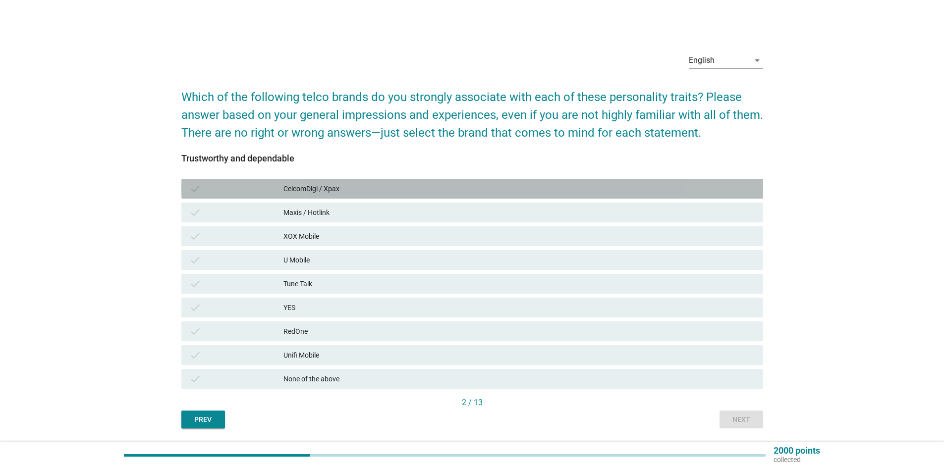
click at [346, 191] on div "CelcomDigi / Xpax" at bounding box center [519, 189] width 472 height 12
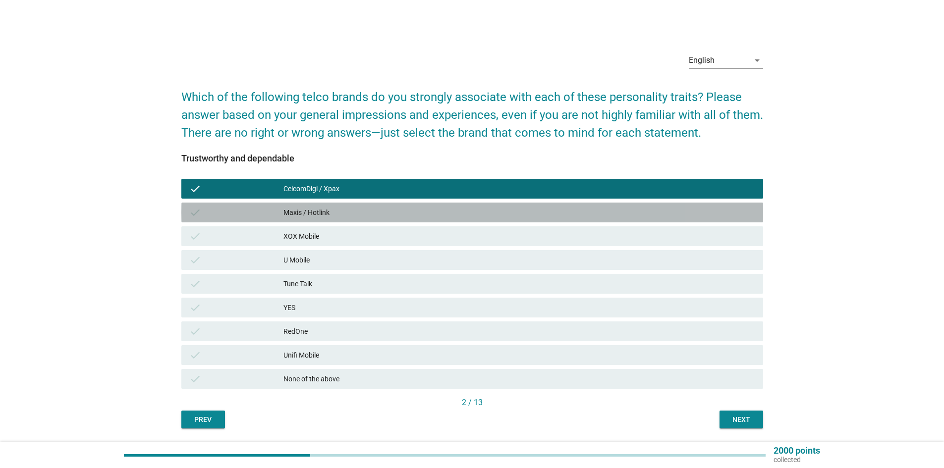
click at [340, 215] on div "Maxis / Hotlink" at bounding box center [519, 213] width 472 height 12
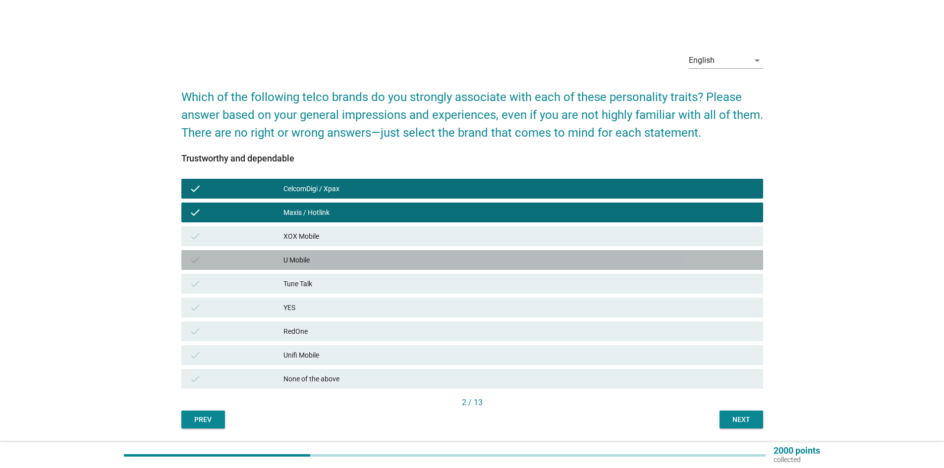
click at [331, 261] on div "U Mobile" at bounding box center [519, 260] width 472 height 12
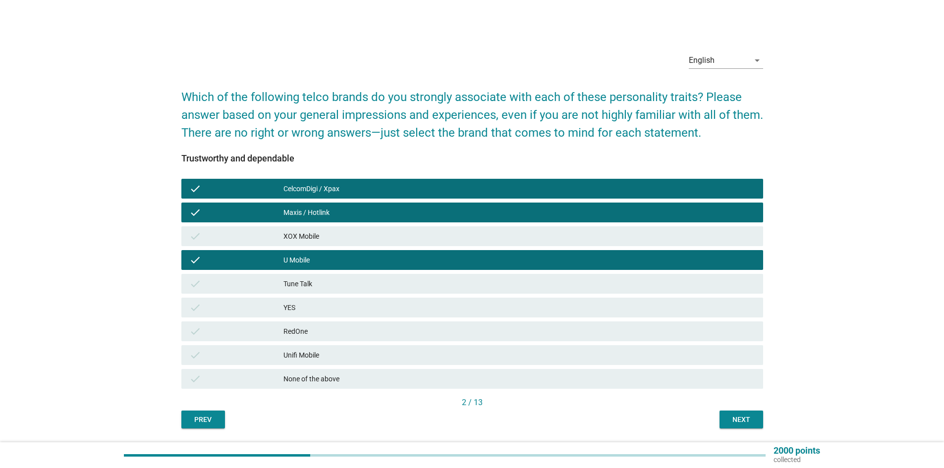
click at [327, 287] on div "Tune Talk" at bounding box center [519, 284] width 472 height 12
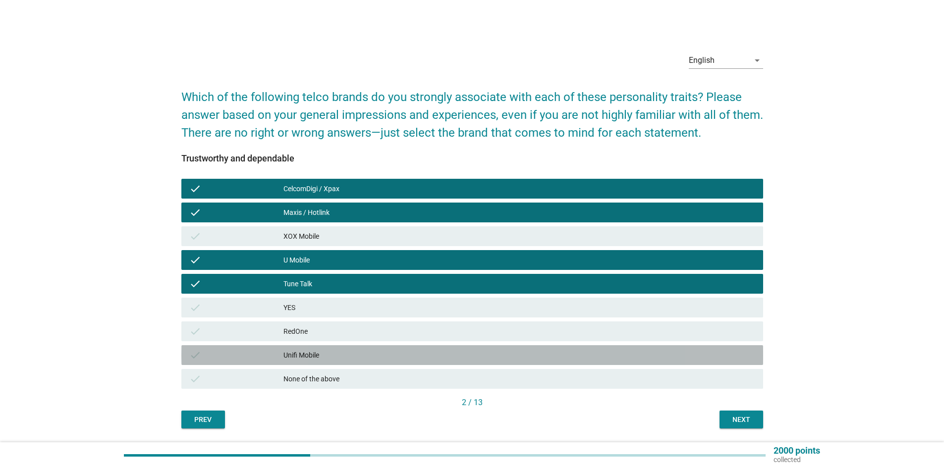
click at [329, 358] on div "Unifi Mobile" at bounding box center [519, 355] width 472 height 12
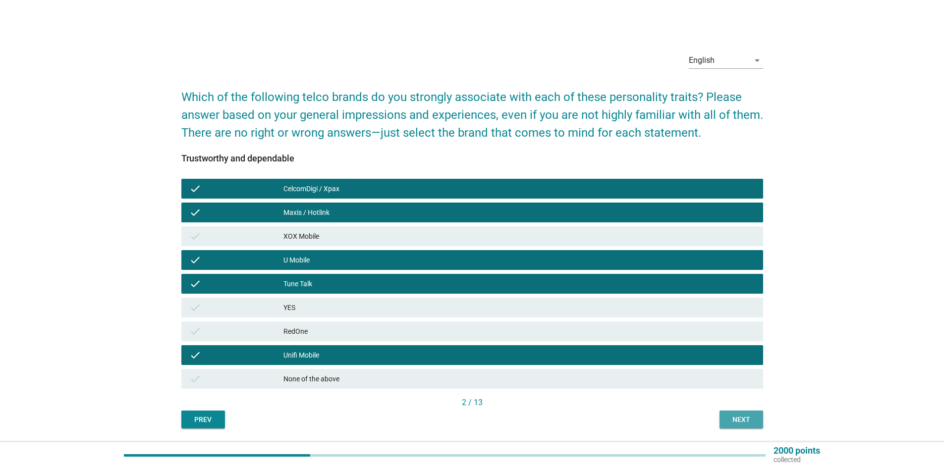
click at [734, 415] on div "Next" at bounding box center [741, 420] width 28 height 10
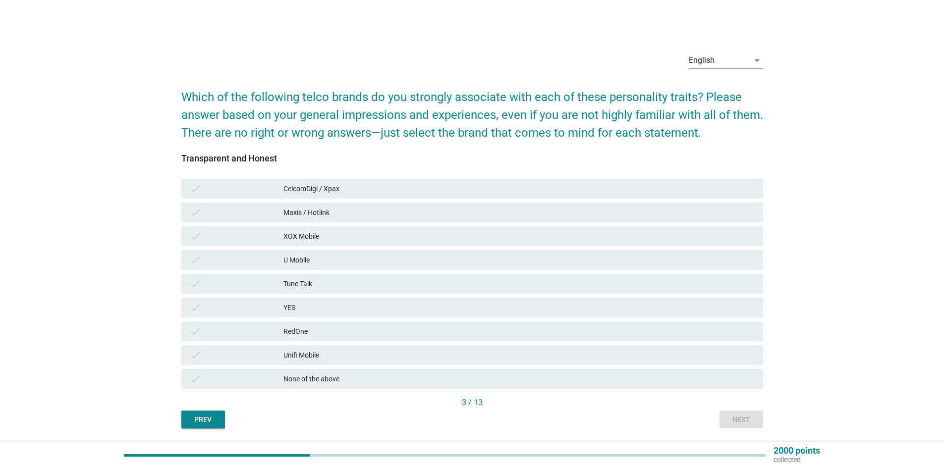
click at [373, 379] on div "None of the above" at bounding box center [519, 379] width 472 height 12
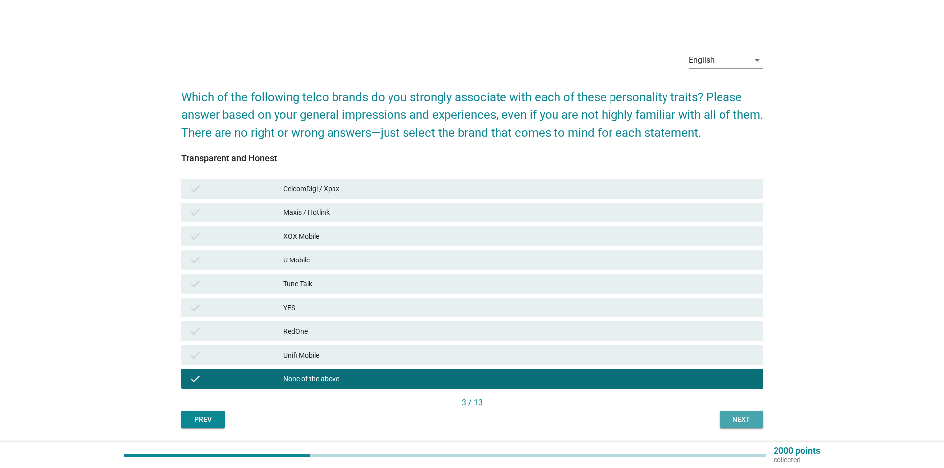
click at [749, 415] on div "Next" at bounding box center [741, 420] width 28 height 10
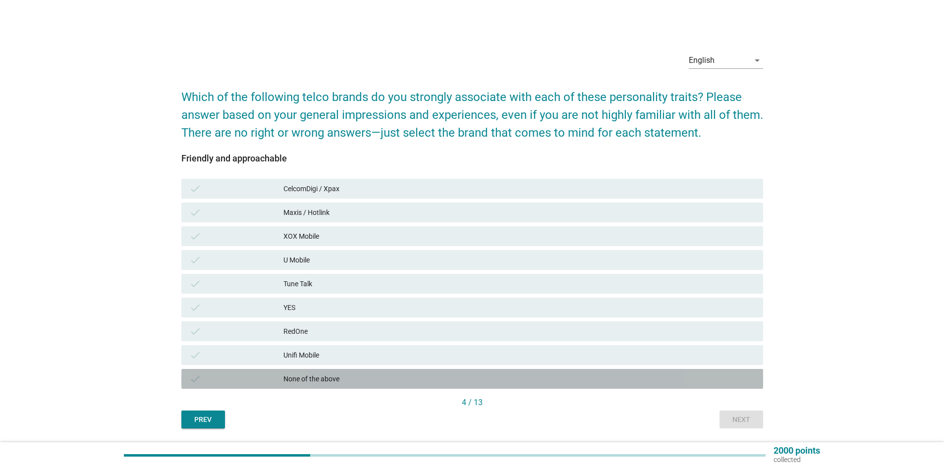
click at [569, 381] on div "None of the above" at bounding box center [519, 379] width 472 height 12
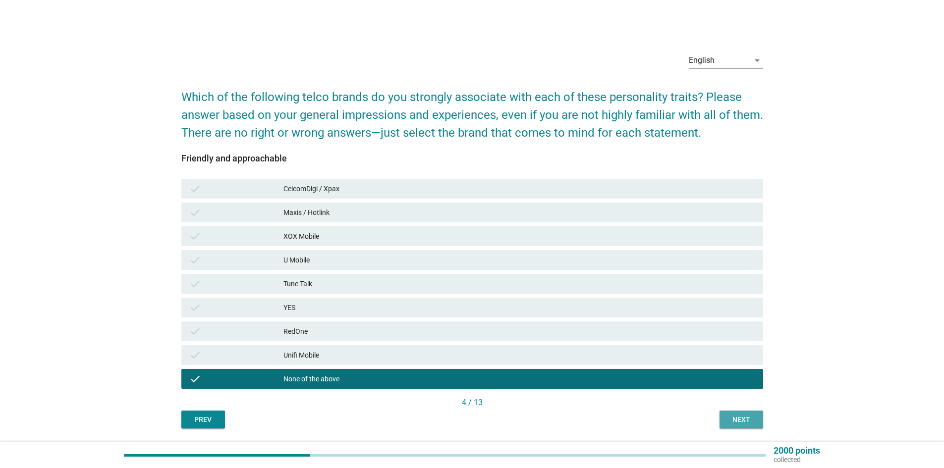
click at [749, 419] on div "Next" at bounding box center [741, 420] width 28 height 10
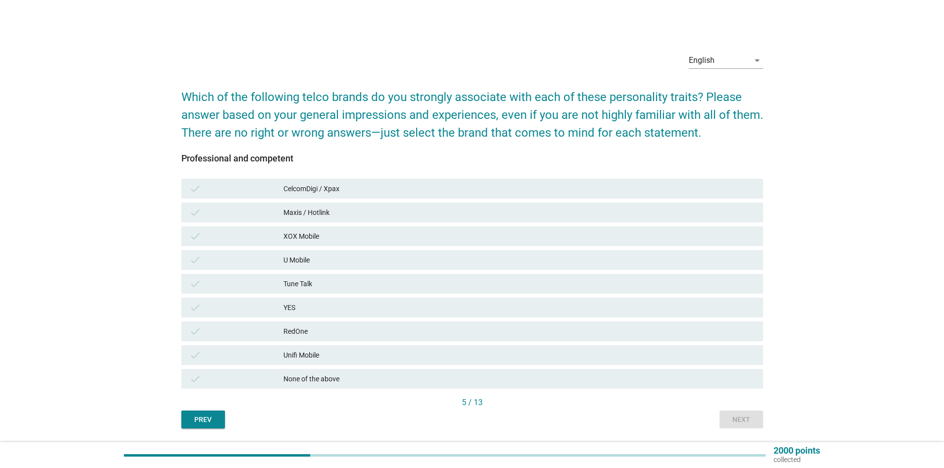
click at [385, 189] on div "CelcomDigi / Xpax" at bounding box center [519, 189] width 472 height 12
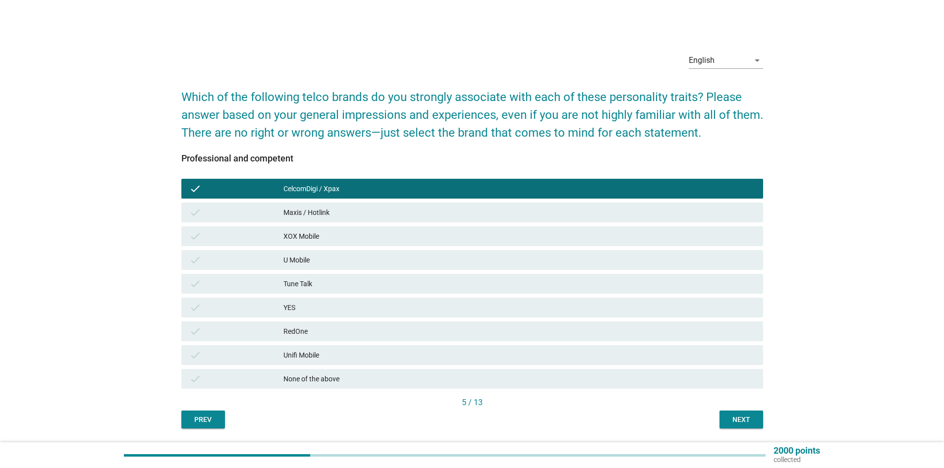
click at [371, 219] on div "check Maxis / Hotlink" at bounding box center [472, 213] width 582 height 20
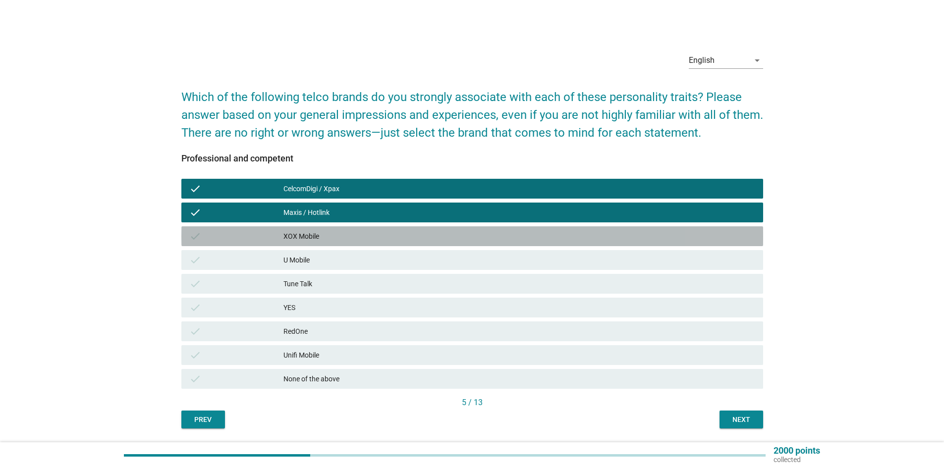
click at [363, 235] on div "XOX Mobile" at bounding box center [519, 236] width 472 height 12
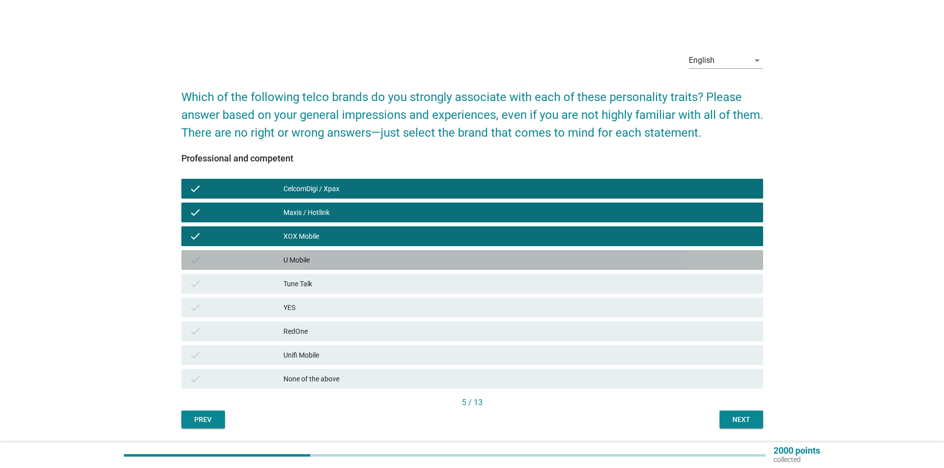
drag, startPoint x: 359, startPoint y: 265, endPoint x: 358, endPoint y: 276, distance: 11.9
click at [358, 266] on div "U Mobile" at bounding box center [519, 260] width 472 height 12
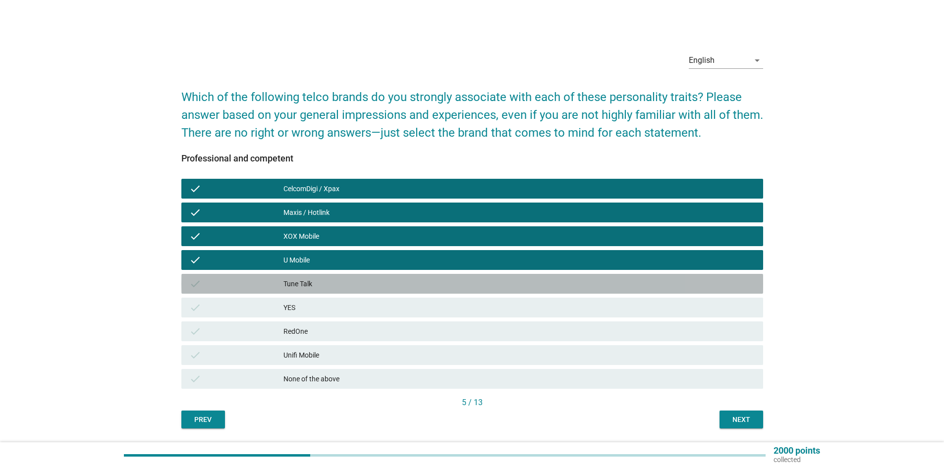
drag, startPoint x: 358, startPoint y: 283, endPoint x: 360, endPoint y: 290, distance: 7.2
click at [358, 284] on div "Tune Talk" at bounding box center [519, 284] width 472 height 12
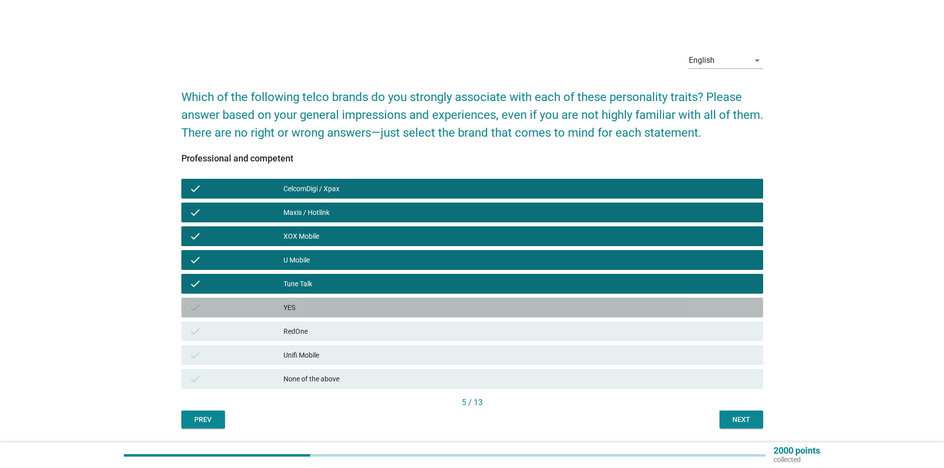
click at [366, 307] on div "YES" at bounding box center [519, 308] width 472 height 12
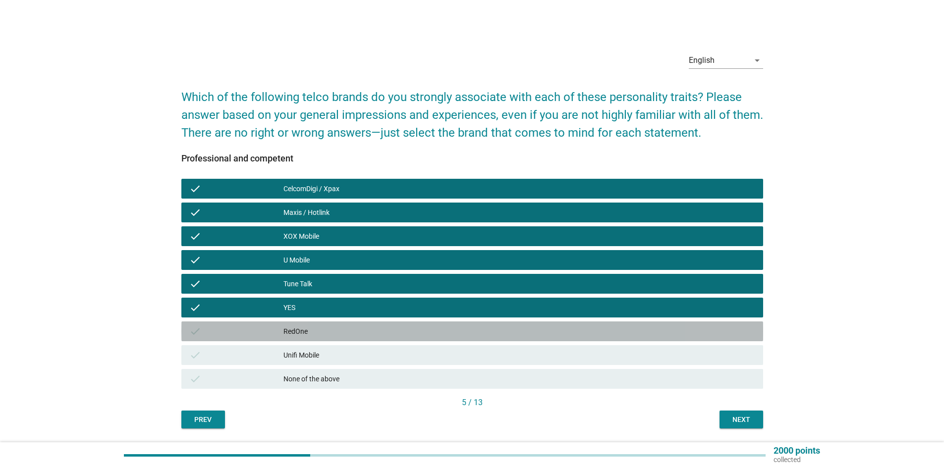
drag, startPoint x: 367, startPoint y: 333, endPoint x: 372, endPoint y: 348, distance: 16.3
click at [366, 334] on div "RedOne" at bounding box center [519, 331] width 472 height 12
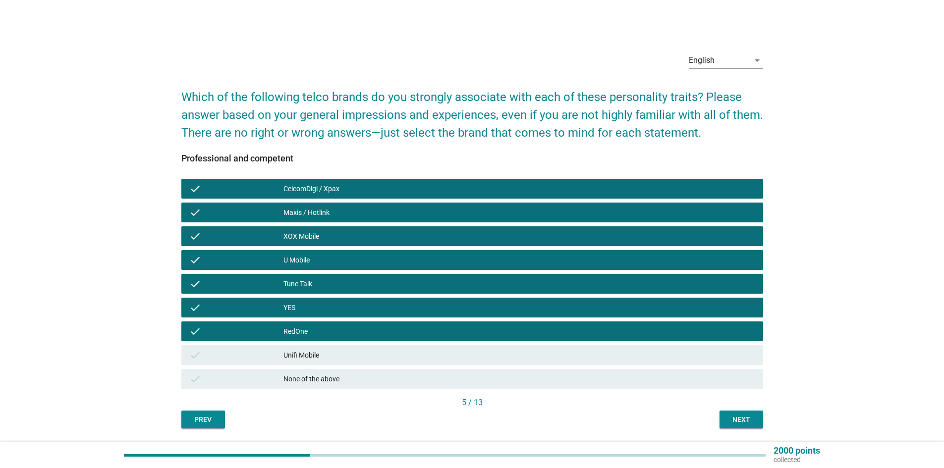
click at [371, 364] on div "check Unifi Mobile" at bounding box center [472, 355] width 582 height 20
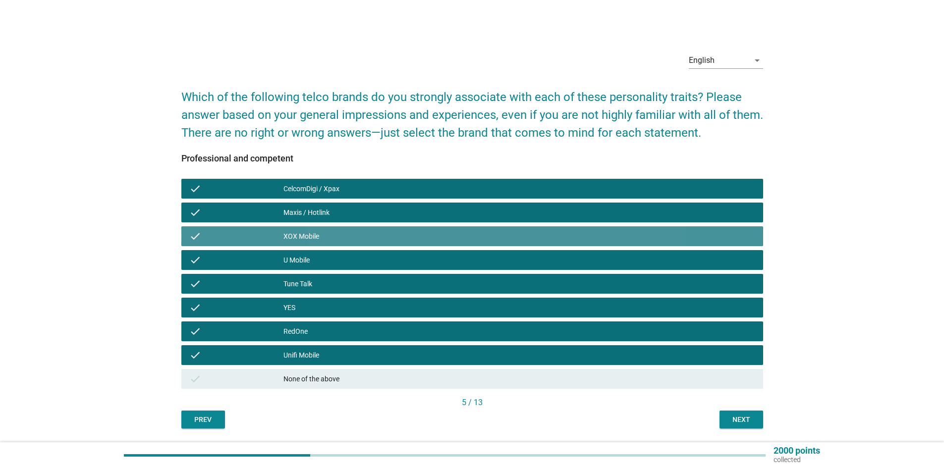
click at [358, 238] on div "XOX Mobile" at bounding box center [519, 236] width 472 height 12
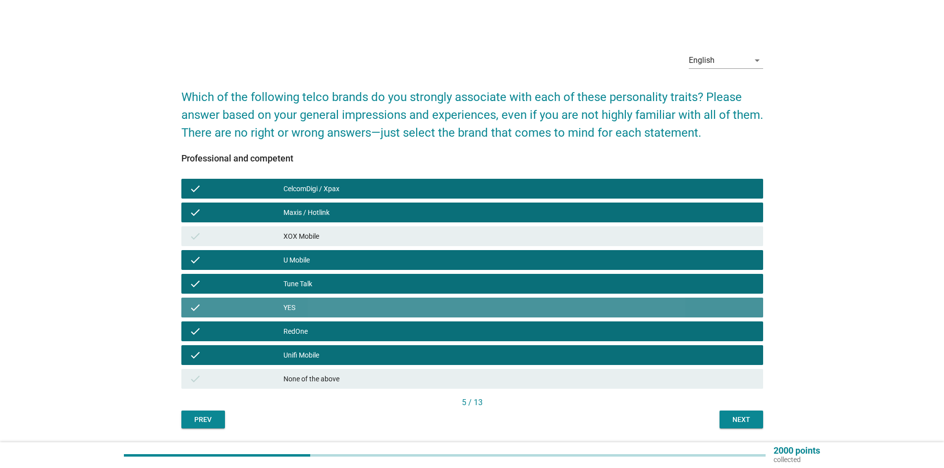
click at [356, 312] on div "YES" at bounding box center [519, 308] width 472 height 12
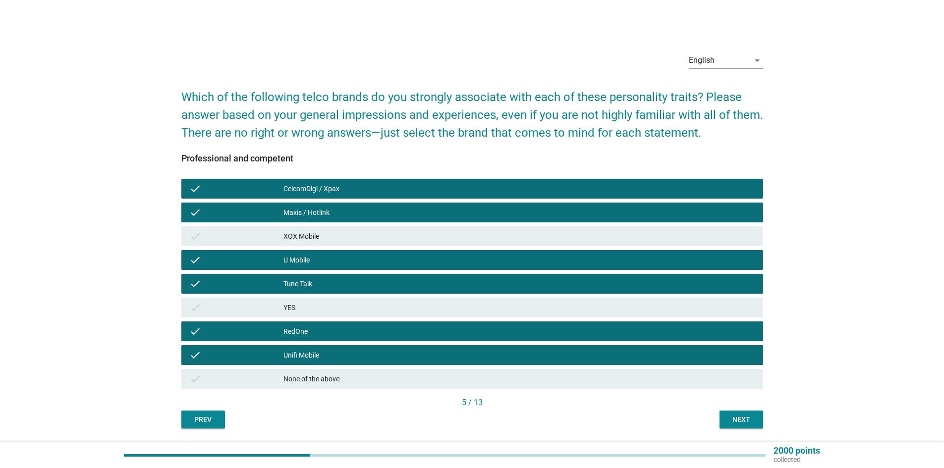
click at [731, 420] on div "Next" at bounding box center [741, 420] width 28 height 10
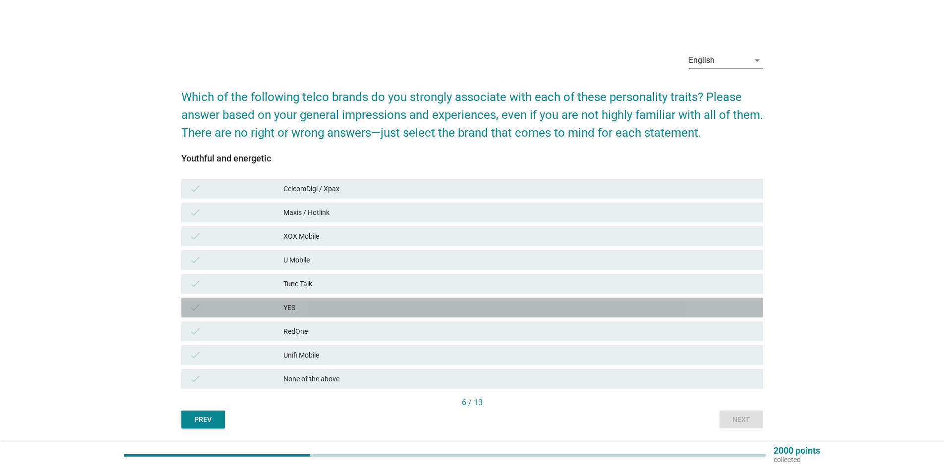
click at [326, 311] on div "YES" at bounding box center [519, 308] width 472 height 12
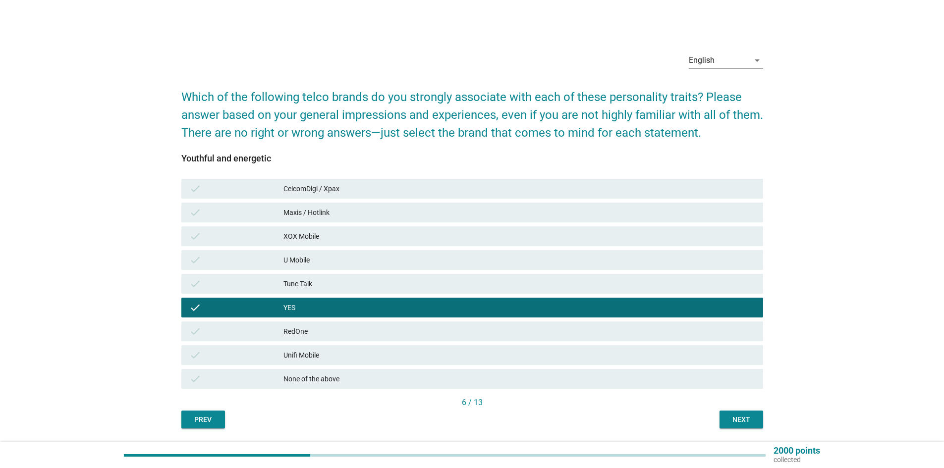
click at [328, 333] on div "RedOne" at bounding box center [519, 331] width 472 height 12
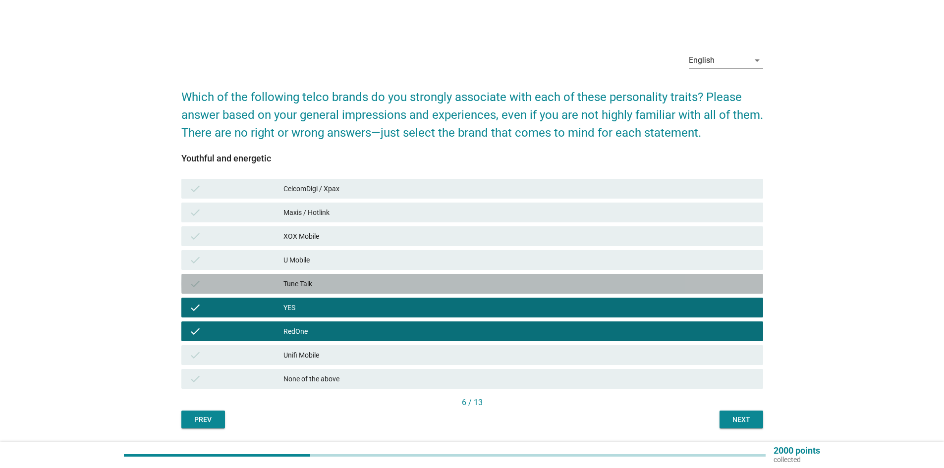
click at [334, 282] on div "Tune Talk" at bounding box center [519, 284] width 472 height 12
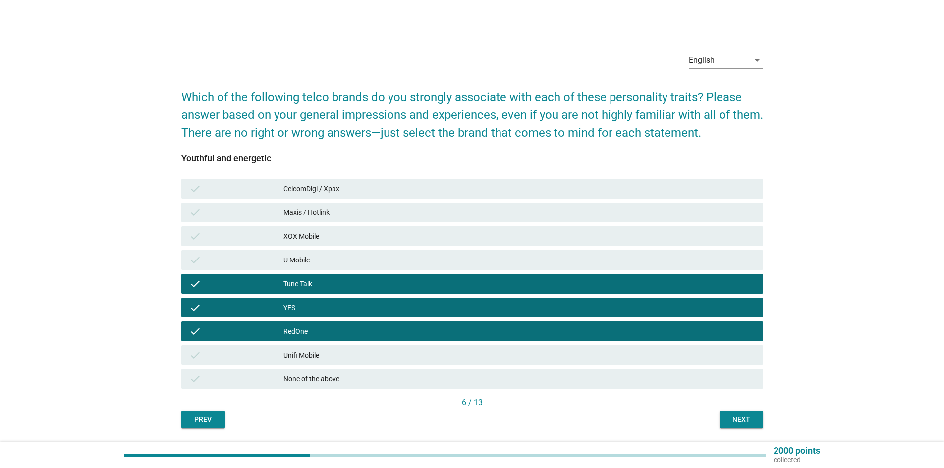
click at [372, 236] on div "XOX Mobile" at bounding box center [519, 236] width 472 height 12
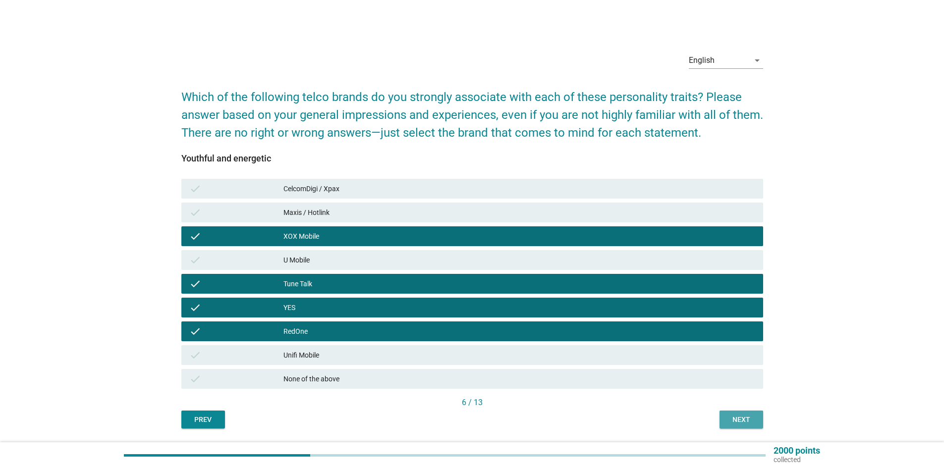
click at [733, 422] on div "Next" at bounding box center [741, 420] width 28 height 10
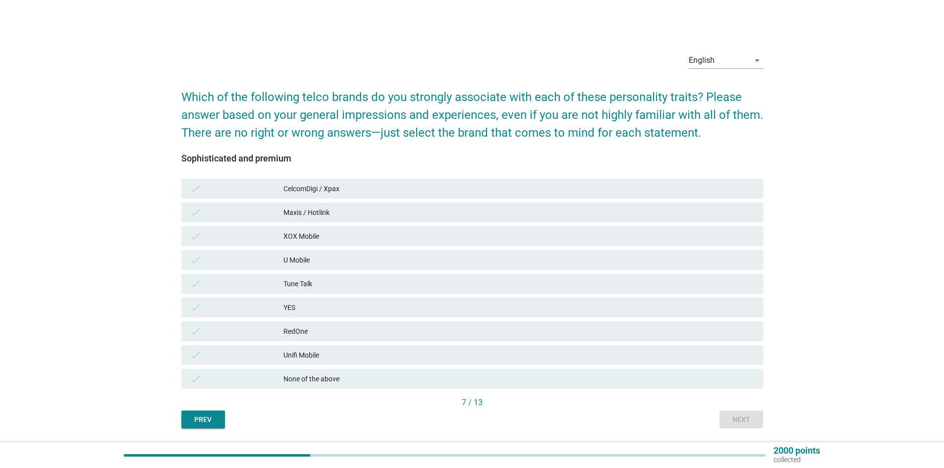
click at [415, 372] on div "check None of the above" at bounding box center [472, 379] width 582 height 20
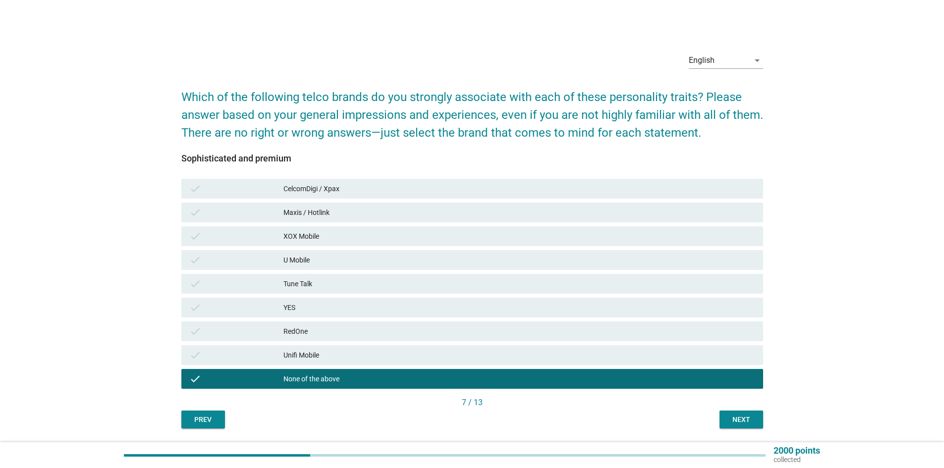
click at [753, 422] on div "Next" at bounding box center [741, 420] width 28 height 10
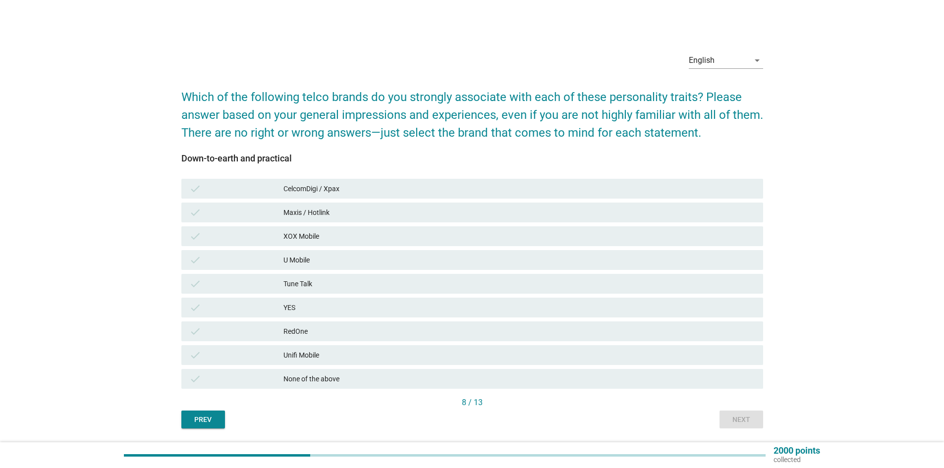
click at [443, 378] on div "None of the above" at bounding box center [519, 379] width 472 height 12
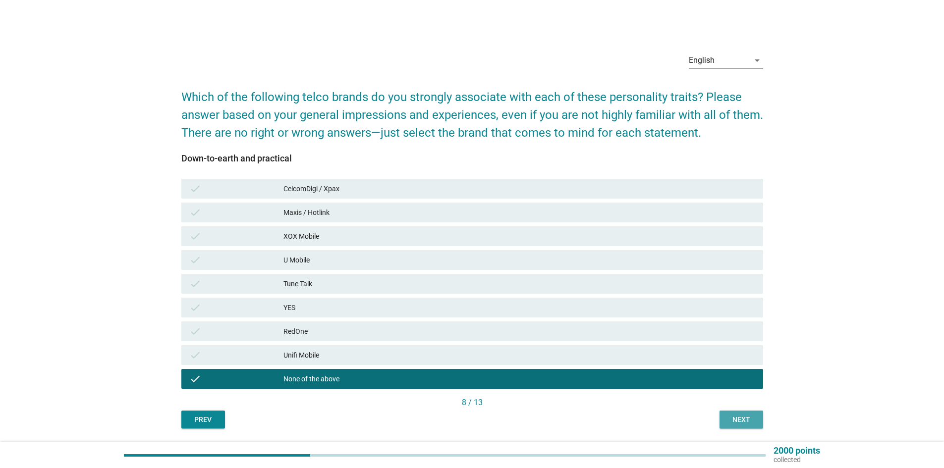
click at [740, 420] on div "Next" at bounding box center [741, 420] width 28 height 10
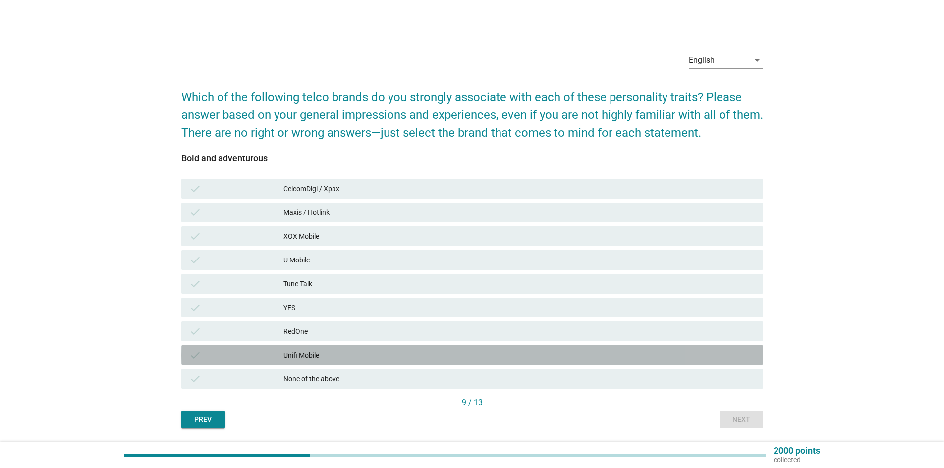
click at [521, 351] on div "Unifi Mobile" at bounding box center [519, 355] width 472 height 12
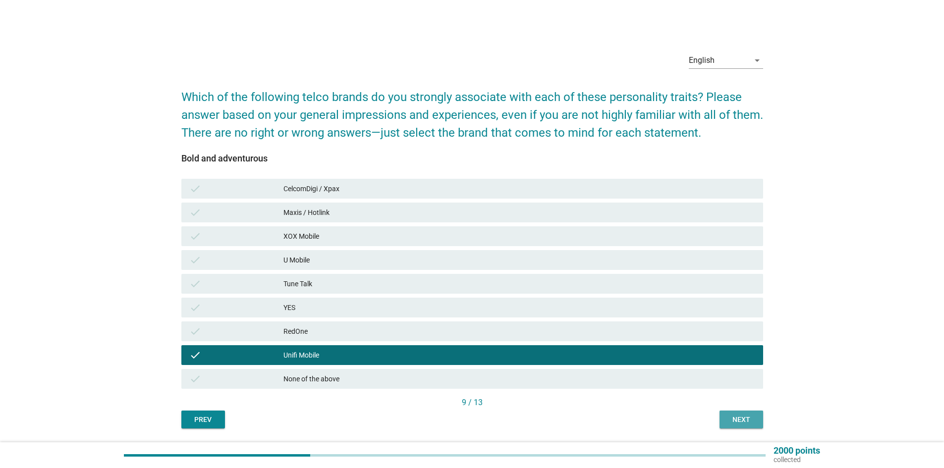
click at [735, 420] on div "Next" at bounding box center [741, 420] width 28 height 10
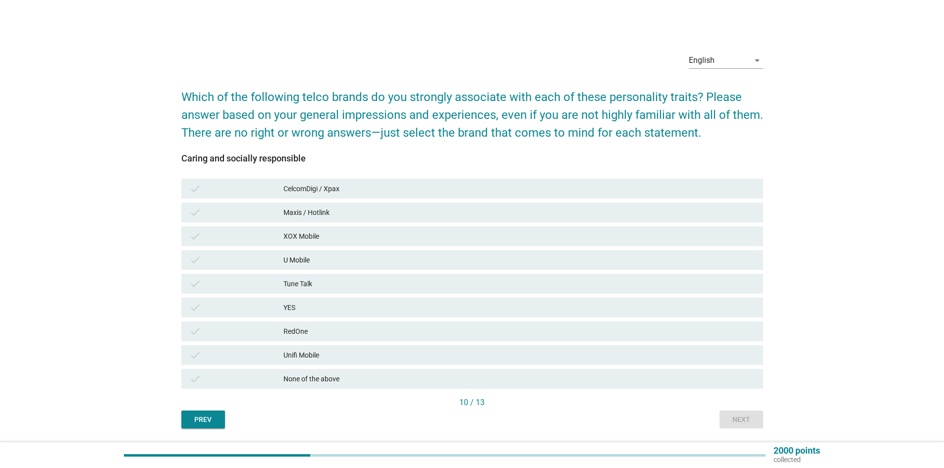
click at [611, 375] on div "None of the above" at bounding box center [519, 379] width 472 height 12
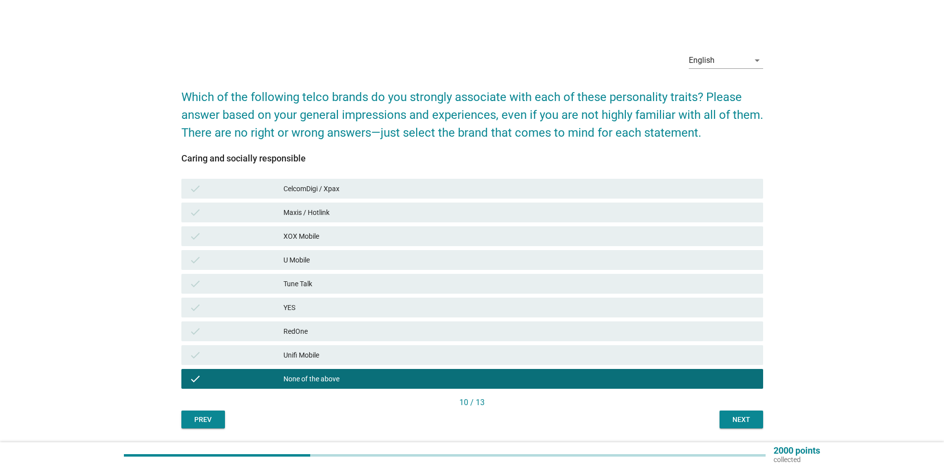
click at [742, 415] on div "Next" at bounding box center [741, 420] width 28 height 10
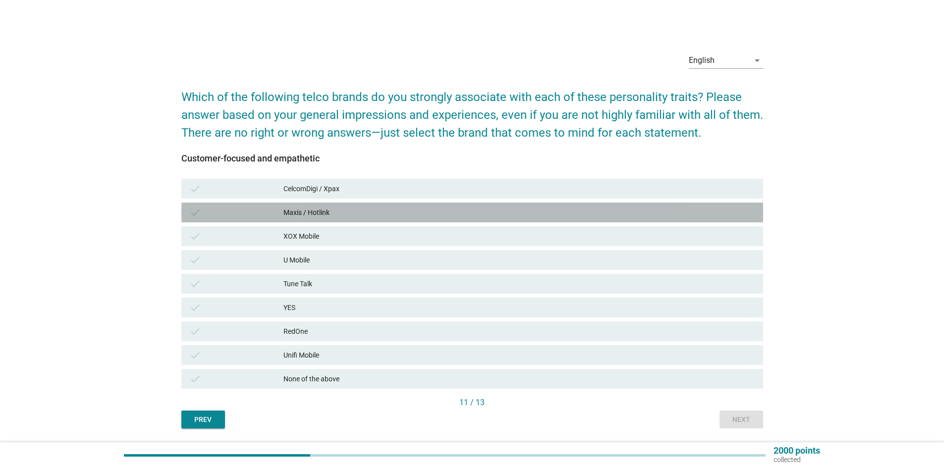
click at [386, 209] on div "Maxis / Hotlink" at bounding box center [519, 213] width 472 height 12
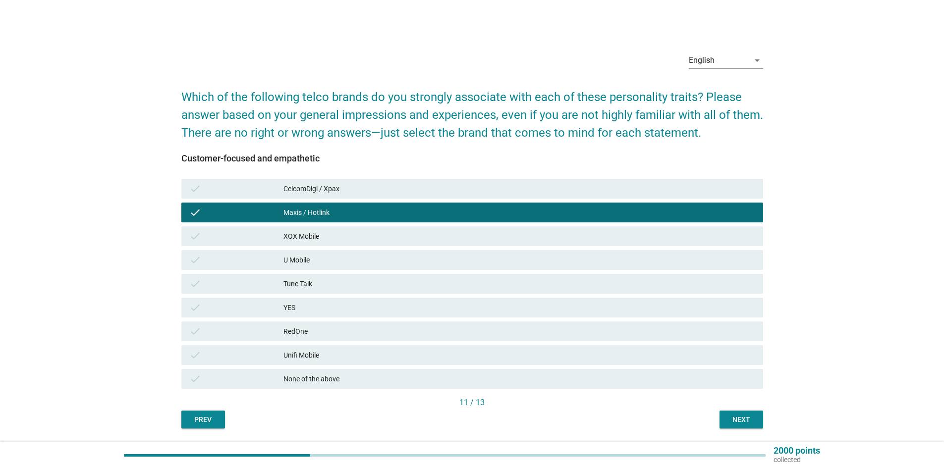
click at [401, 188] on div "CelcomDigi / Xpax" at bounding box center [519, 189] width 472 height 12
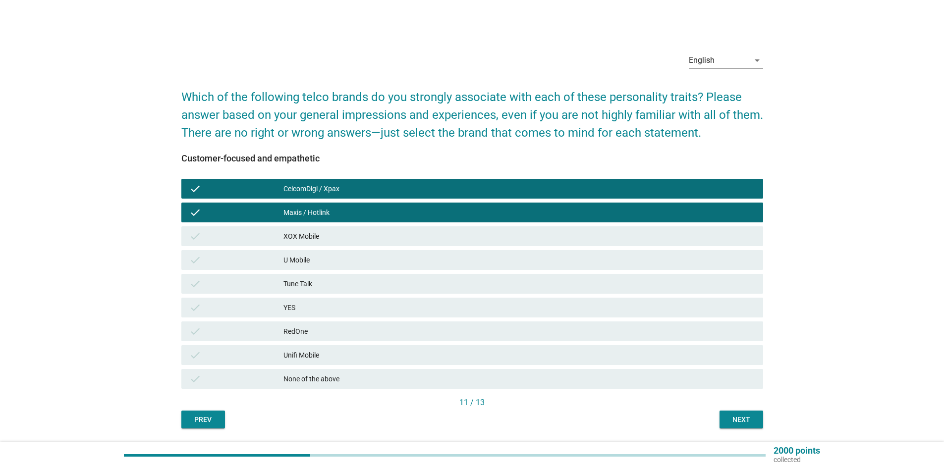
click at [366, 266] on div "check U Mobile" at bounding box center [472, 260] width 582 height 20
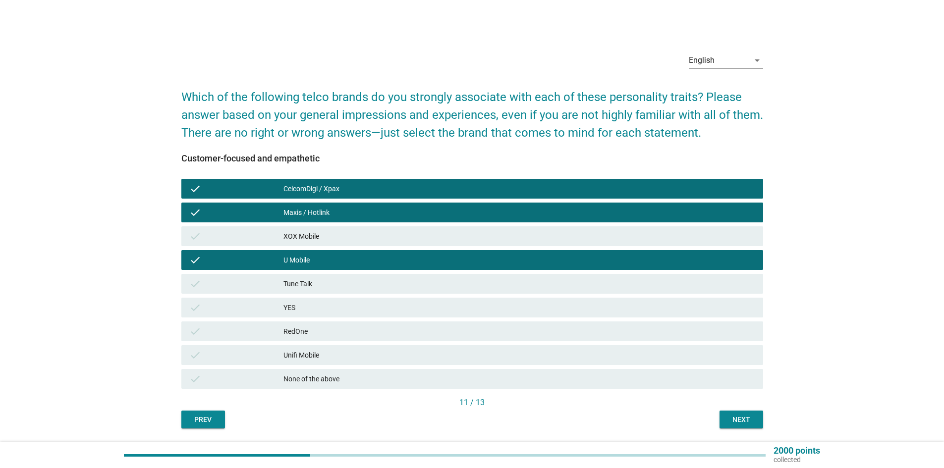
click at [391, 329] on div "RedOne" at bounding box center [519, 331] width 472 height 12
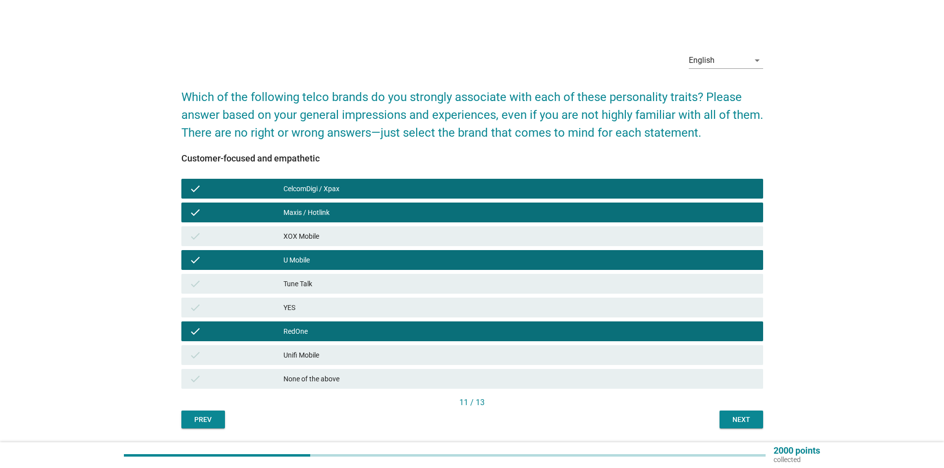
click at [424, 280] on div "Tune Talk" at bounding box center [519, 284] width 472 height 12
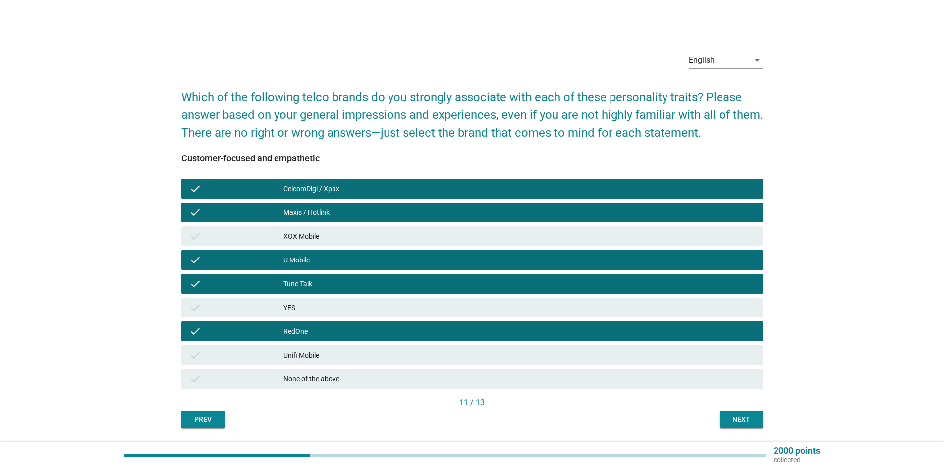
click at [740, 416] on div "Next" at bounding box center [741, 420] width 28 height 10
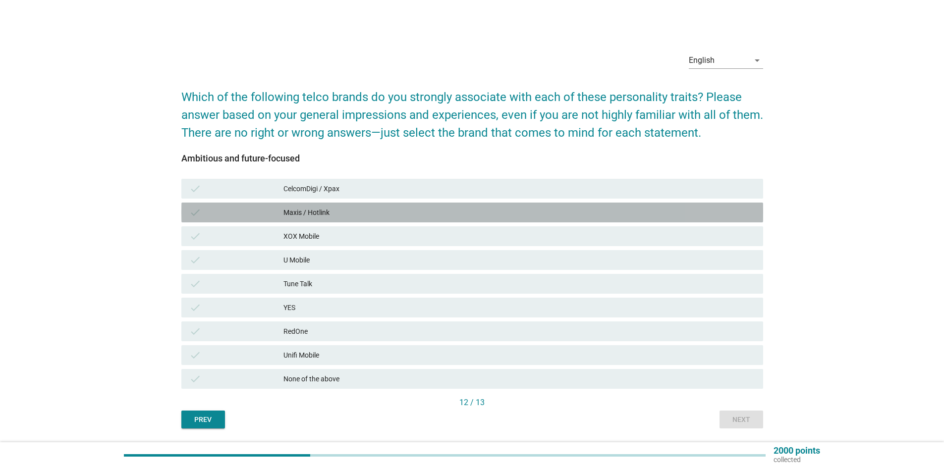
click at [364, 214] on div "Maxis / Hotlink" at bounding box center [519, 213] width 472 height 12
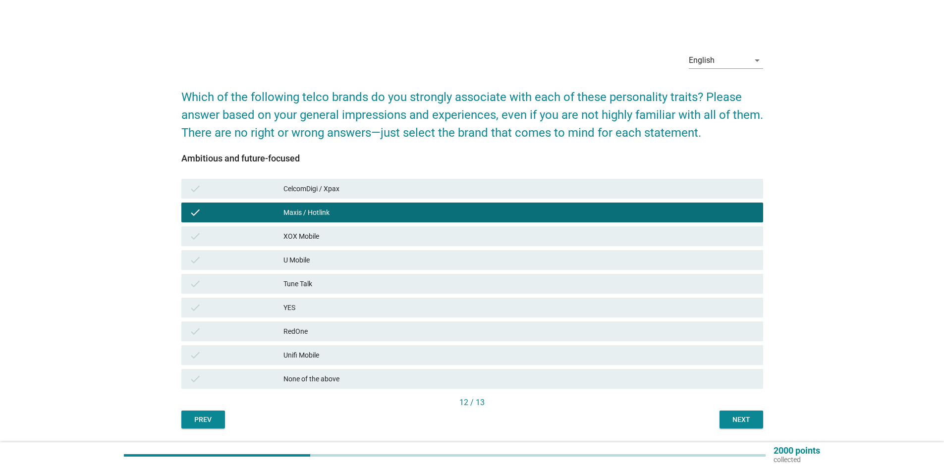
click at [377, 192] on div "CelcomDigi / Xpax" at bounding box center [519, 189] width 472 height 12
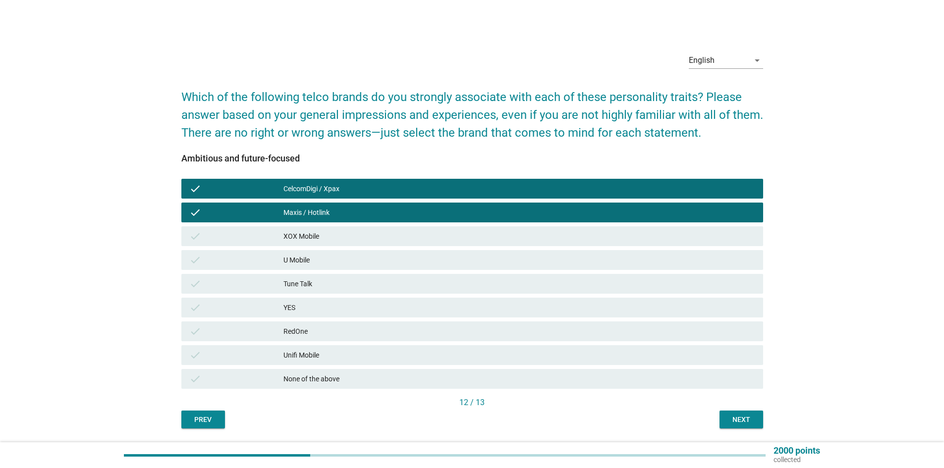
click at [353, 265] on div "U Mobile" at bounding box center [519, 260] width 472 height 12
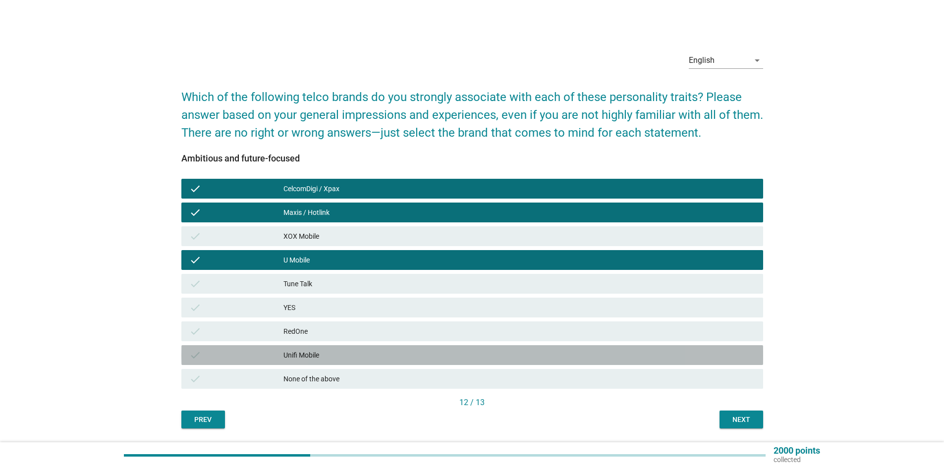
click at [366, 355] on div "Unifi Mobile" at bounding box center [519, 355] width 472 height 12
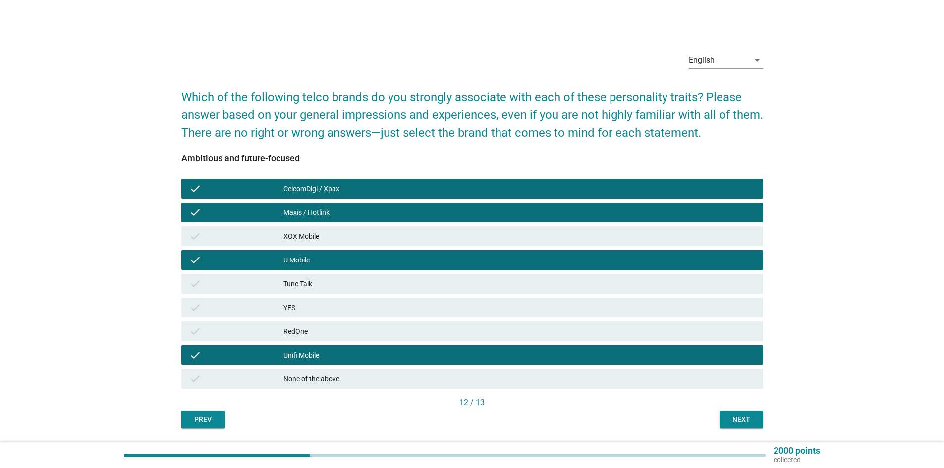
click at [391, 282] on div "Tune Talk" at bounding box center [519, 284] width 472 height 12
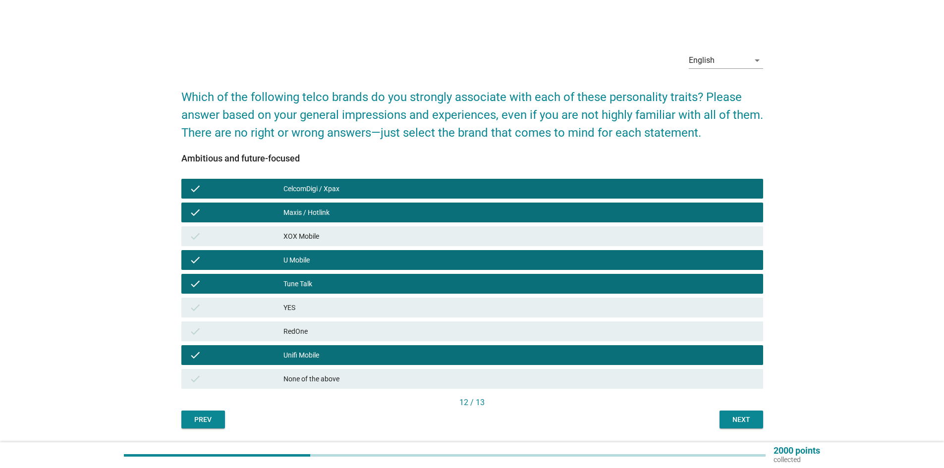
click at [745, 423] on div "Next" at bounding box center [741, 420] width 28 height 10
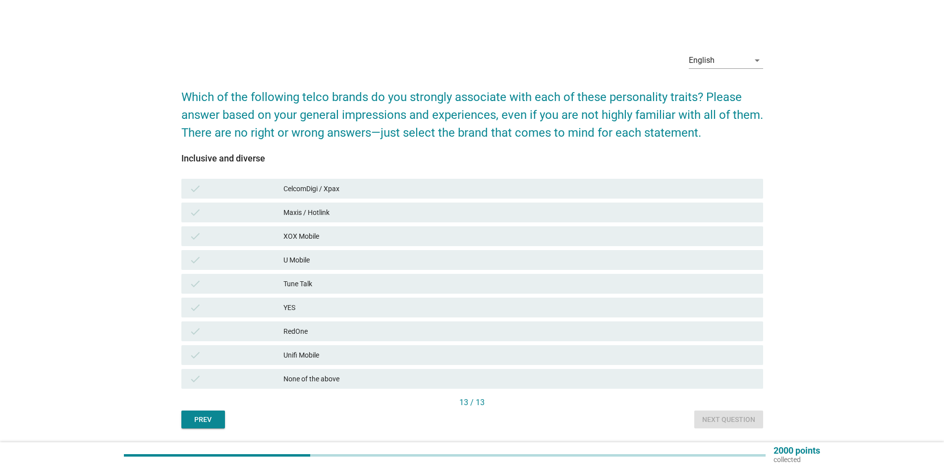
click at [389, 378] on div "None of the above" at bounding box center [519, 379] width 472 height 12
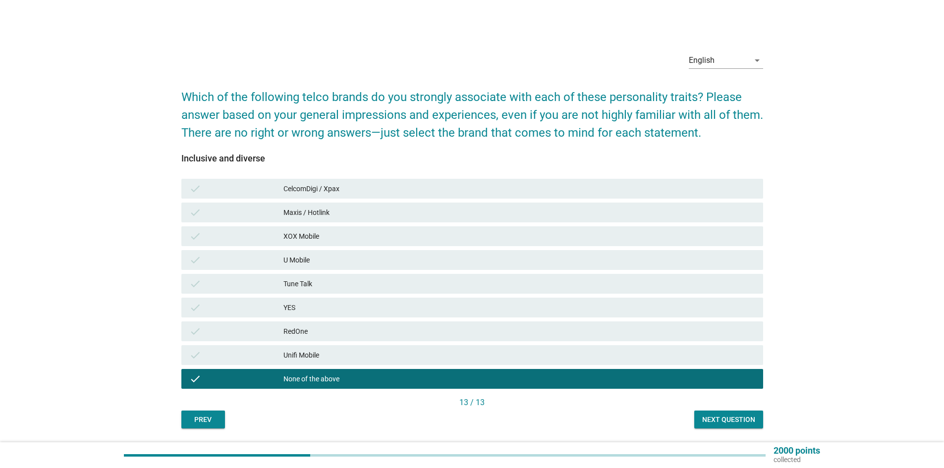
click at [714, 420] on div "Next question" at bounding box center [728, 420] width 53 height 10
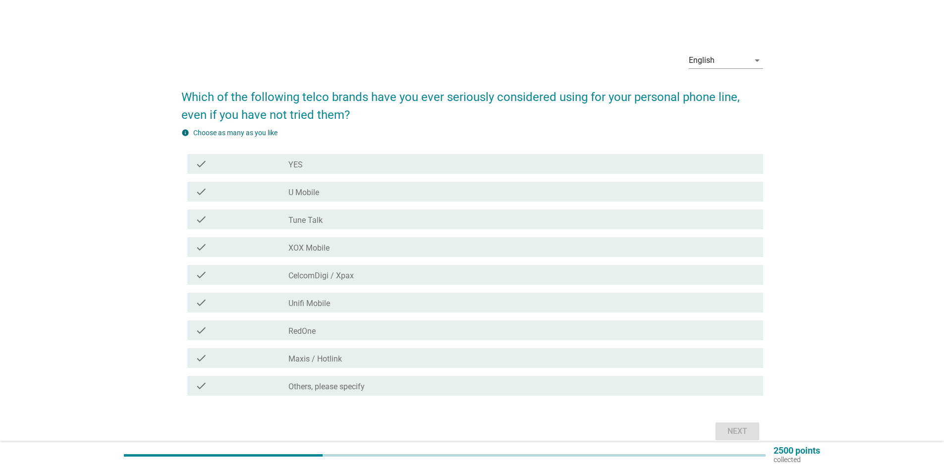
click at [345, 364] on div "check_box_outline_blank Maxis / Hotlink" at bounding box center [521, 358] width 467 height 12
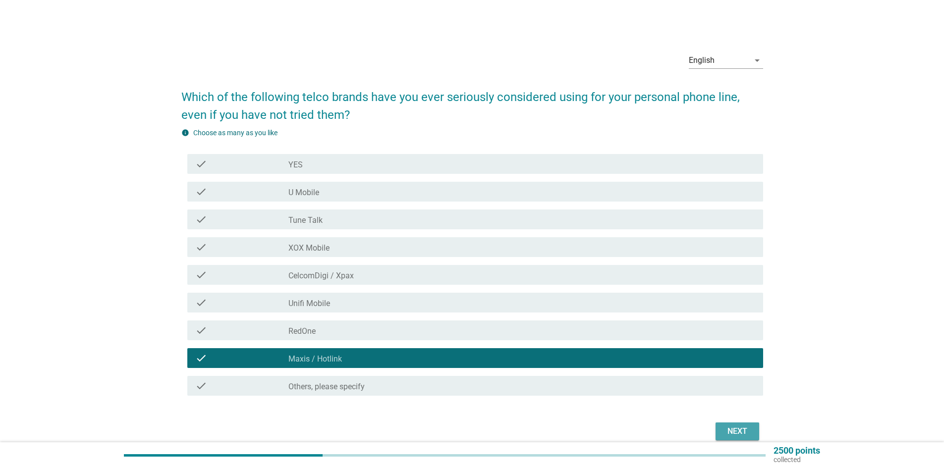
click at [726, 430] on div "Next" at bounding box center [737, 432] width 28 height 12
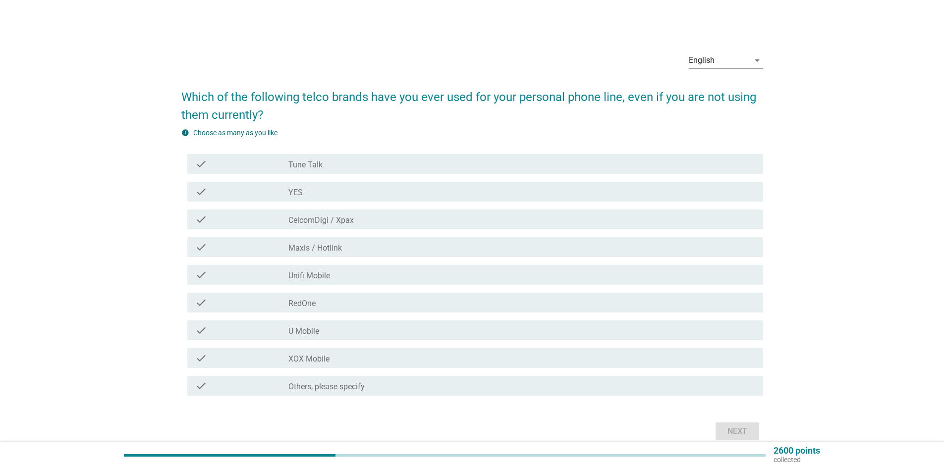
click at [353, 224] on label "CelcomDigi / Xpax" at bounding box center [320, 220] width 65 height 10
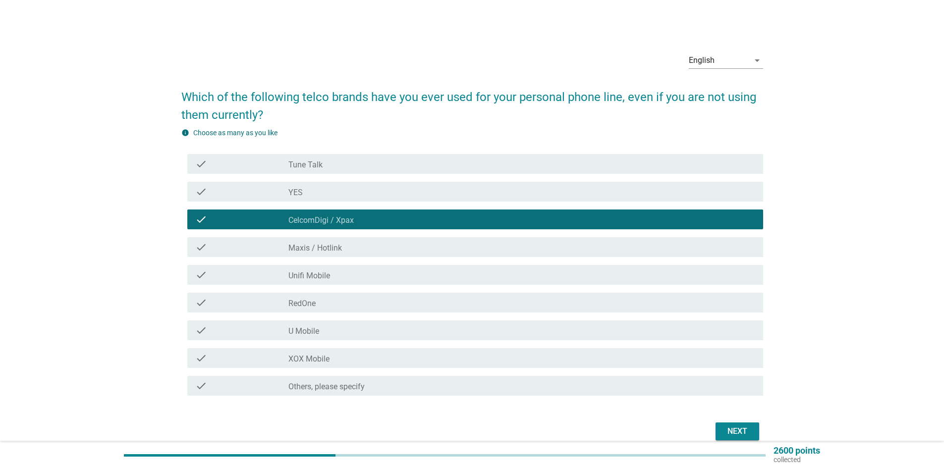
click at [342, 252] on label "Maxis / Hotlink" at bounding box center [315, 248] width 54 height 10
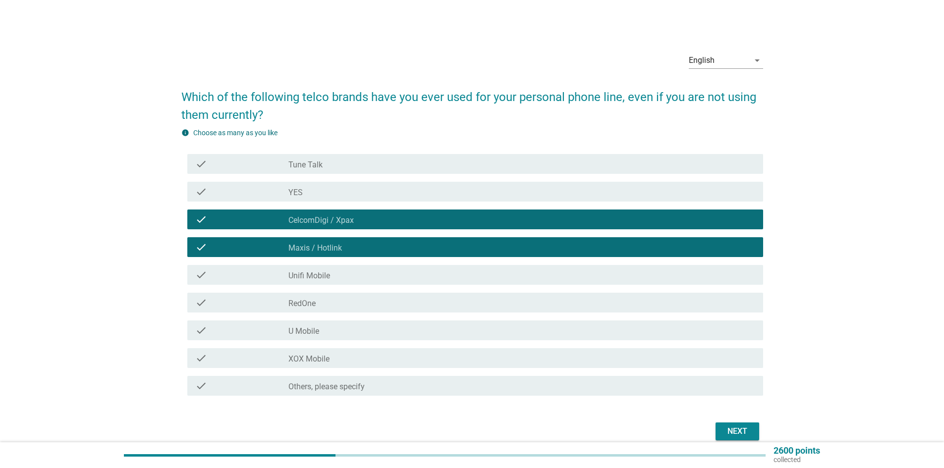
click at [332, 277] on div "check_box Unifi Mobile" at bounding box center [521, 275] width 467 height 12
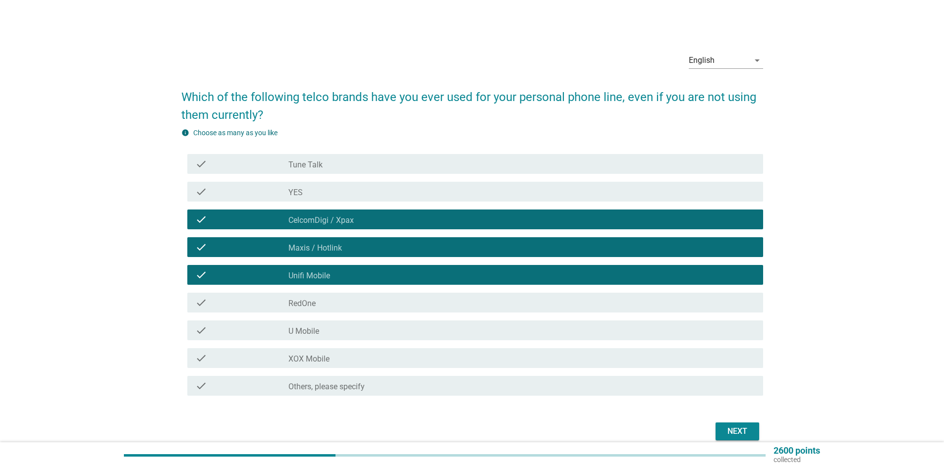
click at [346, 304] on div "check_box RedOne" at bounding box center [521, 303] width 467 height 12
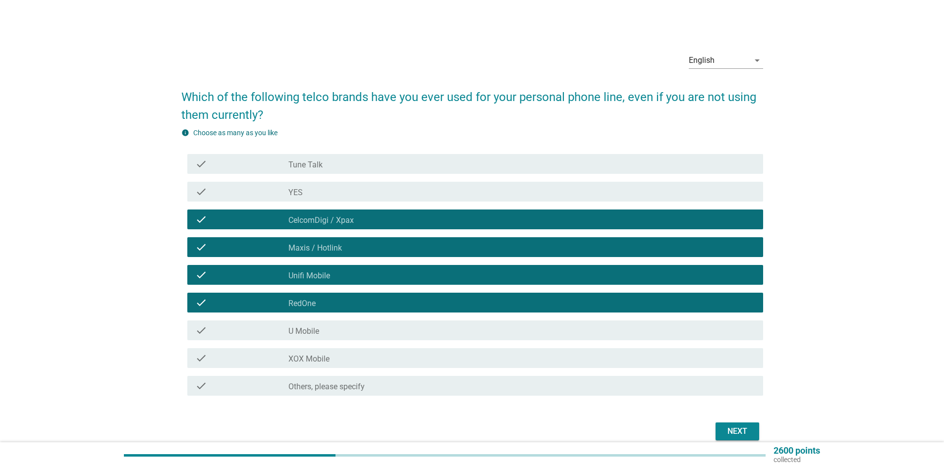
click at [366, 337] on div "check check_box U Mobile" at bounding box center [475, 331] width 576 height 20
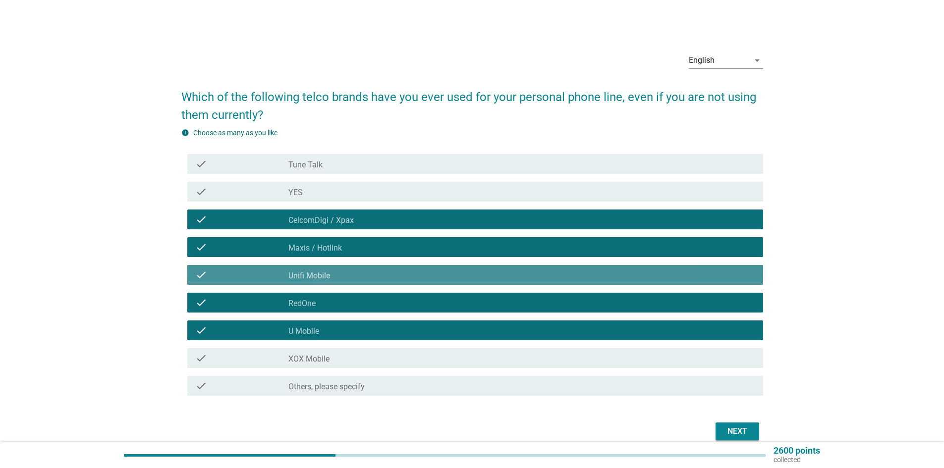
click at [386, 273] on div "check_box Unifi Mobile" at bounding box center [521, 275] width 467 height 12
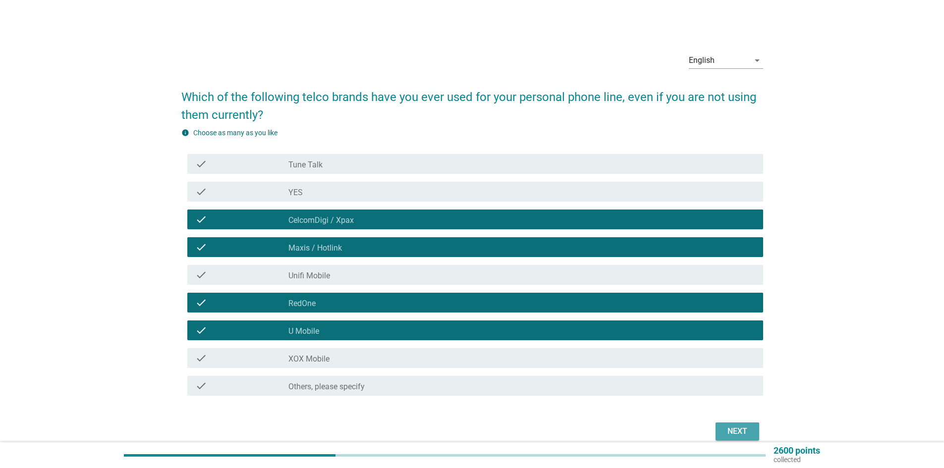
click at [730, 430] on div "Next" at bounding box center [737, 432] width 28 height 12
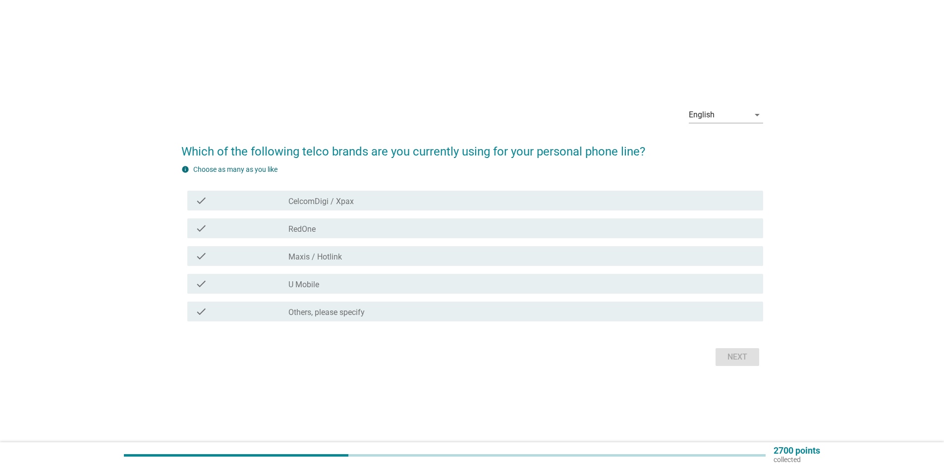
click at [450, 279] on div "check_box U Mobile" at bounding box center [521, 284] width 467 height 12
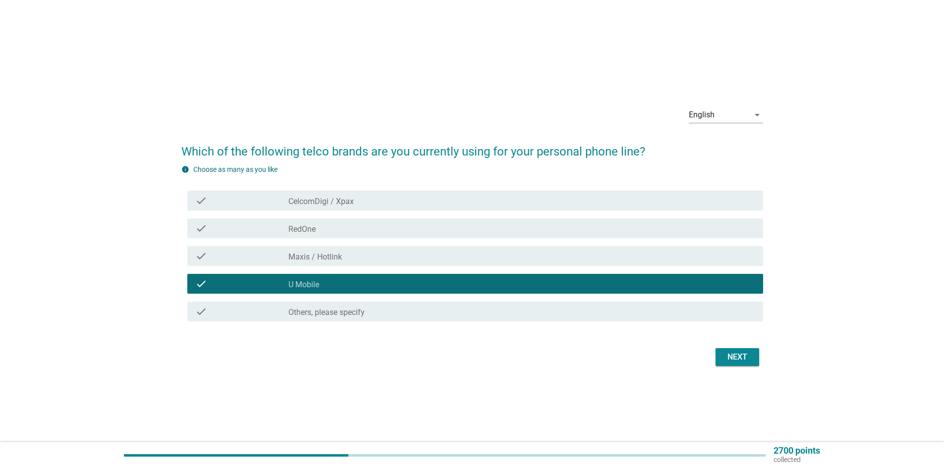
click at [751, 360] on div "Next" at bounding box center [737, 357] width 28 height 12
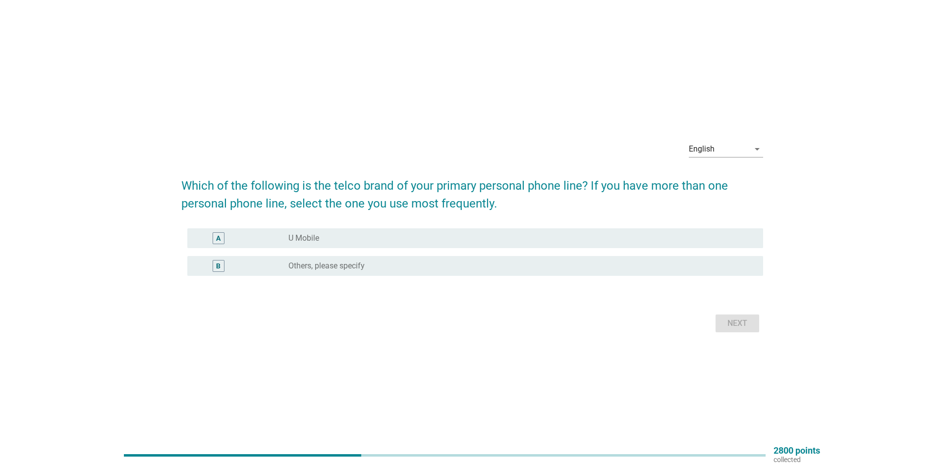
click at [424, 244] on div "radio_button_unchecked U Mobile" at bounding box center [521, 238] width 467 height 12
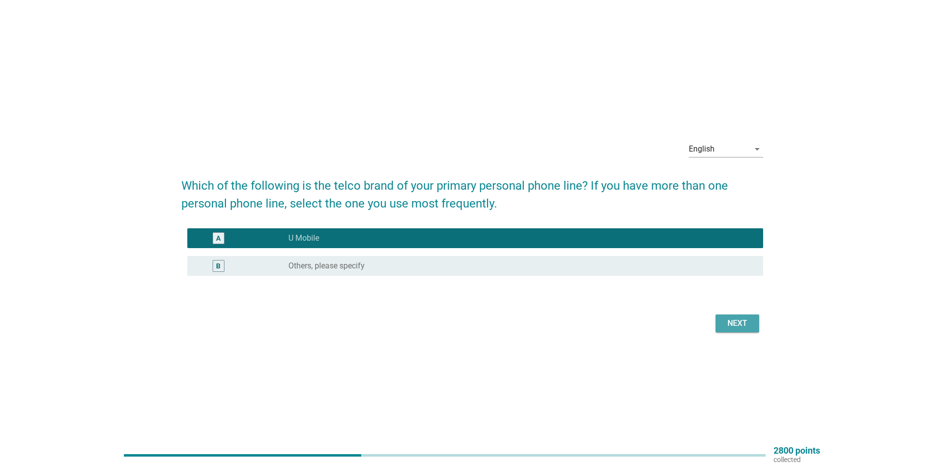
click at [730, 323] on div "Next" at bounding box center [737, 324] width 28 height 12
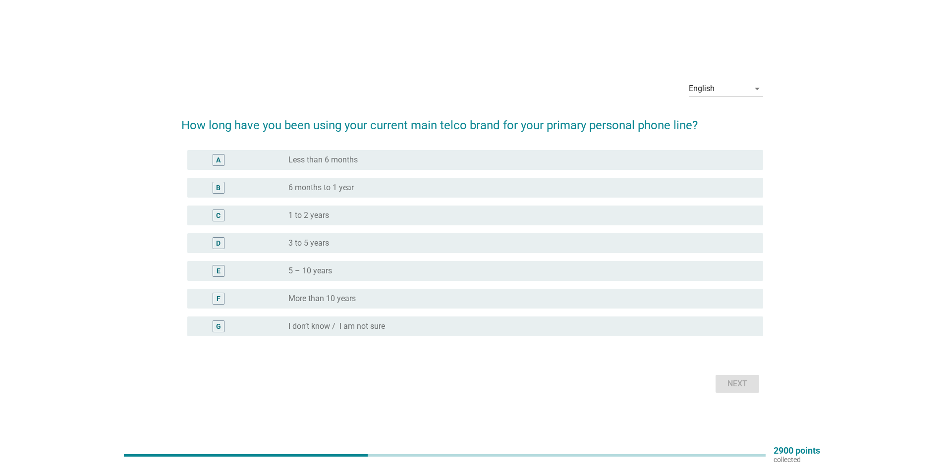
click at [341, 269] on div "radio_button_unchecked 5 – 10 years" at bounding box center [517, 271] width 459 height 10
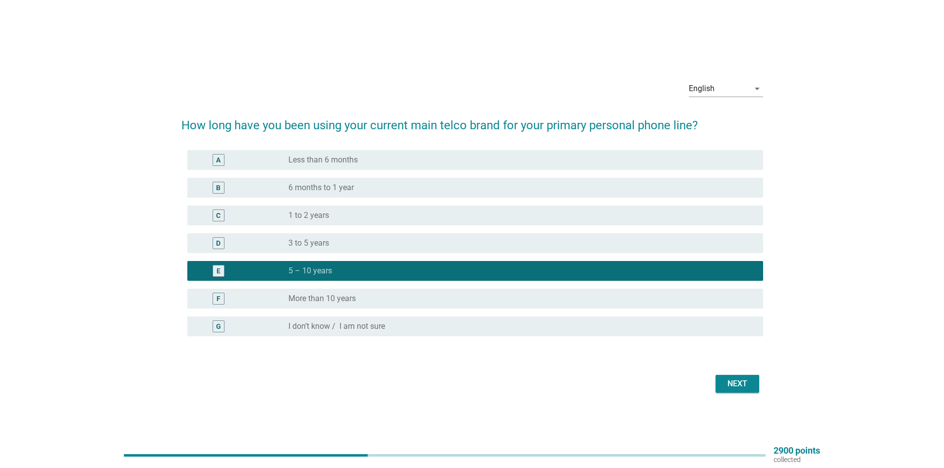
click at [740, 386] on div "Next" at bounding box center [737, 384] width 28 height 12
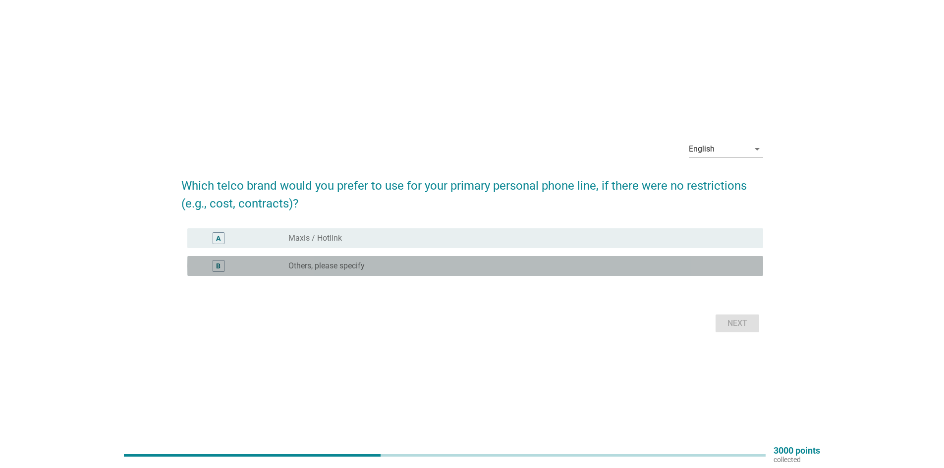
click at [326, 265] on label "Others, please specify" at bounding box center [326, 266] width 76 height 10
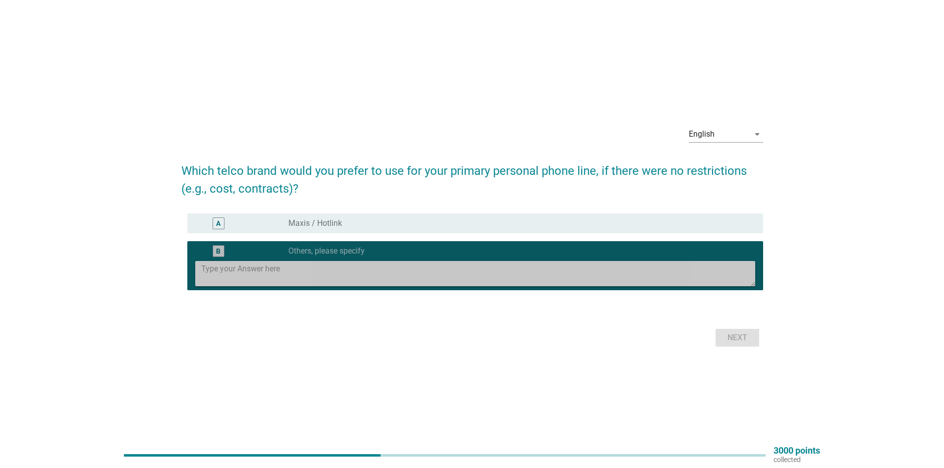
click at [313, 269] on textarea at bounding box center [478, 273] width 554 height 25
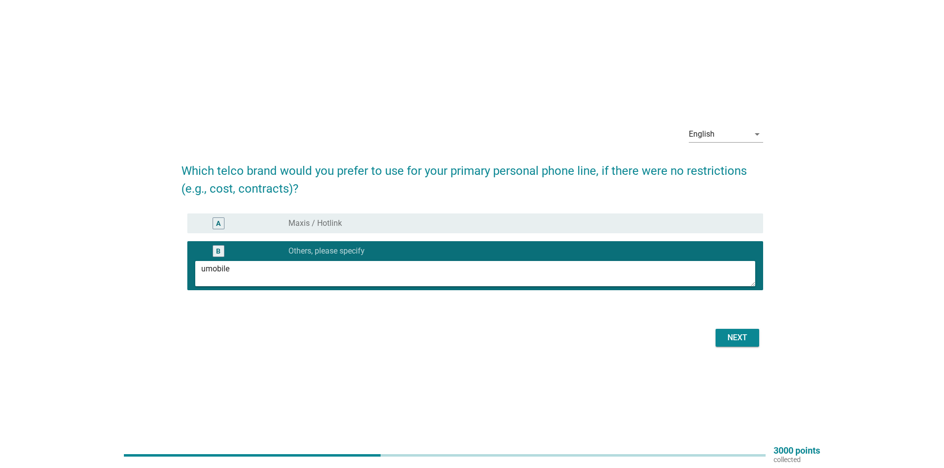
type textarea "umobile"
click at [732, 335] on div "Next" at bounding box center [737, 338] width 28 height 12
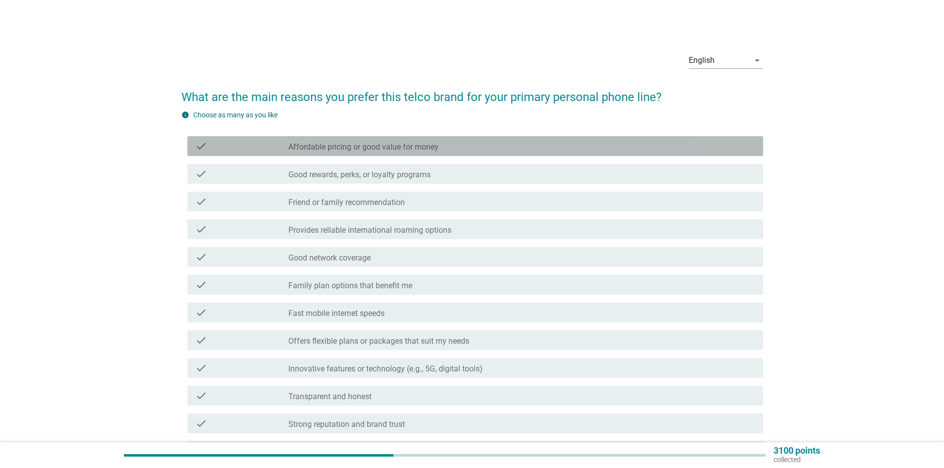
click at [214, 149] on div "check" at bounding box center [241, 146] width 93 height 12
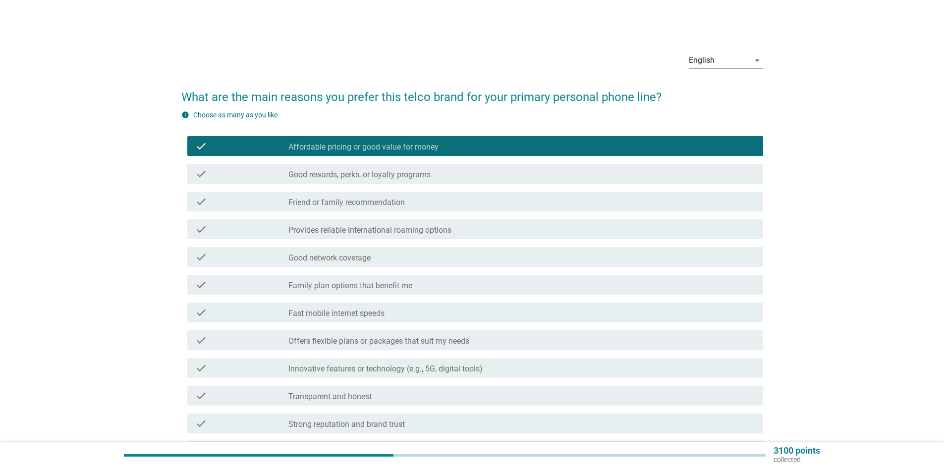
click at [216, 256] on div "check" at bounding box center [241, 257] width 93 height 12
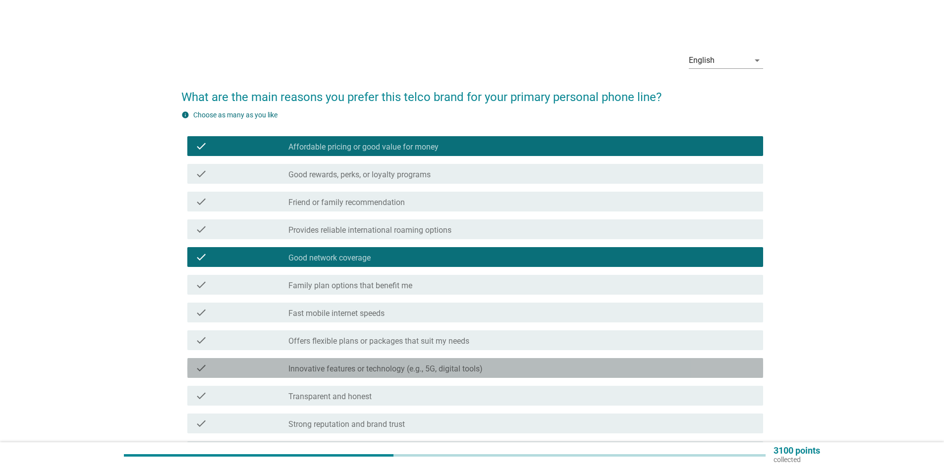
click at [242, 360] on div "check check_box_outline_blank Innovative features or technology (e.g., 5G, digi…" at bounding box center [475, 368] width 576 height 20
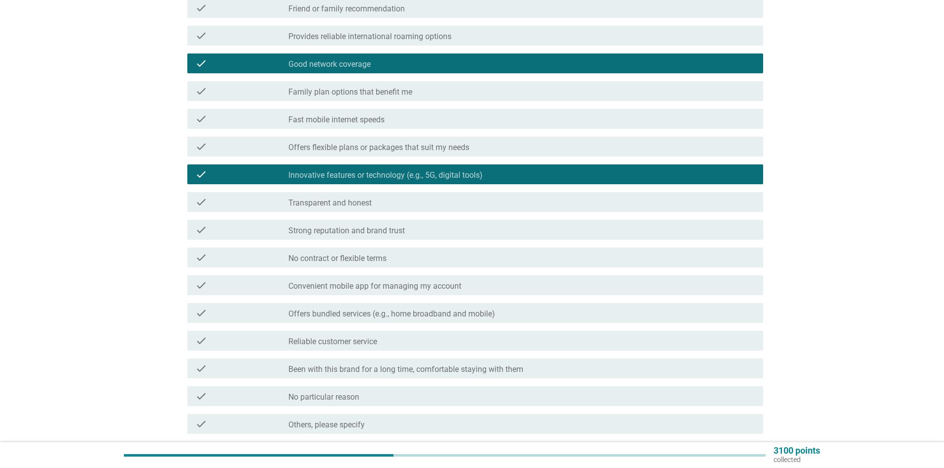
scroll to position [198, 0]
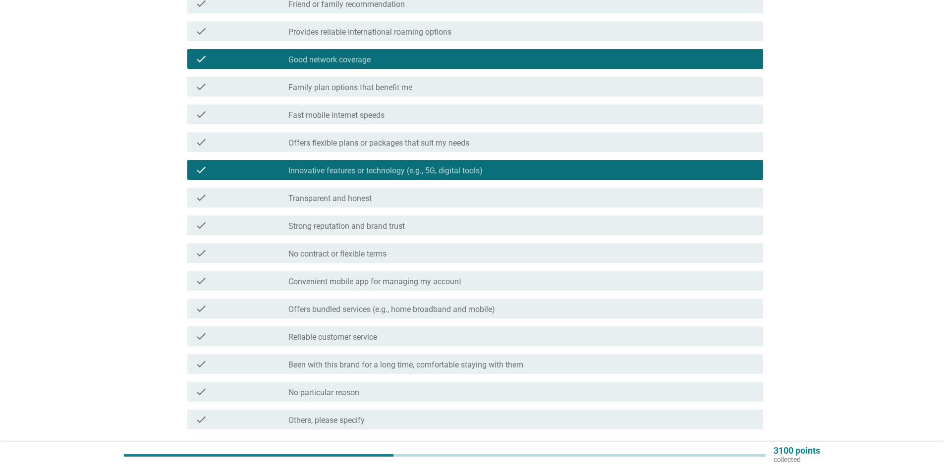
click at [337, 251] on label "No contract or flexible terms" at bounding box center [337, 254] width 98 height 10
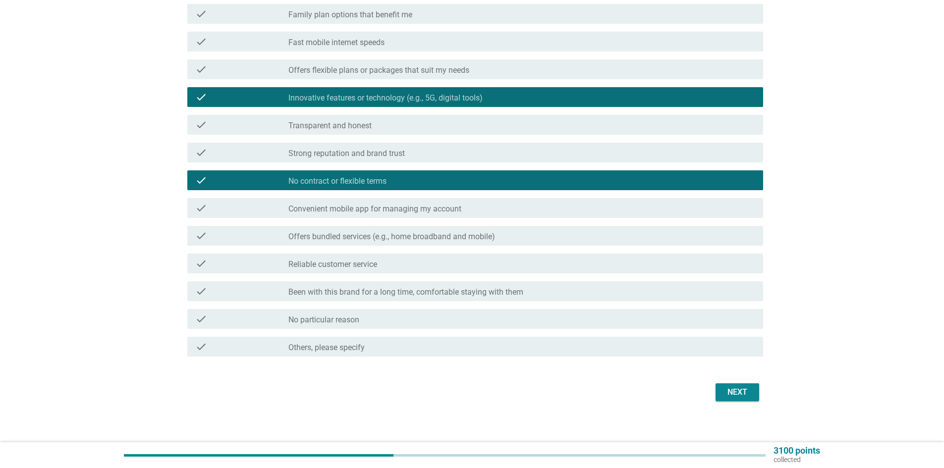
scroll to position [277, 0]
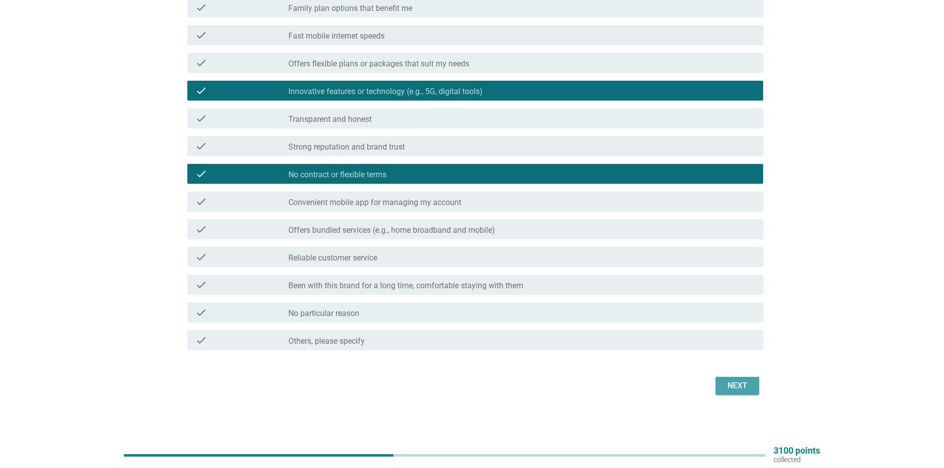
click at [737, 381] on div "Next" at bounding box center [737, 386] width 28 height 12
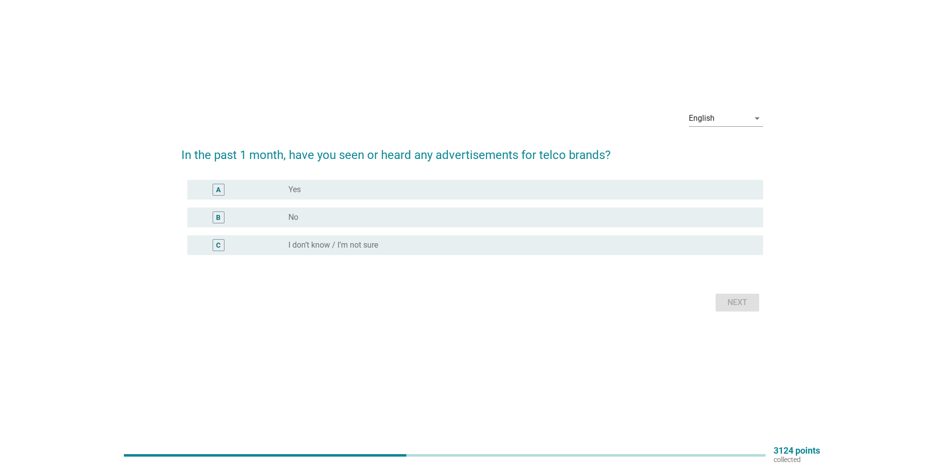
scroll to position [0, 0]
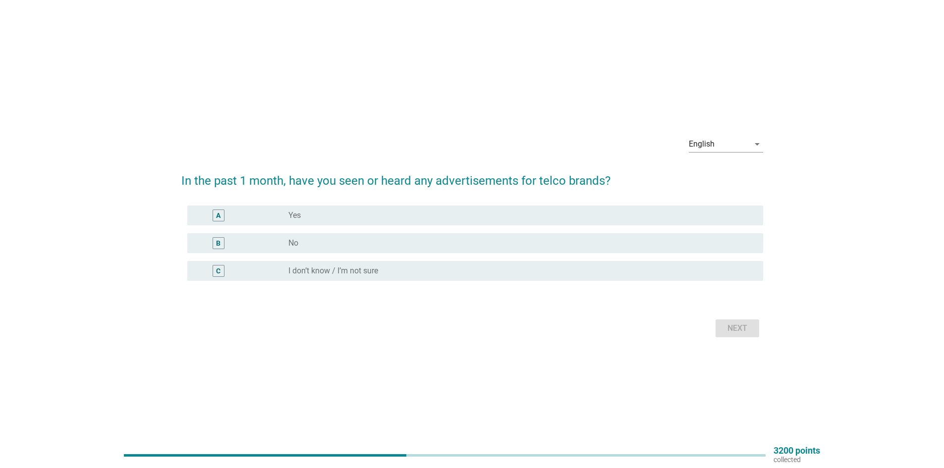
click at [303, 242] on div "radio_button_unchecked No" at bounding box center [517, 243] width 459 height 10
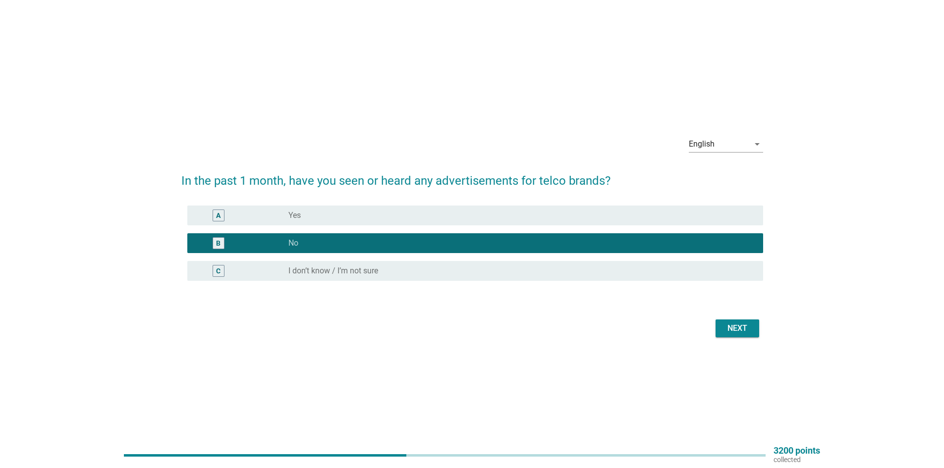
click at [727, 331] on div "Next" at bounding box center [737, 329] width 28 height 12
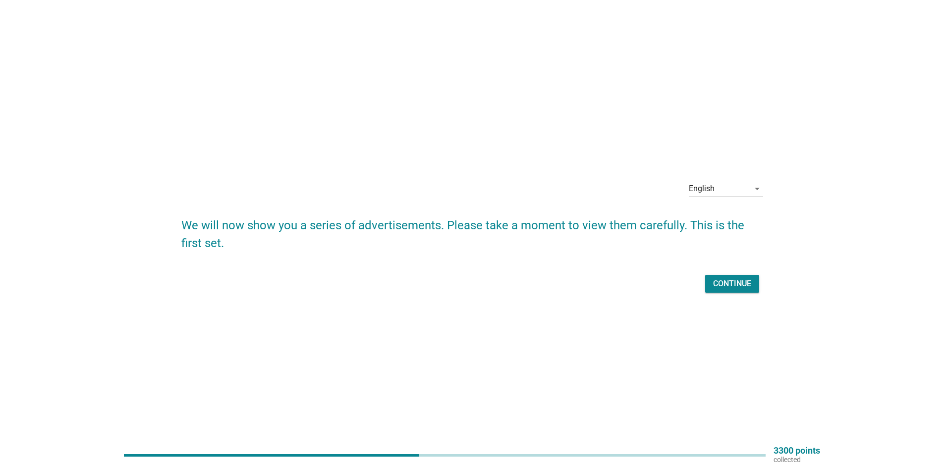
scroll to position [26, 0]
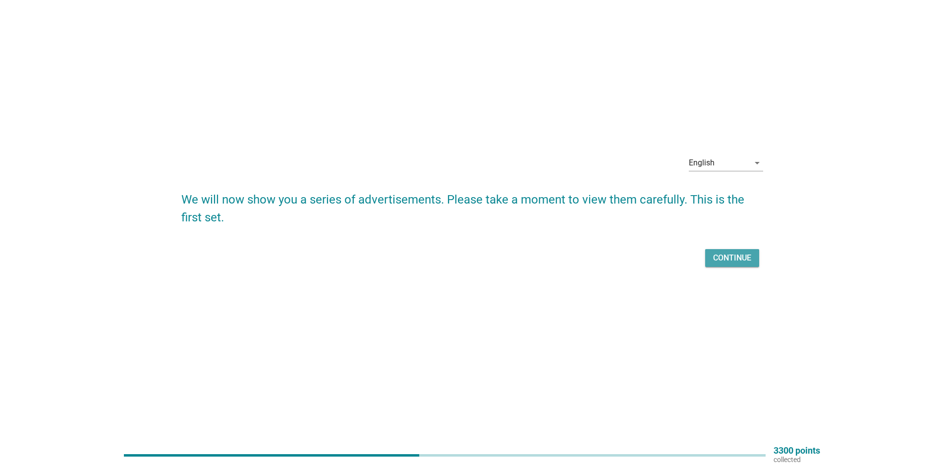
click at [721, 256] on div "Continue" at bounding box center [732, 258] width 38 height 12
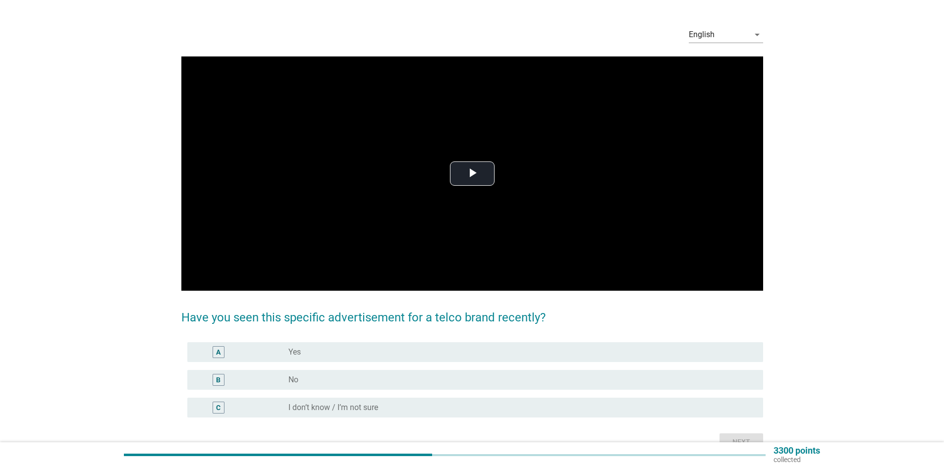
scroll to position [0, 0]
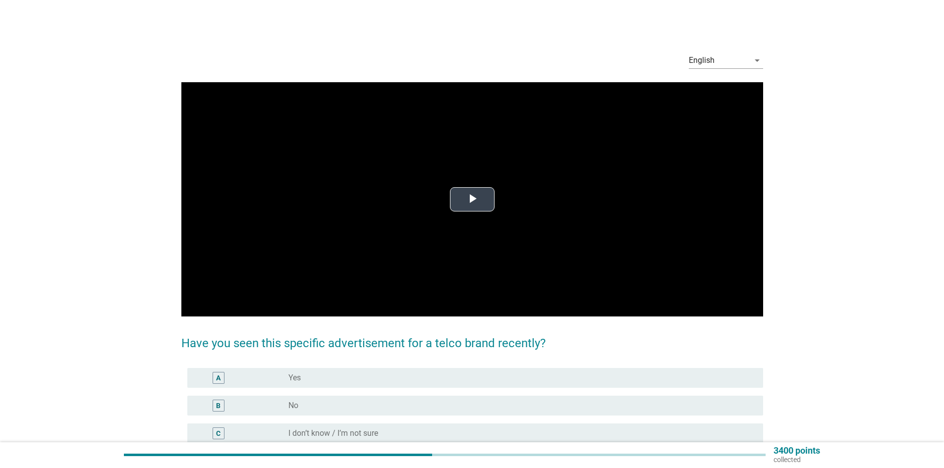
click at [472, 199] on span "Video Player" at bounding box center [472, 199] width 0 height 0
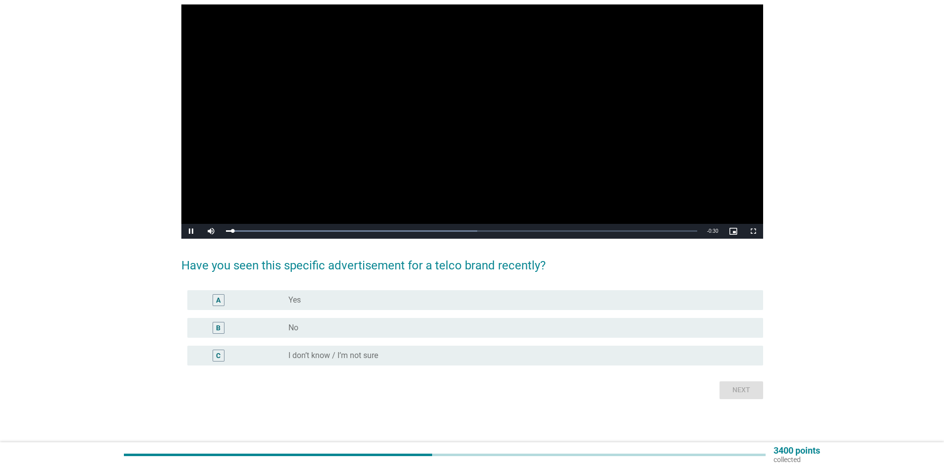
scroll to position [79, 0]
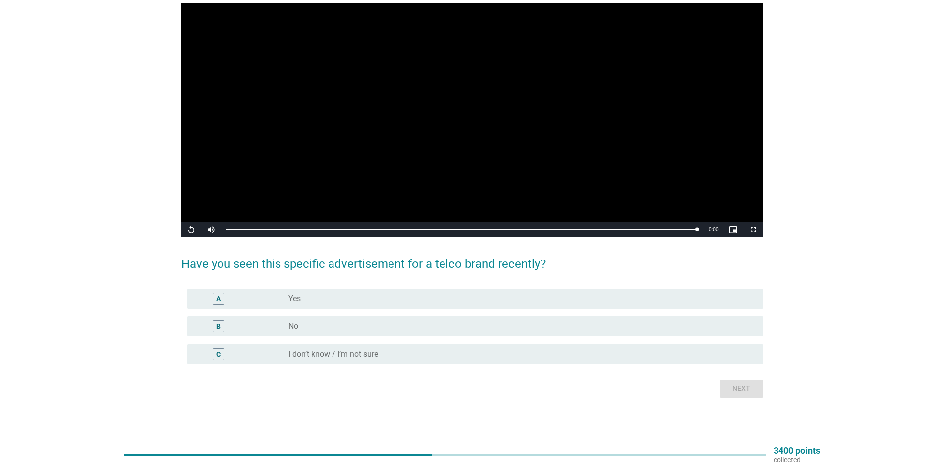
click at [289, 324] on label "No" at bounding box center [293, 327] width 10 height 10
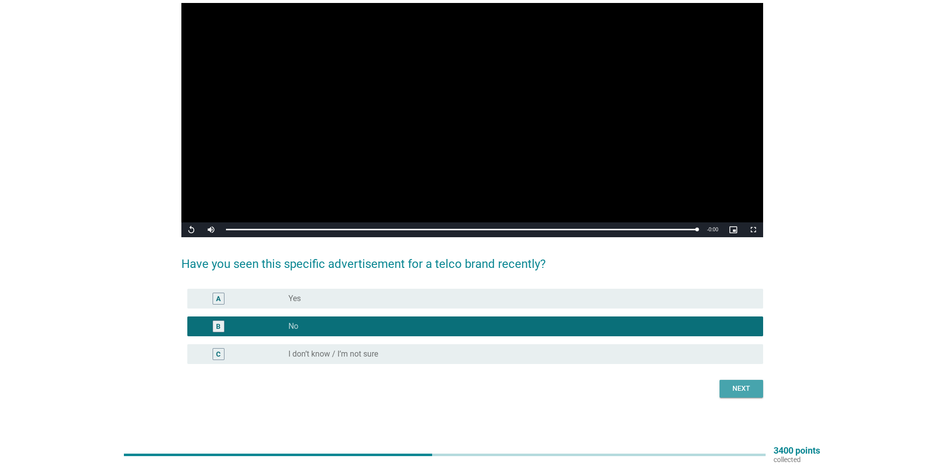
click at [753, 382] on button "Next" at bounding box center [741, 389] width 44 height 18
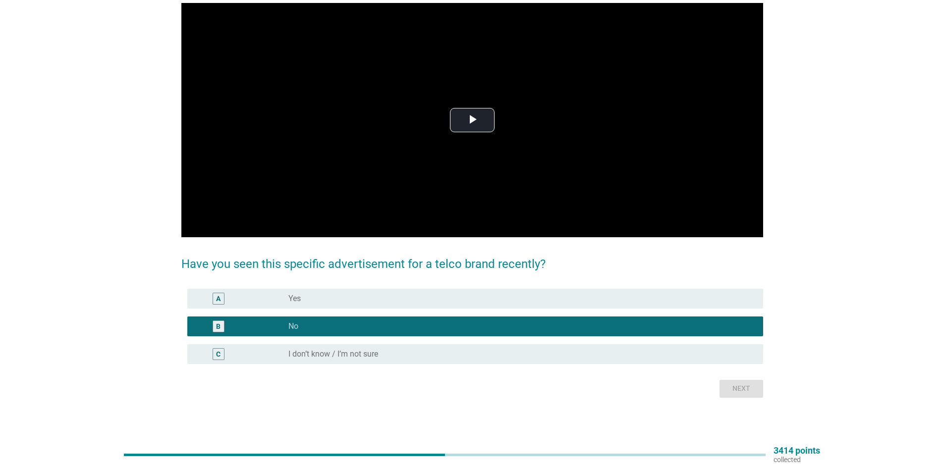
scroll to position [0, 0]
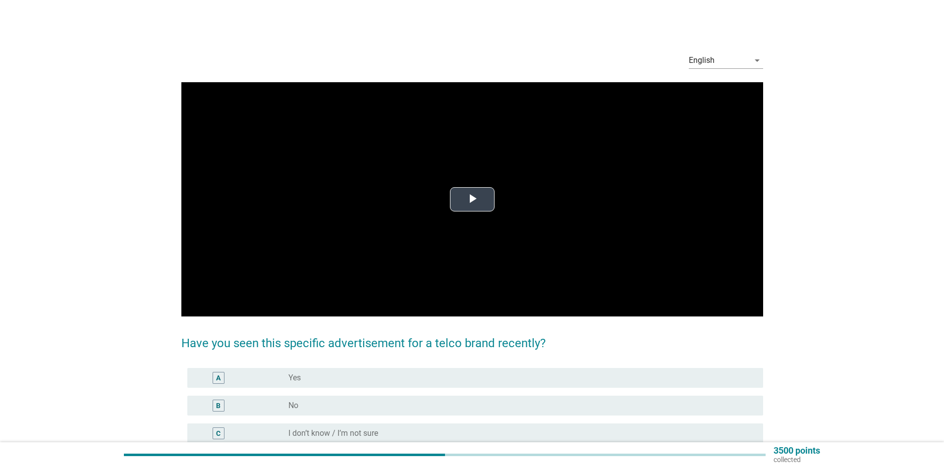
click at [472, 199] on span "Video Player" at bounding box center [472, 199] width 0 height 0
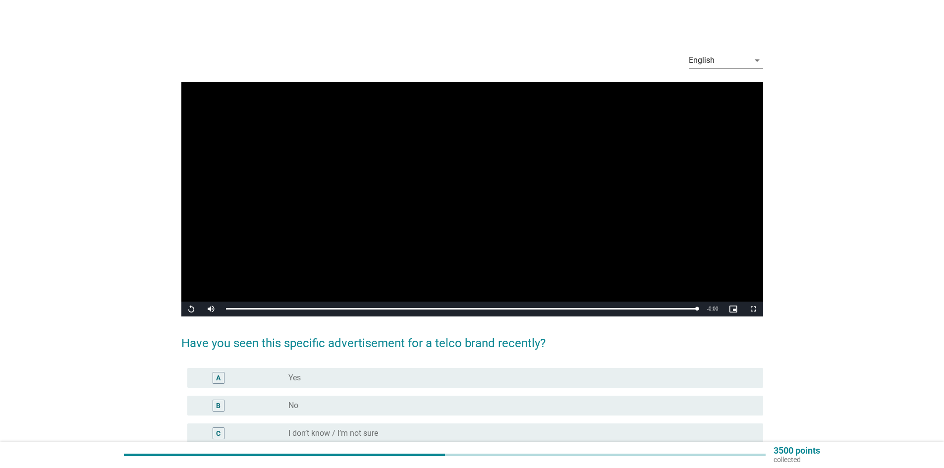
click at [300, 402] on div "radio_button_unchecked No" at bounding box center [517, 406] width 459 height 10
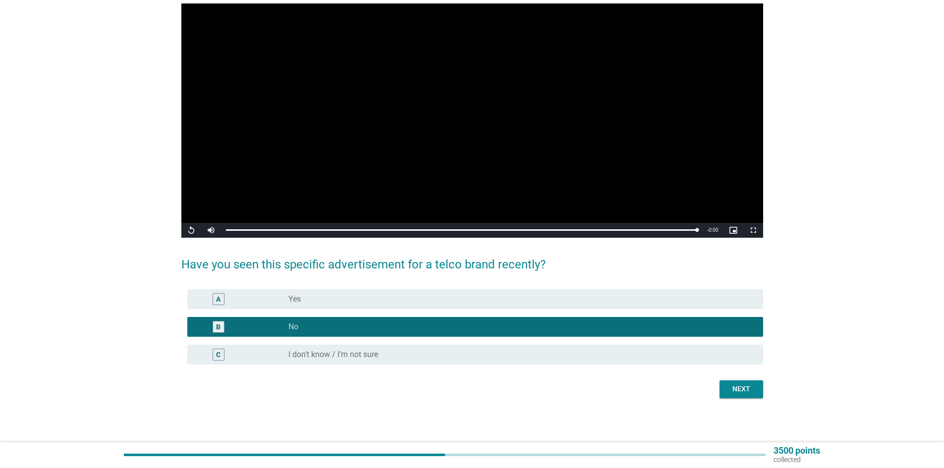
scroll to position [79, 0]
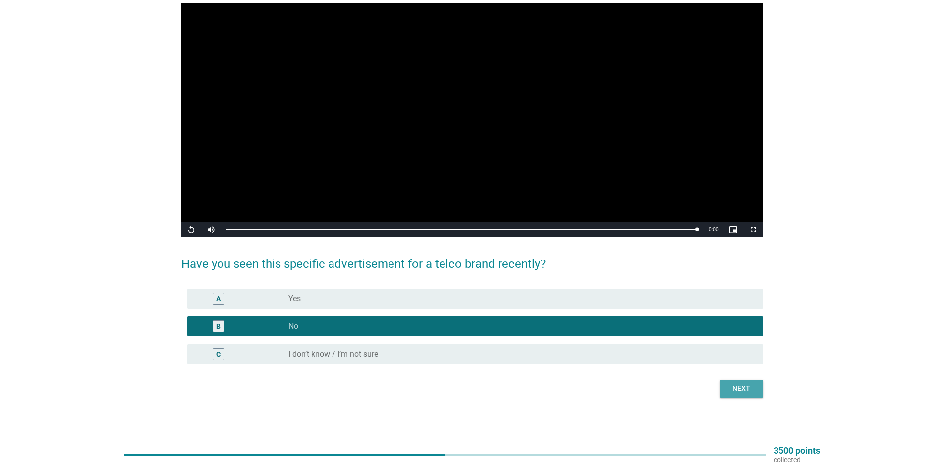
click at [734, 387] on div "Next" at bounding box center [741, 388] width 28 height 10
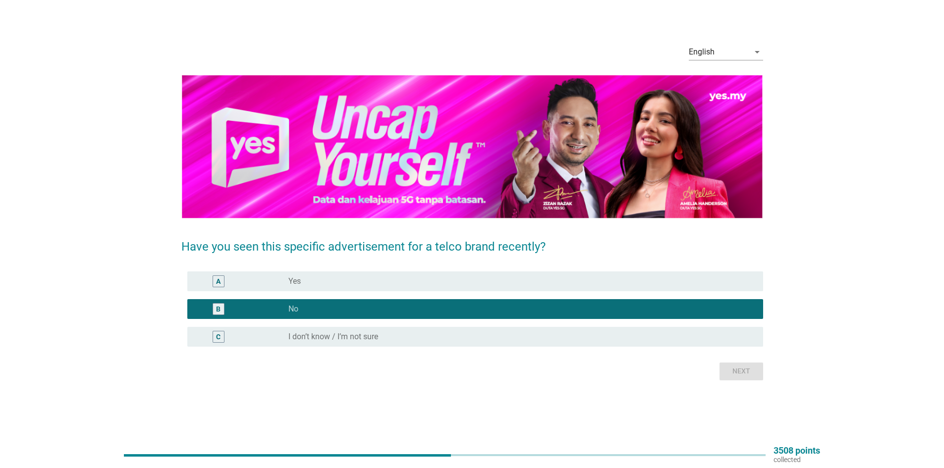
scroll to position [0, 0]
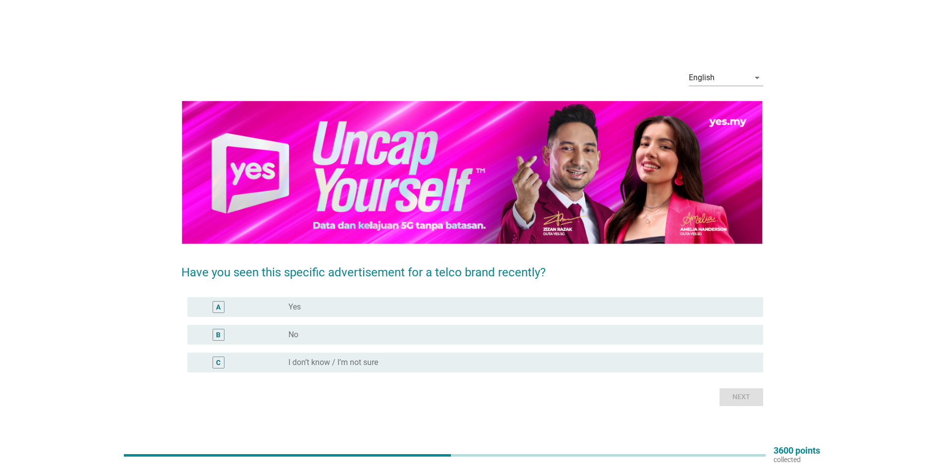
click at [297, 337] on label "No" at bounding box center [293, 335] width 10 height 10
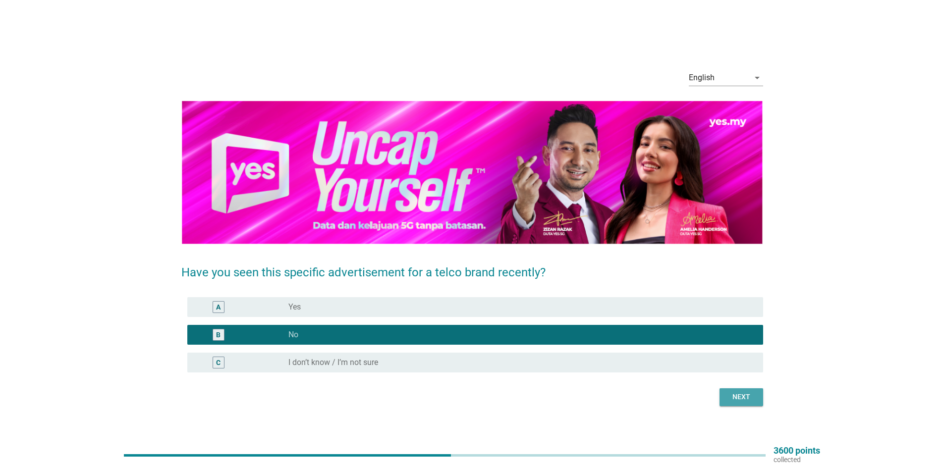
click at [732, 399] on div "Next" at bounding box center [741, 397] width 28 height 10
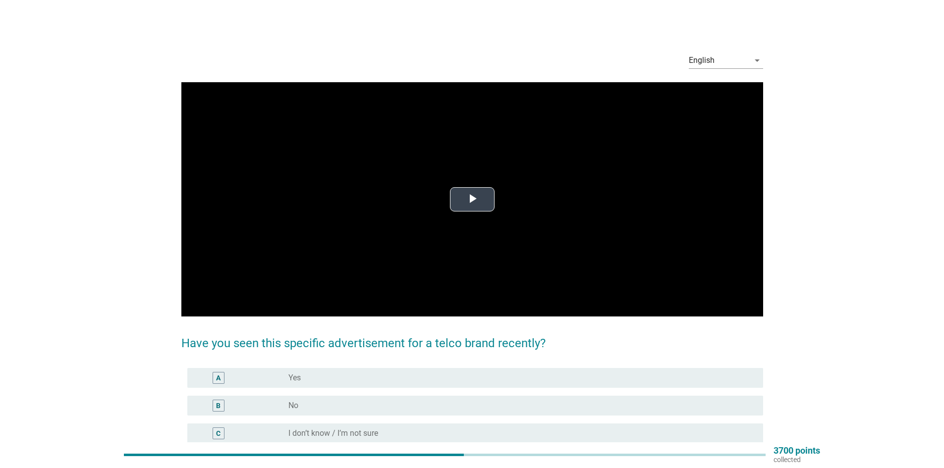
click at [472, 199] on span "Video Player" at bounding box center [472, 199] width 0 height 0
click at [227, 404] on div "B" at bounding box center [218, 406] width 47 height 12
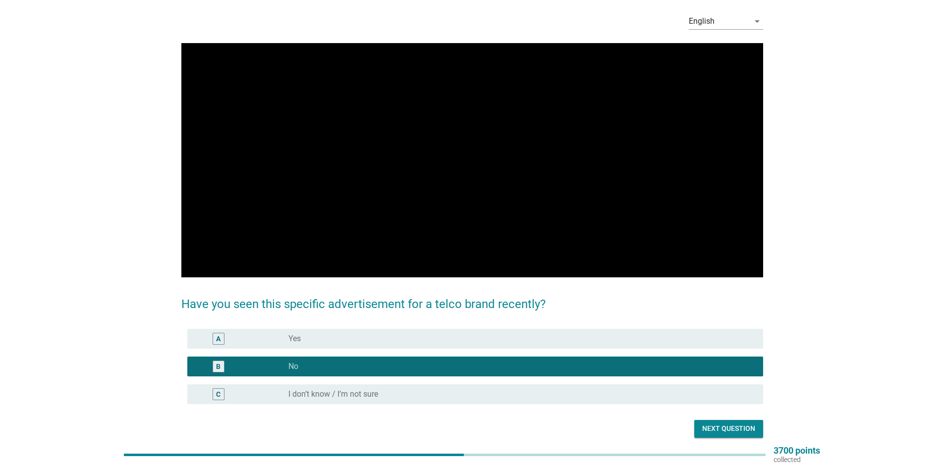
scroll to position [79, 0]
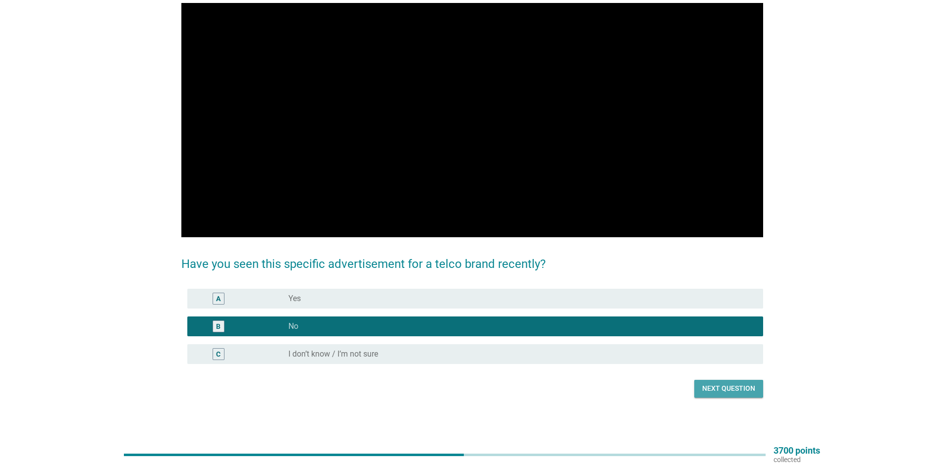
click at [728, 386] on div "Next question" at bounding box center [728, 388] width 53 height 10
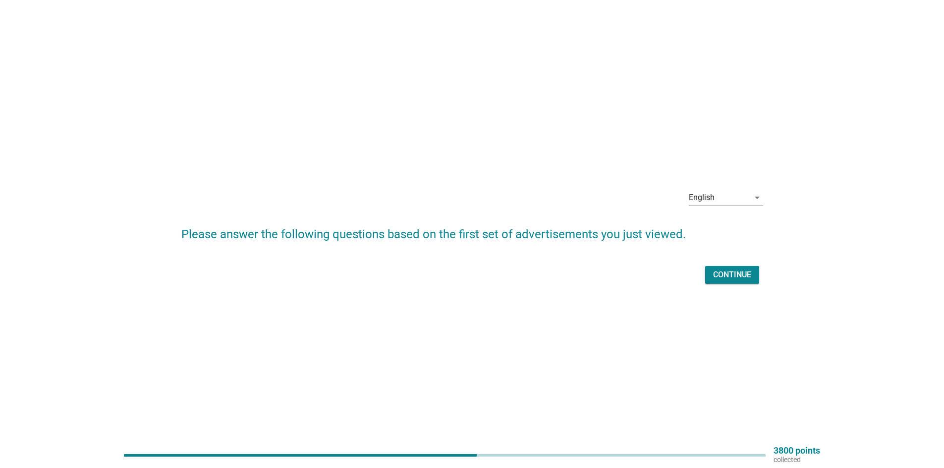
click at [727, 273] on div "Continue" at bounding box center [732, 275] width 38 height 12
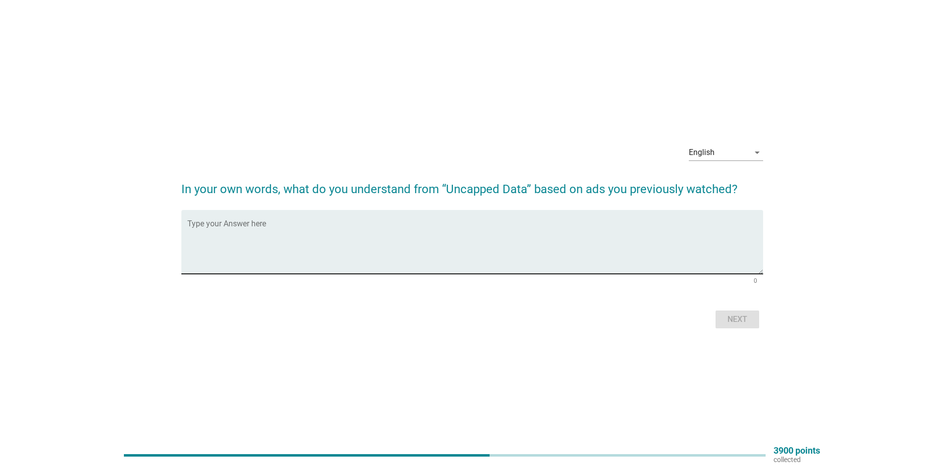
click at [309, 229] on textarea "Type your Answer here" at bounding box center [475, 248] width 576 height 52
type textarea "no limit"
click at [726, 320] on div "Next" at bounding box center [737, 320] width 28 height 12
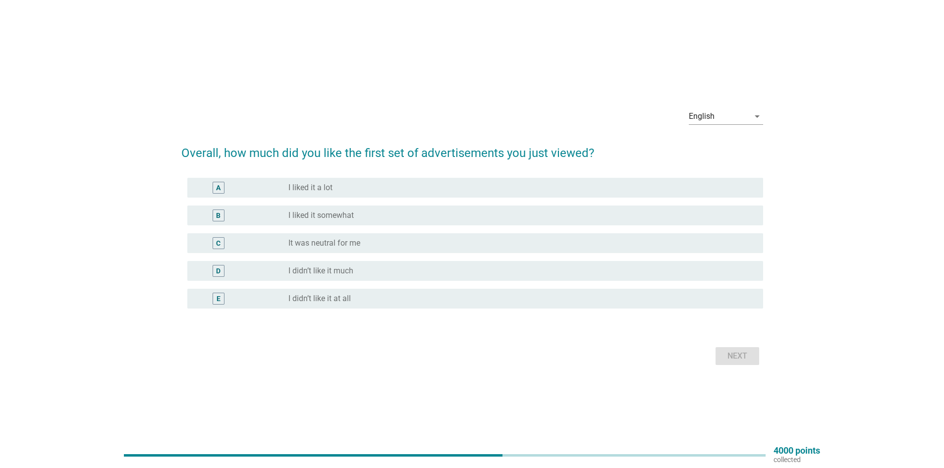
click at [222, 218] on div "B" at bounding box center [219, 216] width 12 height 12
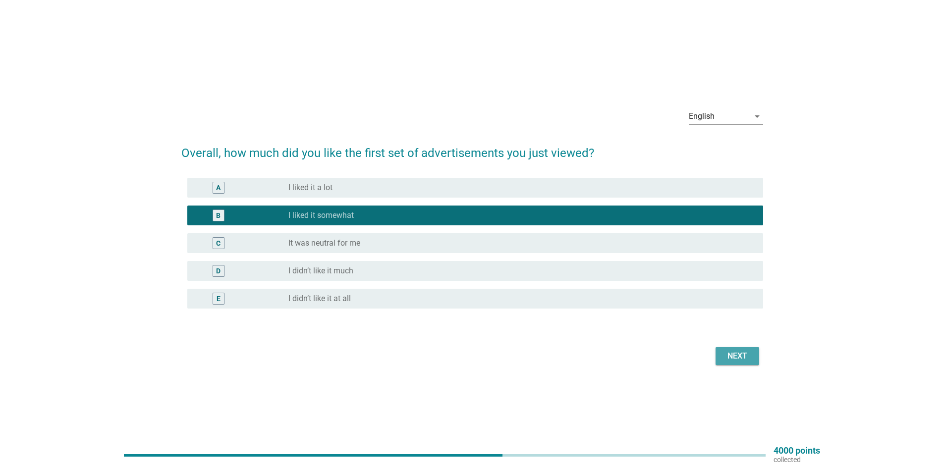
click at [744, 356] on div "Next" at bounding box center [737, 356] width 28 height 12
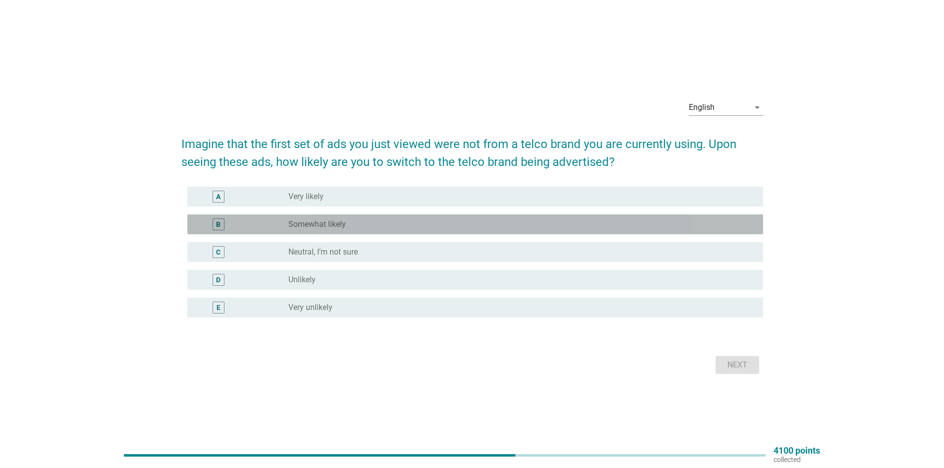
click at [278, 224] on div "B" at bounding box center [241, 224] width 93 height 12
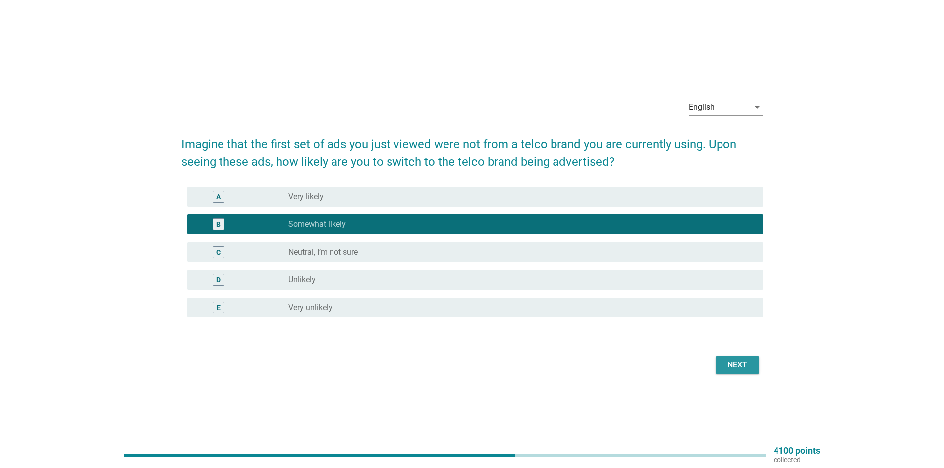
click at [733, 361] on div "Next" at bounding box center [737, 365] width 28 height 12
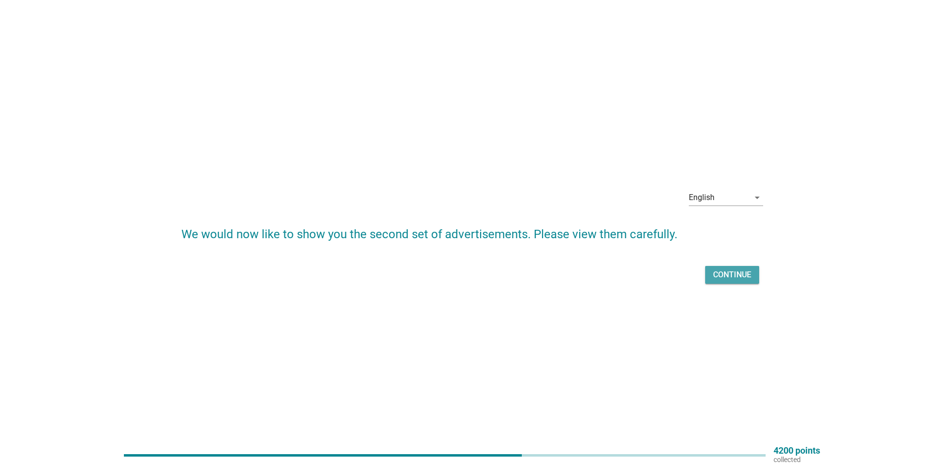
click at [715, 274] on div "Continue" at bounding box center [732, 275] width 38 height 12
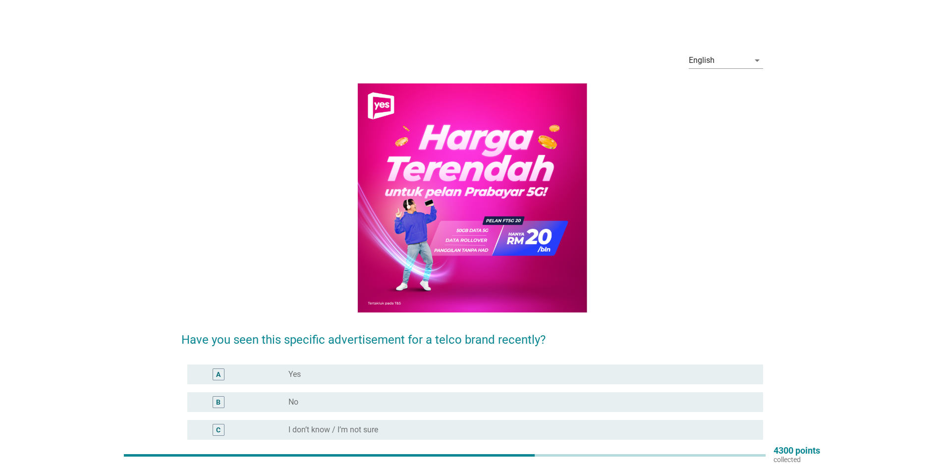
click at [237, 407] on div "B" at bounding box center [218, 402] width 47 height 12
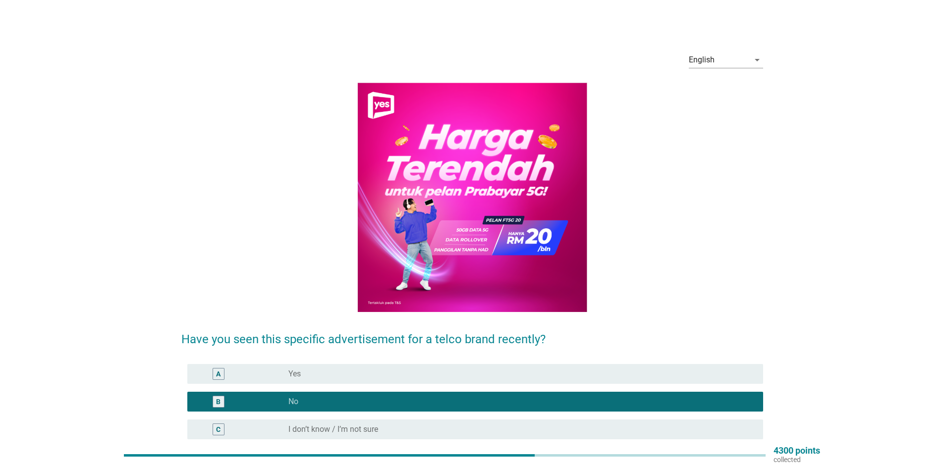
scroll to position [76, 0]
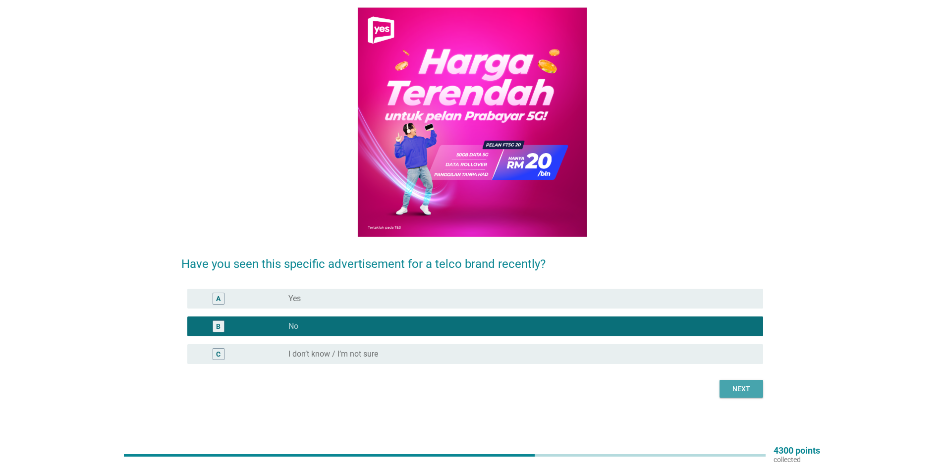
click at [726, 385] on button "Next" at bounding box center [741, 389] width 44 height 18
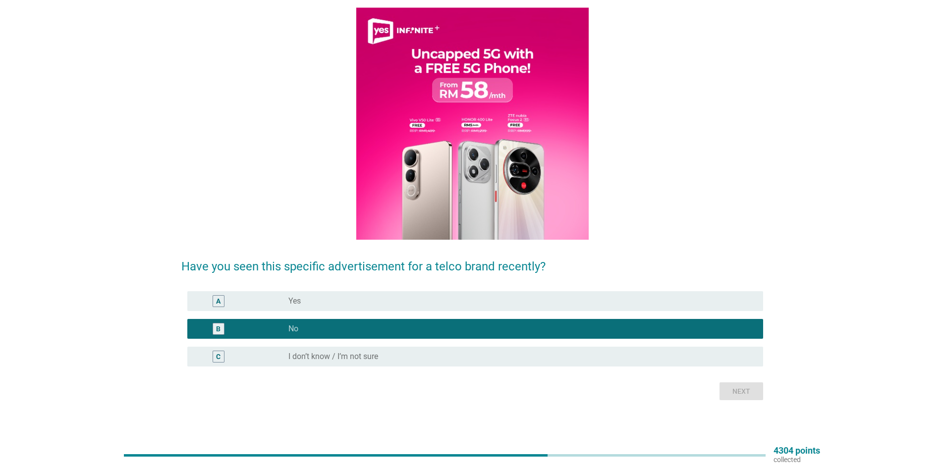
scroll to position [0, 0]
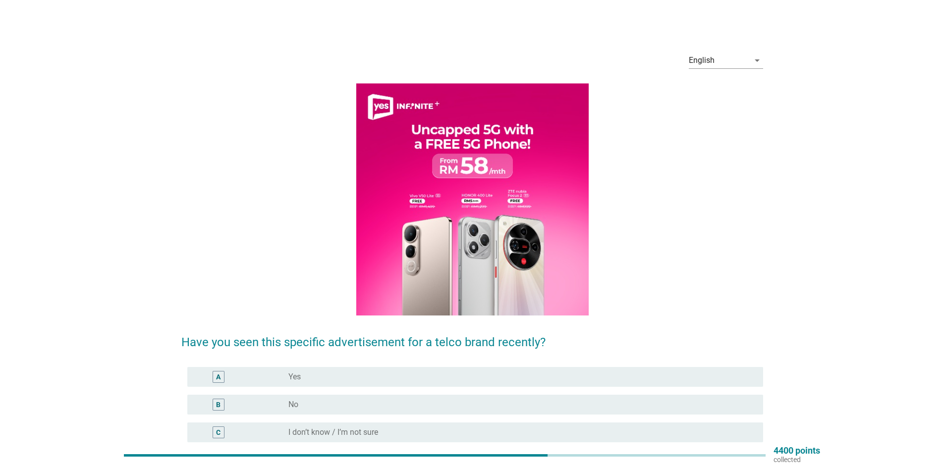
click at [399, 401] on div "radio_button_unchecked No" at bounding box center [517, 405] width 459 height 10
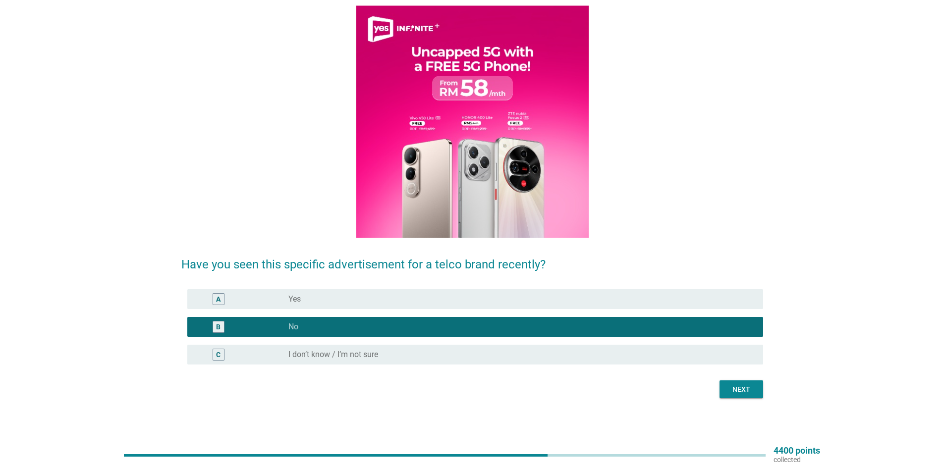
scroll to position [78, 0]
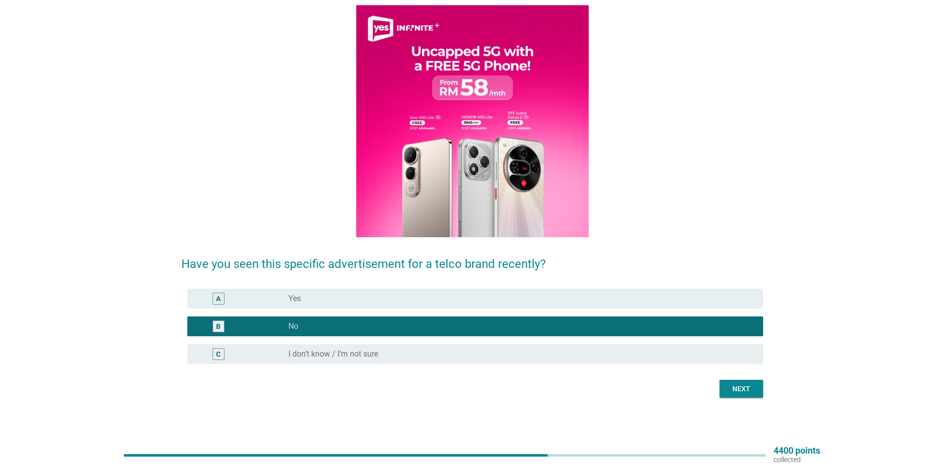
click at [747, 391] on div "Next" at bounding box center [741, 389] width 28 height 10
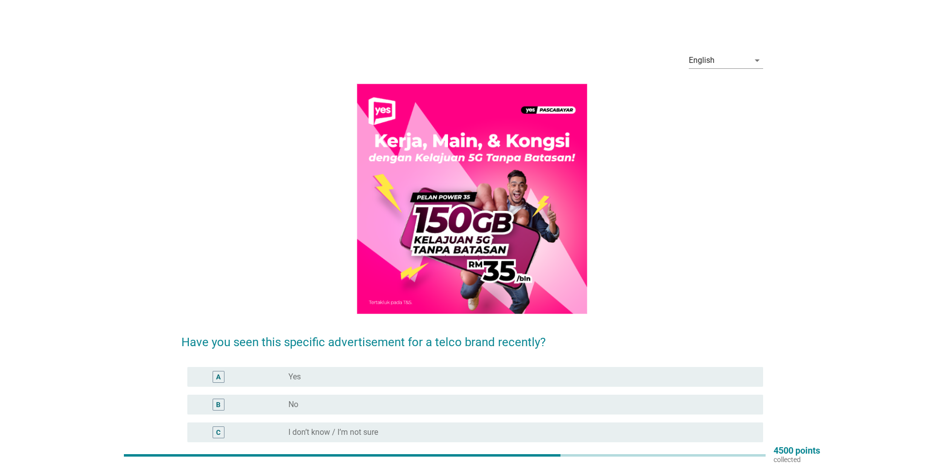
click at [355, 405] on div "radio_button_unchecked No" at bounding box center [517, 405] width 459 height 10
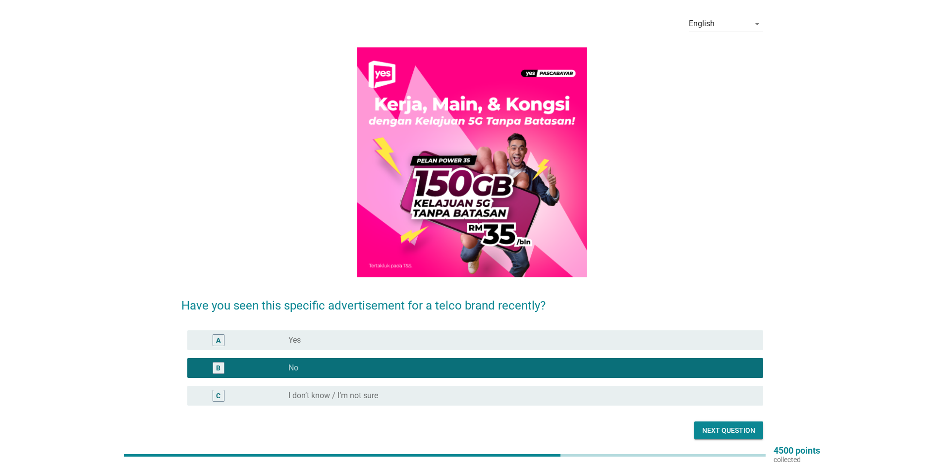
scroll to position [78, 0]
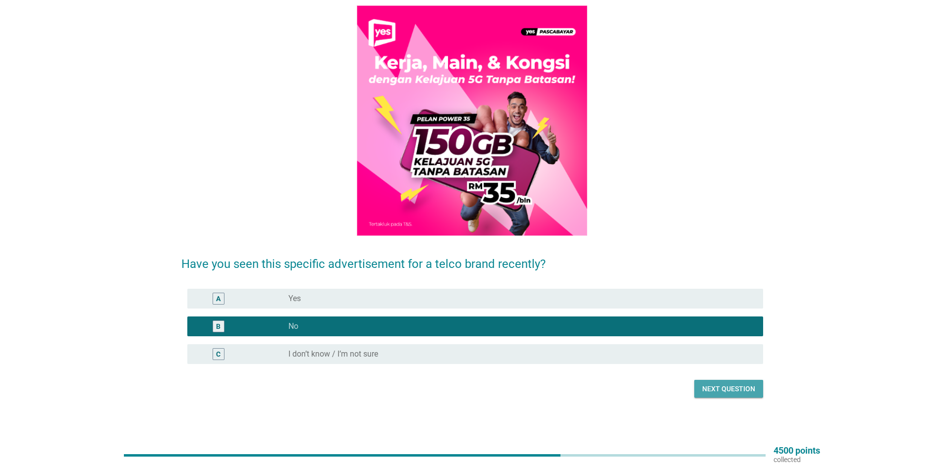
click at [741, 390] on div "Next question" at bounding box center [728, 389] width 53 height 10
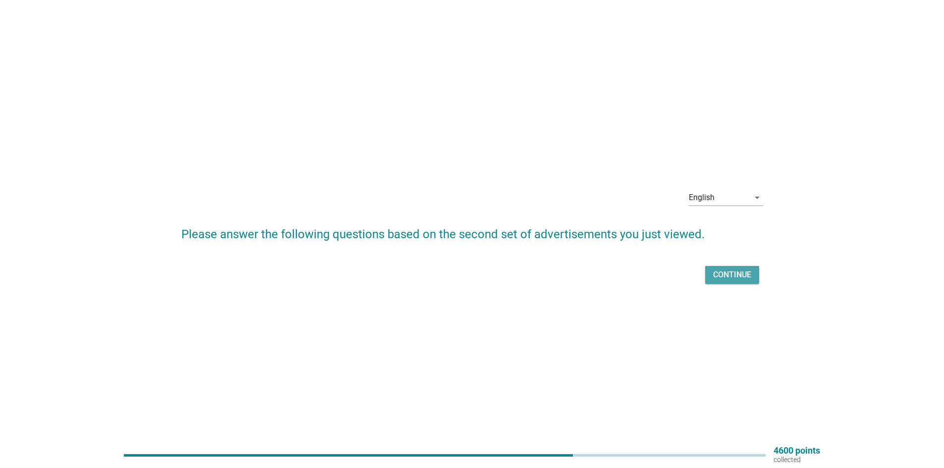
click at [717, 279] on div "Continue" at bounding box center [732, 275] width 38 height 12
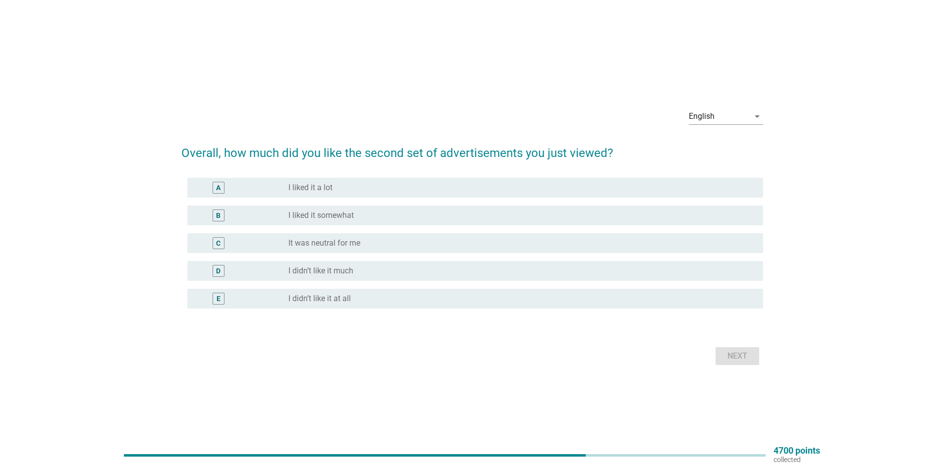
click at [341, 237] on div "radio_button_unchecked It was neutral for me" at bounding box center [521, 243] width 467 height 12
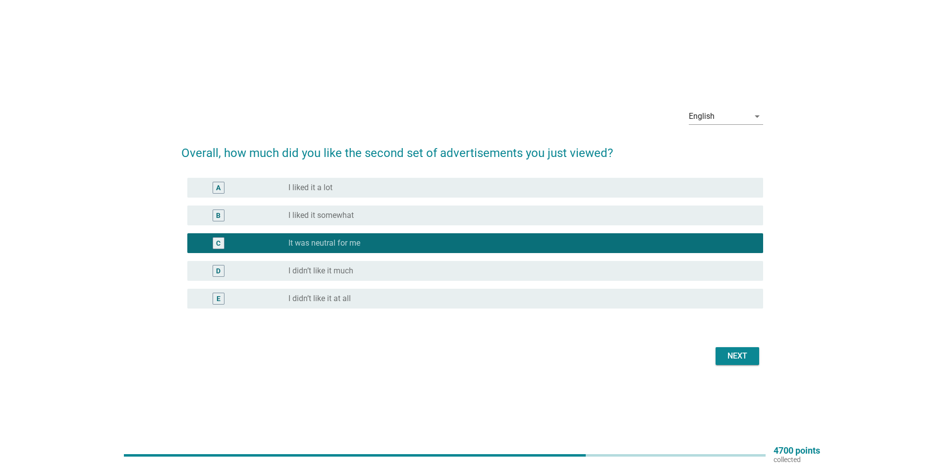
click at [726, 350] on div "Next" at bounding box center [737, 356] width 28 height 12
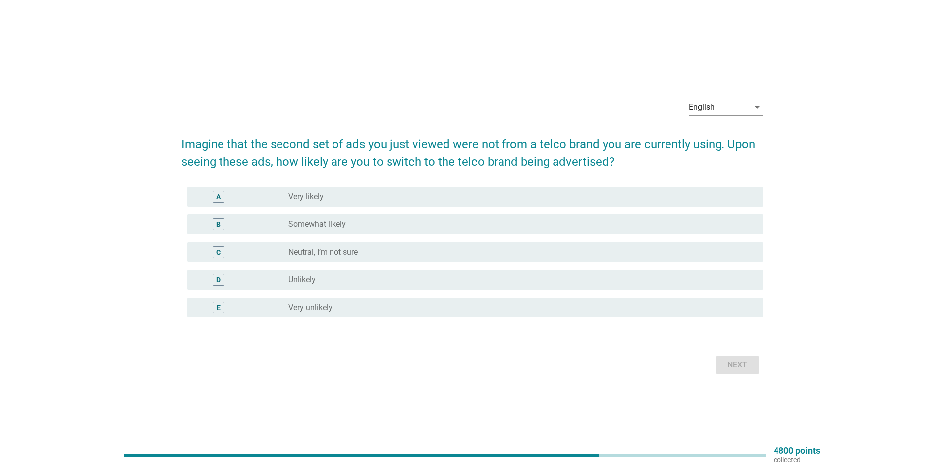
click at [324, 226] on label "Somewhat likely" at bounding box center [316, 224] width 57 height 10
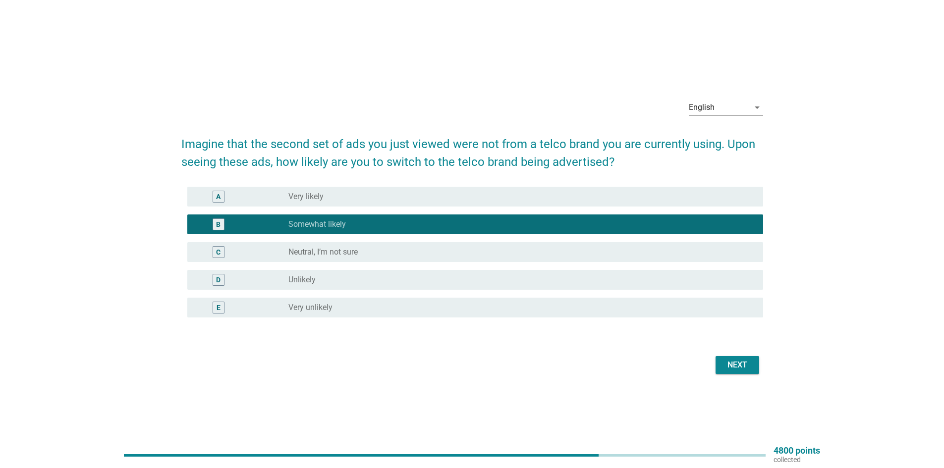
click at [740, 370] on div "Next" at bounding box center [737, 365] width 28 height 12
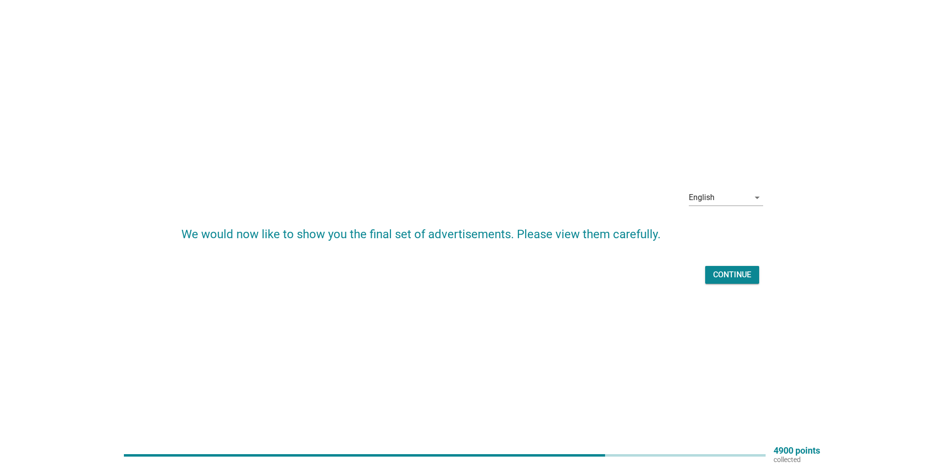
click at [736, 275] on div "Continue" at bounding box center [732, 275] width 38 height 12
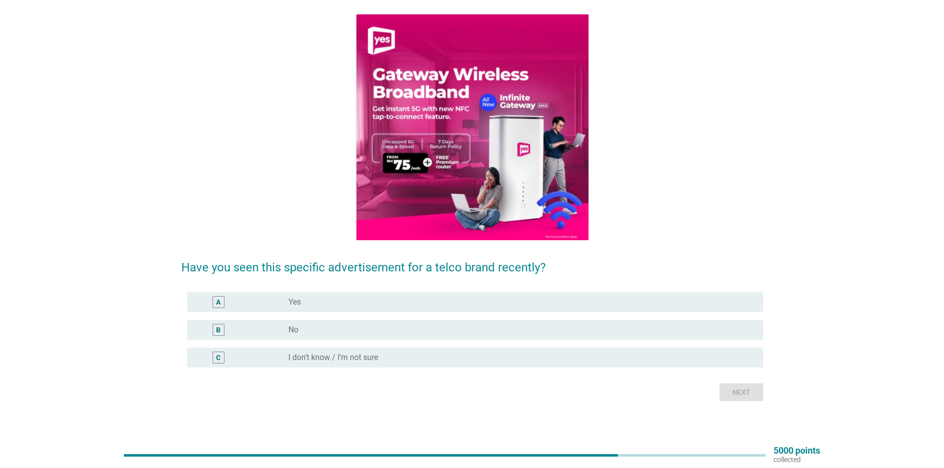
scroll to position [74, 0]
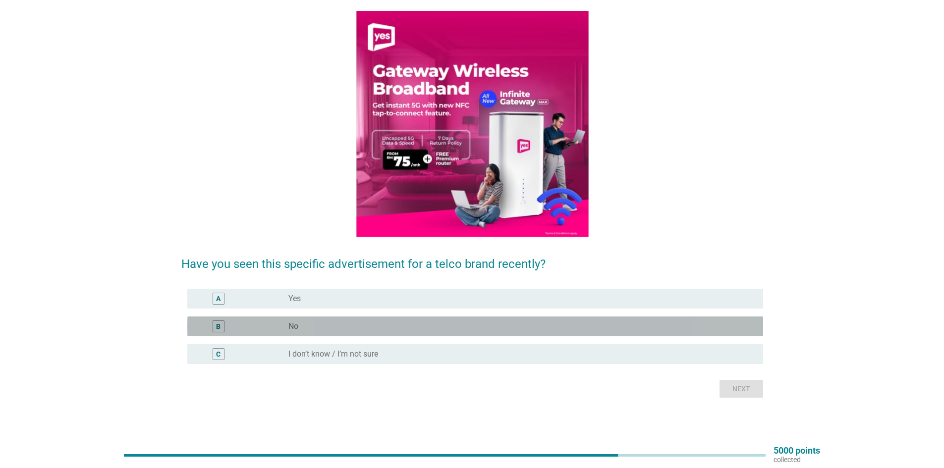
click at [355, 322] on div "radio_button_unchecked No" at bounding box center [517, 327] width 459 height 10
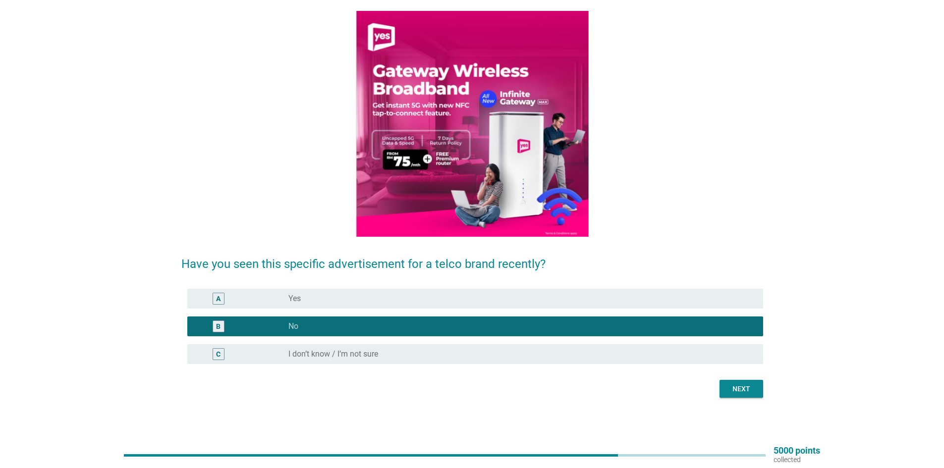
click at [741, 387] on div "Next" at bounding box center [741, 389] width 28 height 10
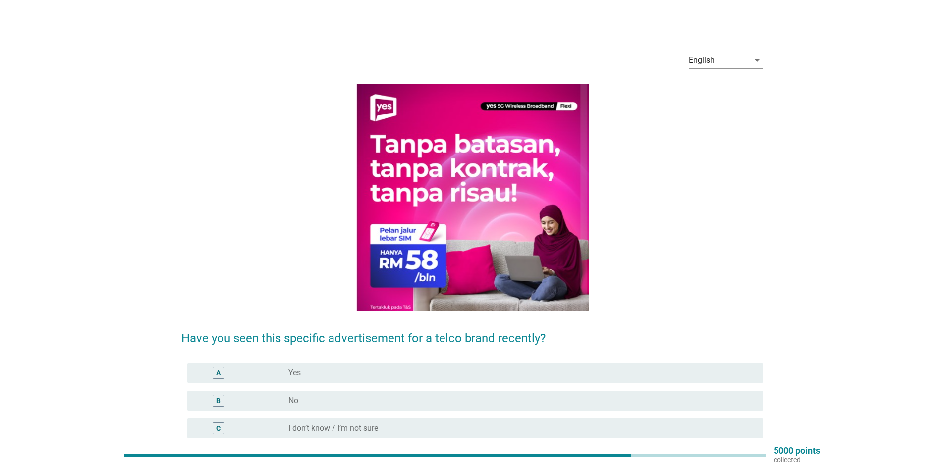
click at [359, 401] on div "radio_button_unchecked No" at bounding box center [517, 401] width 459 height 10
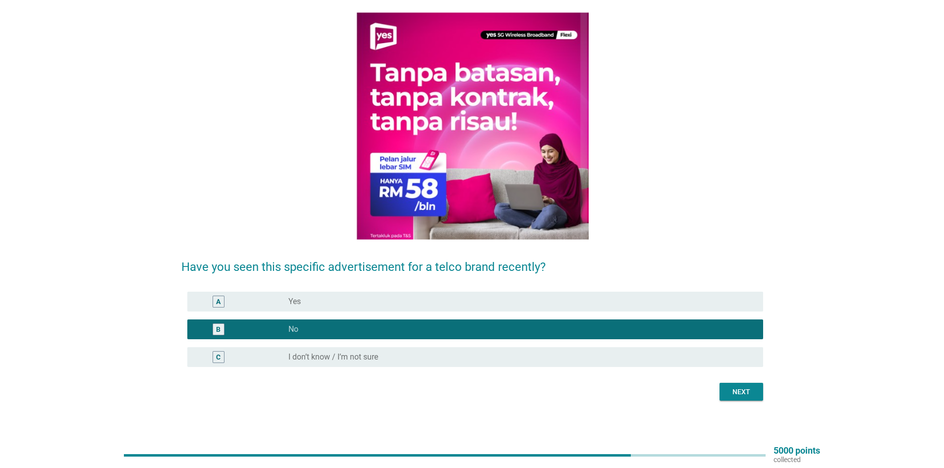
scroll to position [74, 0]
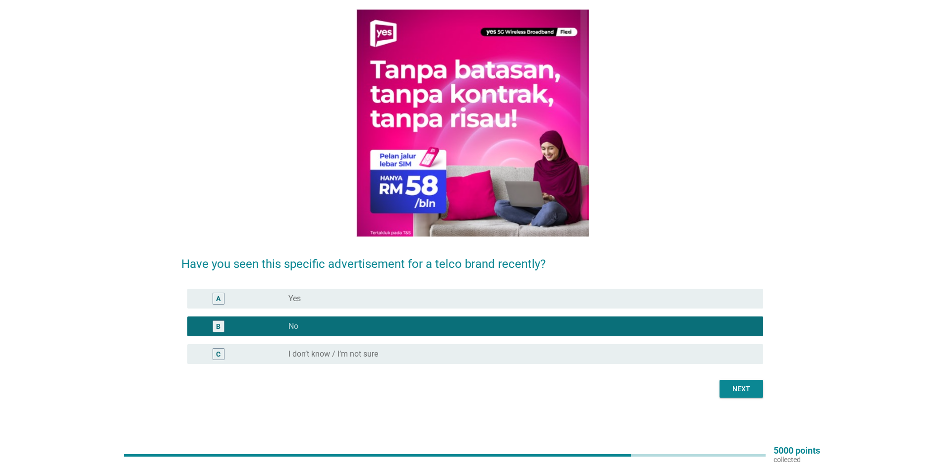
click at [738, 392] on div "Next" at bounding box center [741, 389] width 28 height 10
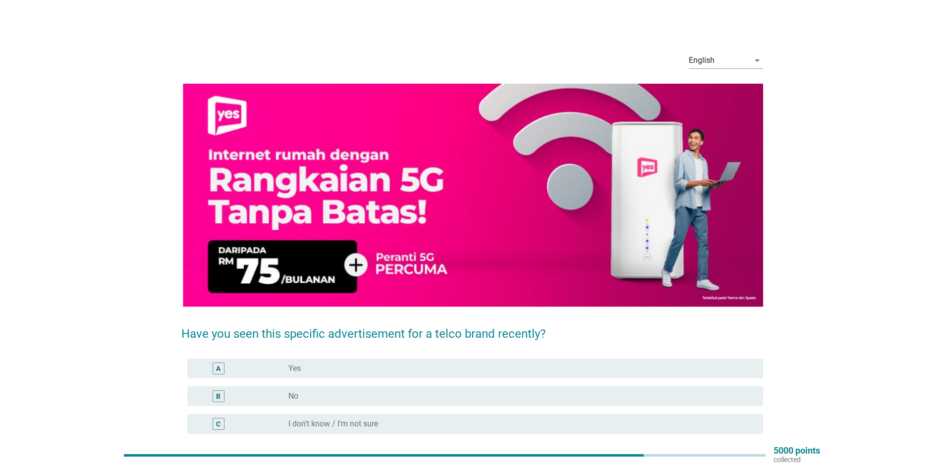
click at [483, 395] on div "radio_button_unchecked No" at bounding box center [517, 396] width 459 height 10
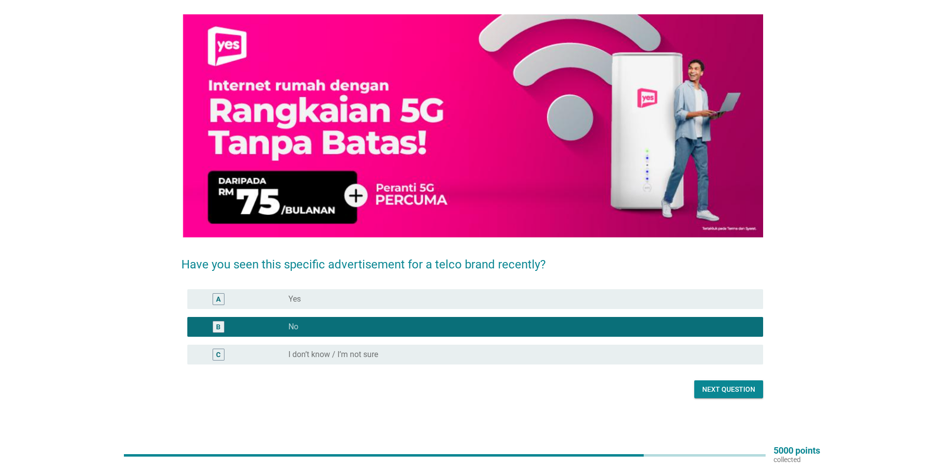
scroll to position [70, 0]
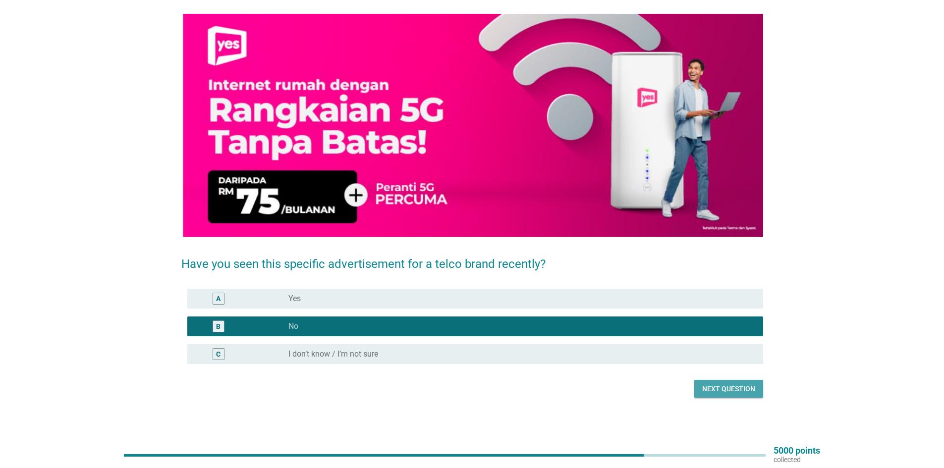
click at [720, 389] on div "Next question" at bounding box center [728, 389] width 53 height 10
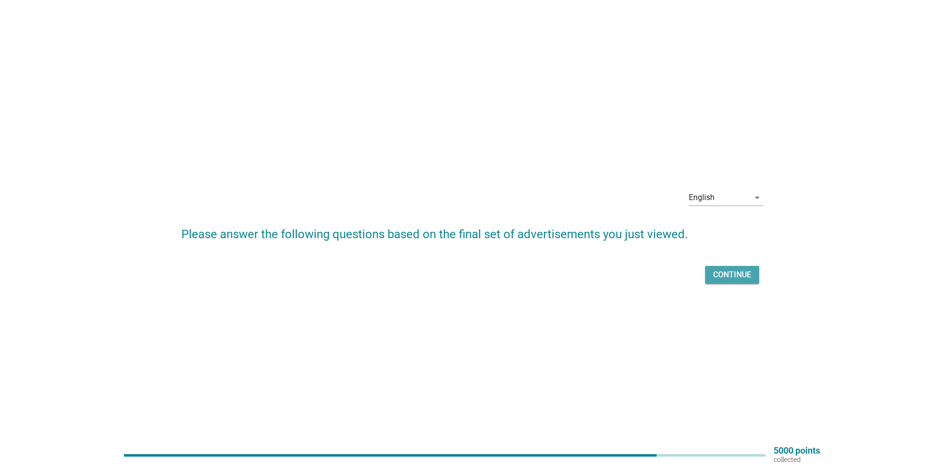
click at [724, 274] on div "Continue" at bounding box center [732, 275] width 38 height 12
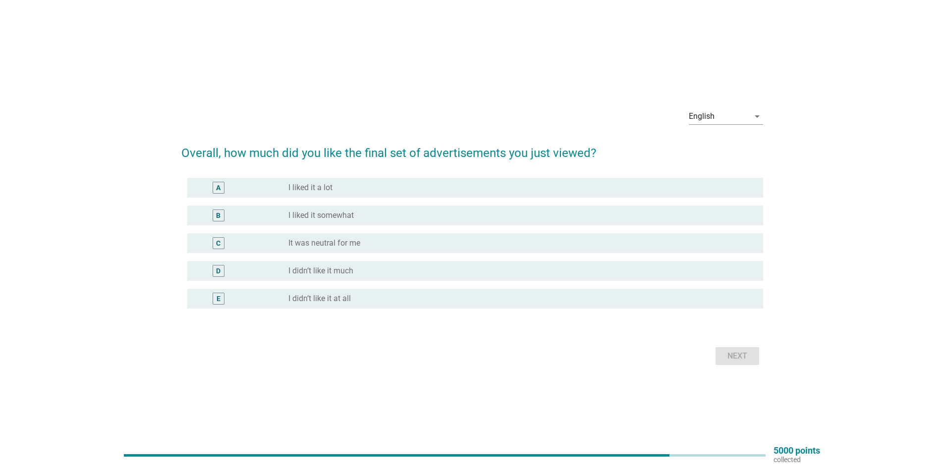
click at [307, 219] on label "I liked it somewhat" at bounding box center [320, 216] width 65 height 10
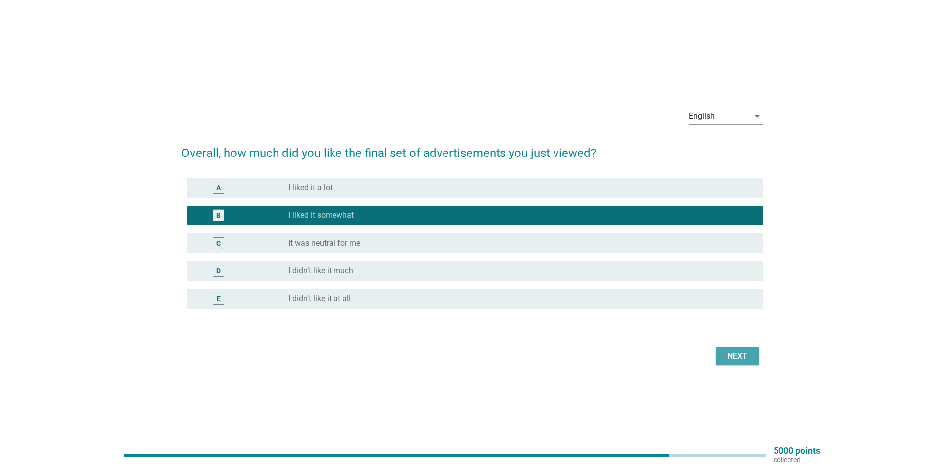
click at [744, 362] on button "Next" at bounding box center [737, 356] width 44 height 18
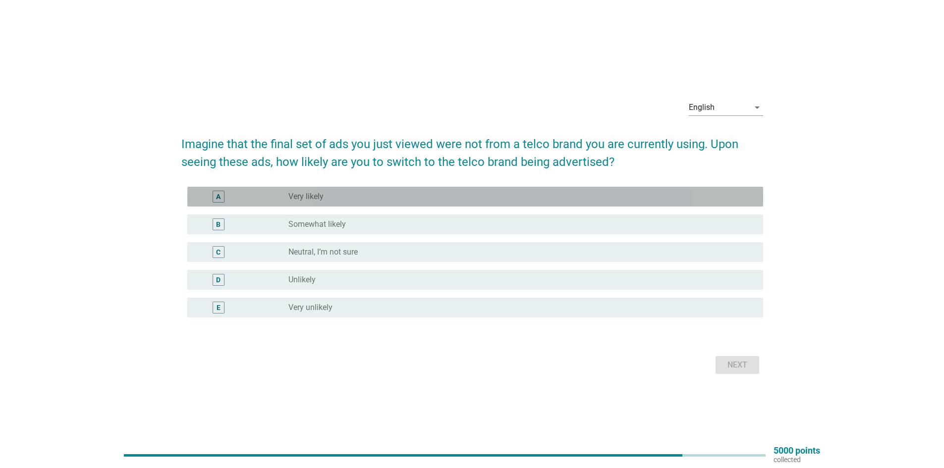
click at [376, 198] on div "radio_button_unchecked Very likely" at bounding box center [517, 197] width 459 height 10
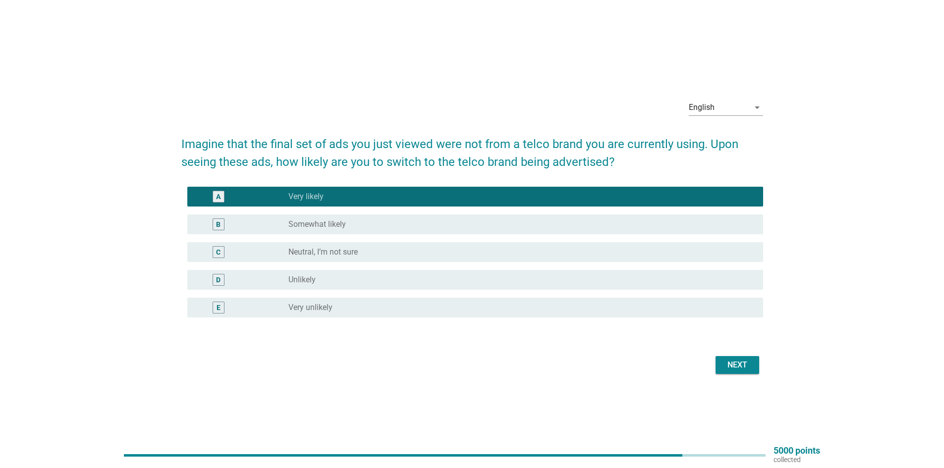
click at [732, 365] on div "Next" at bounding box center [737, 365] width 28 height 12
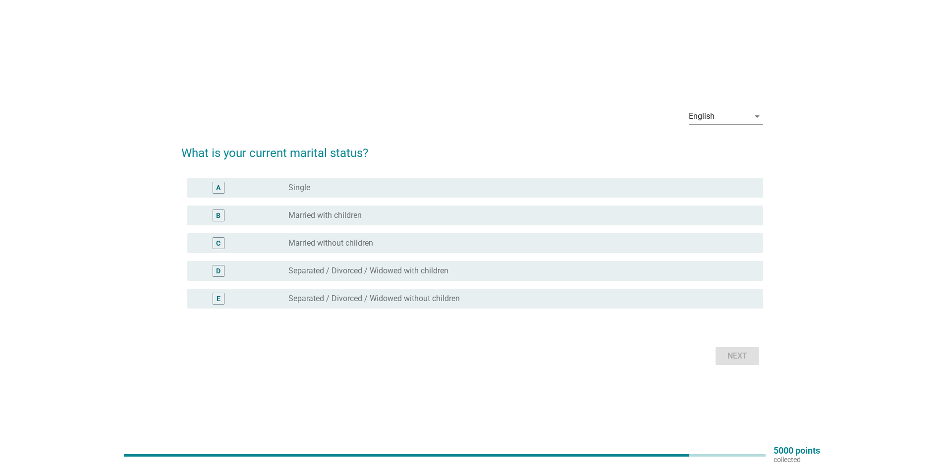
click at [342, 215] on label "Married with children" at bounding box center [324, 216] width 73 height 10
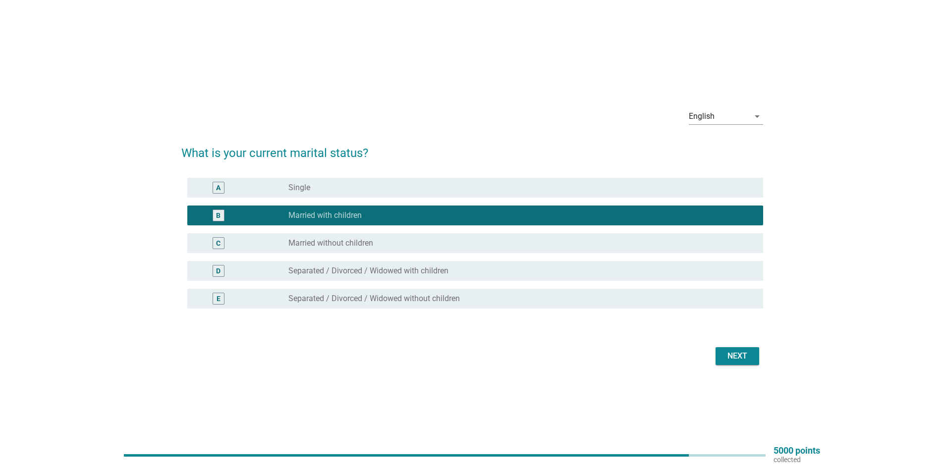
click at [730, 357] on div "Next" at bounding box center [737, 356] width 28 height 12
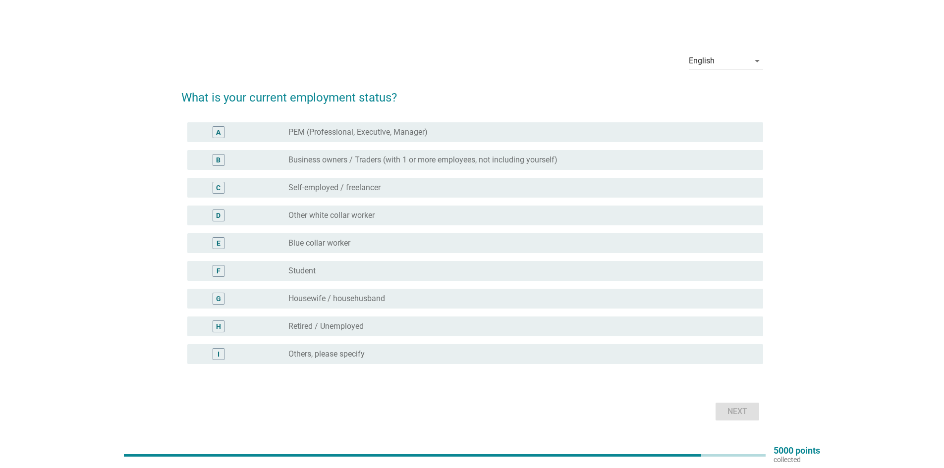
click at [314, 219] on label "Other white collar worker" at bounding box center [331, 216] width 86 height 10
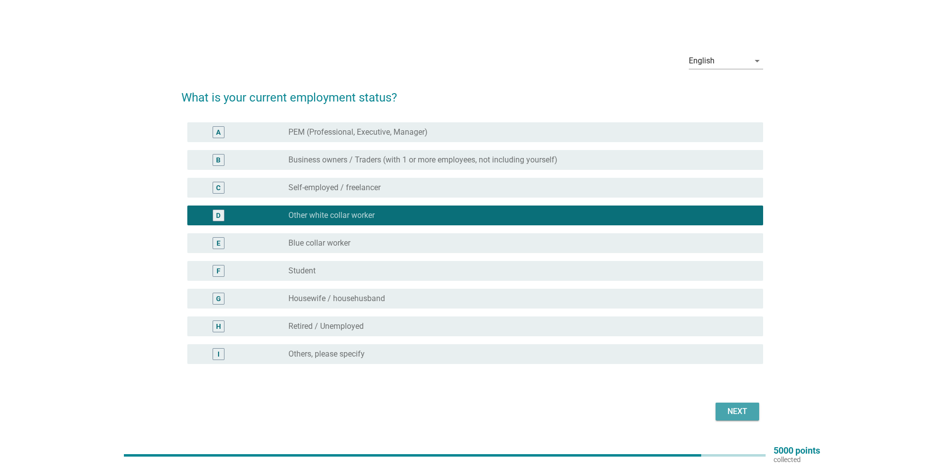
click at [723, 414] on div "Next" at bounding box center [737, 412] width 28 height 12
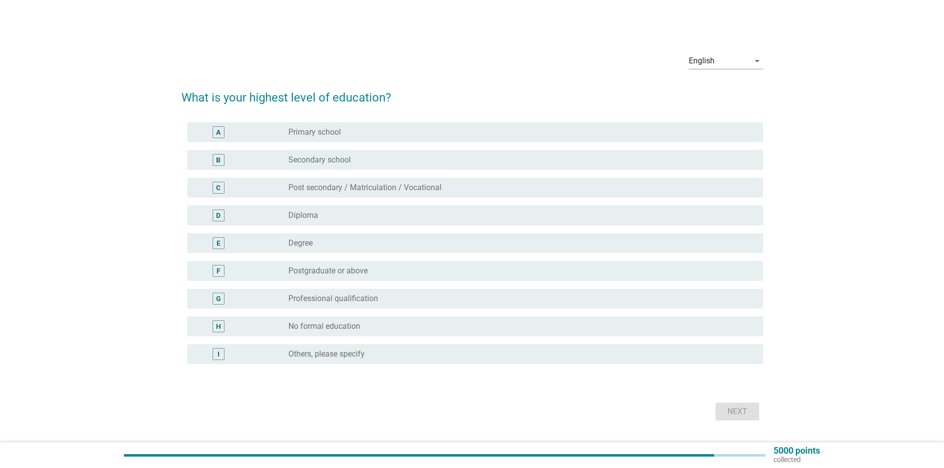
click at [325, 188] on label "Post secondary / Matriculation / Vocational" at bounding box center [364, 188] width 153 height 10
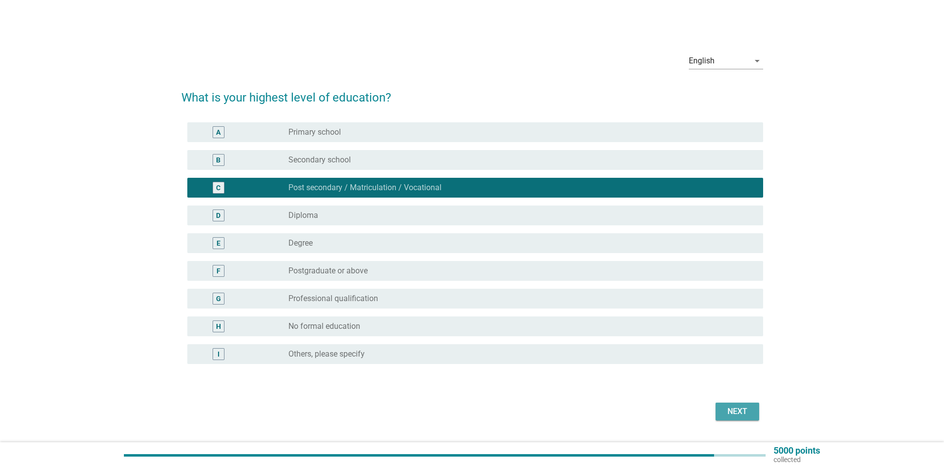
click at [716, 405] on button "Next" at bounding box center [737, 412] width 44 height 18
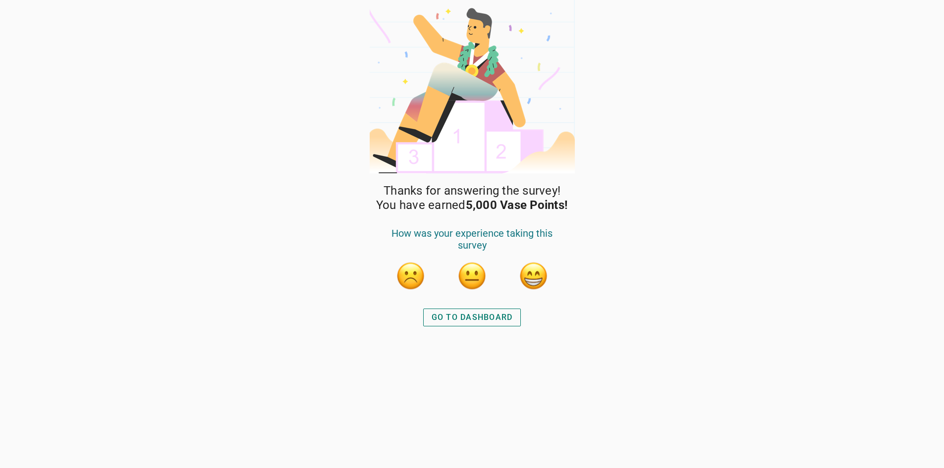
click at [473, 314] on div "GO TO DASHBOARD" at bounding box center [471, 318] width 81 height 12
